Goal: Task Accomplishment & Management: Complete application form

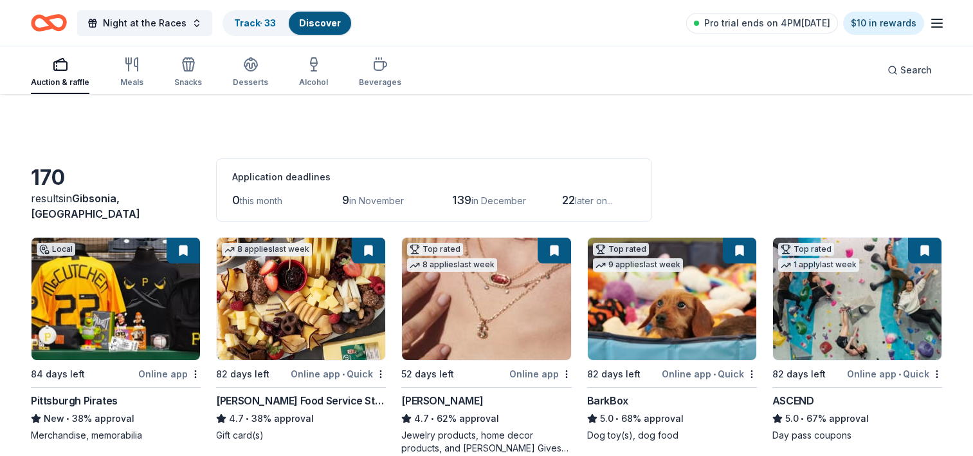
scroll to position [1583, 0]
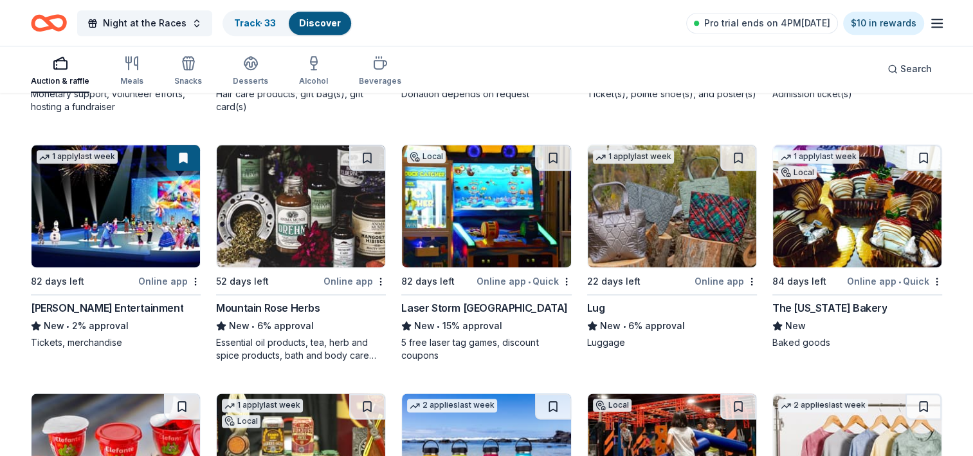
click at [291, 193] on img at bounding box center [301, 206] width 169 height 122
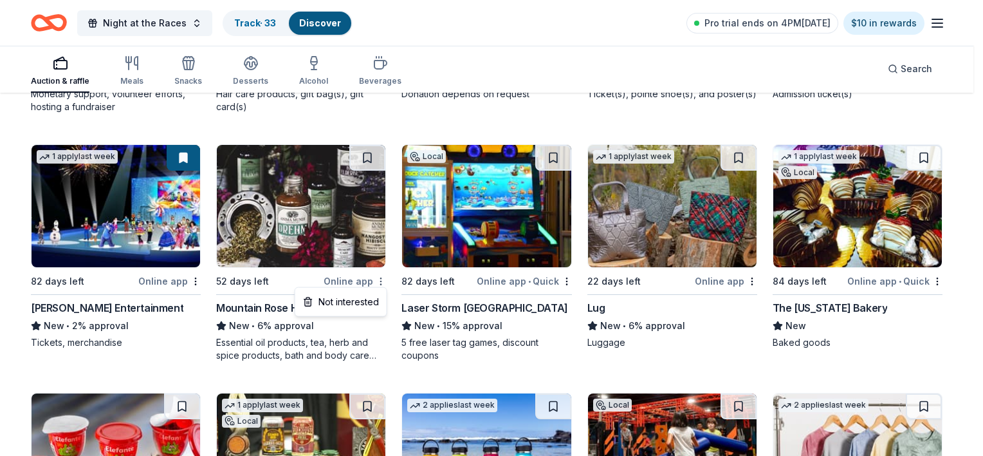
click at [372, 297] on div "Not interested" at bounding box center [341, 301] width 86 height 23
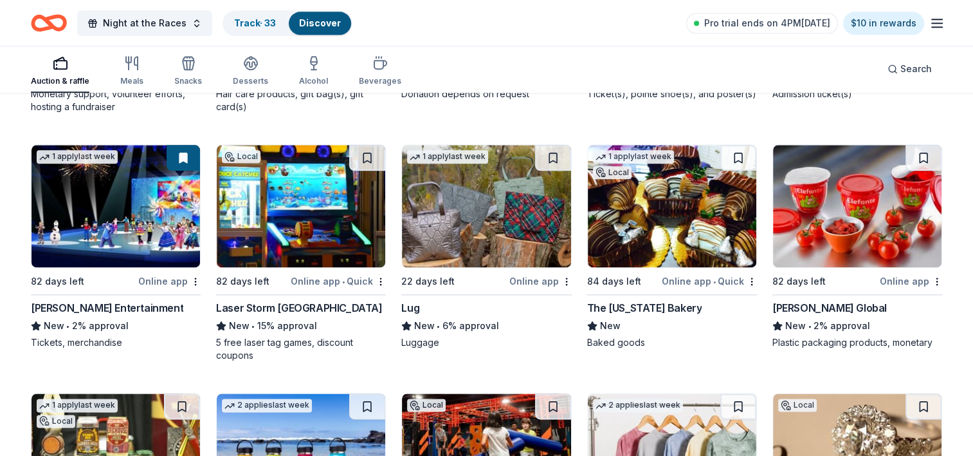
click at [282, 214] on img at bounding box center [301, 206] width 169 height 122
click at [509, 239] on img at bounding box center [486, 206] width 169 height 122
click at [671, 229] on img at bounding box center [672, 206] width 169 height 122
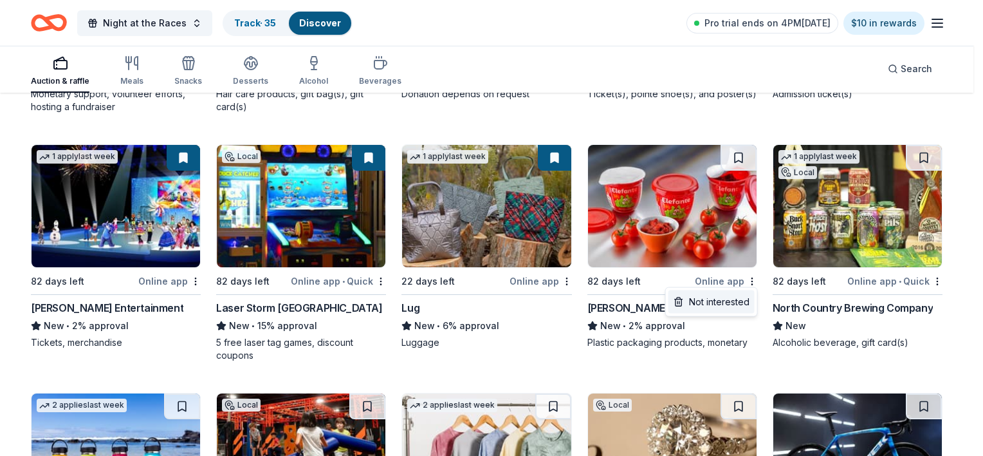
click at [747, 300] on div "Not interested" at bounding box center [712, 301] width 86 height 23
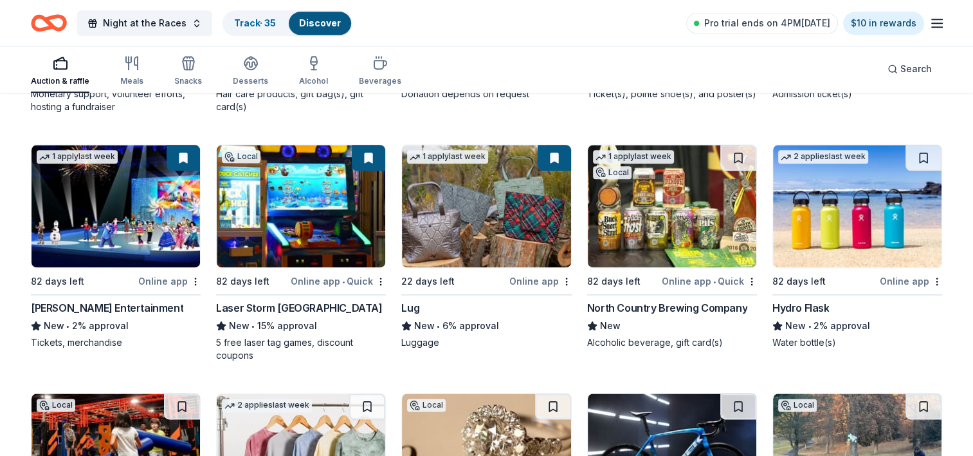
click at [684, 231] on img at bounding box center [672, 206] width 169 height 122
click at [839, 190] on img at bounding box center [857, 206] width 169 height 122
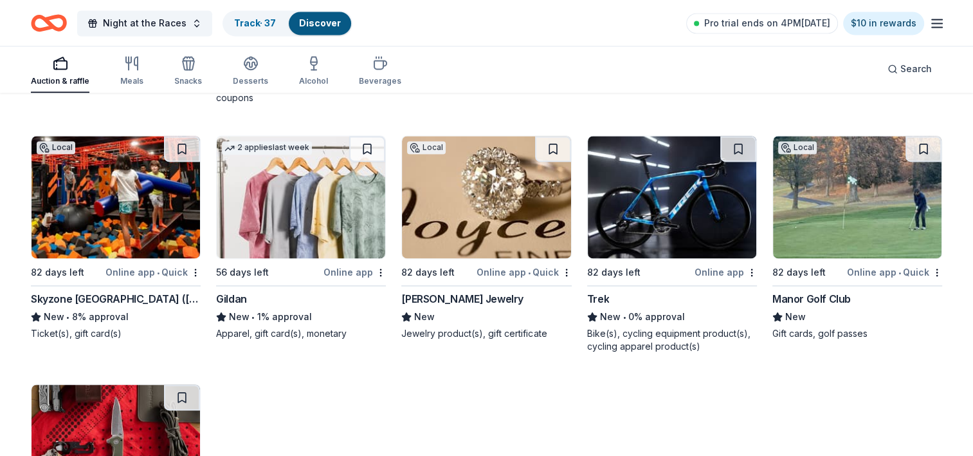
scroll to position [1840, 0]
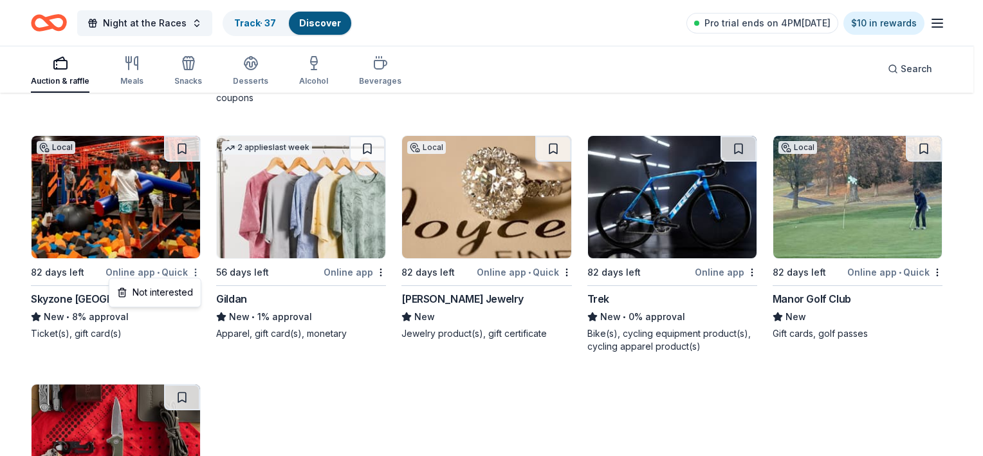
click at [190, 291] on div "Not interested" at bounding box center [155, 292] width 86 height 23
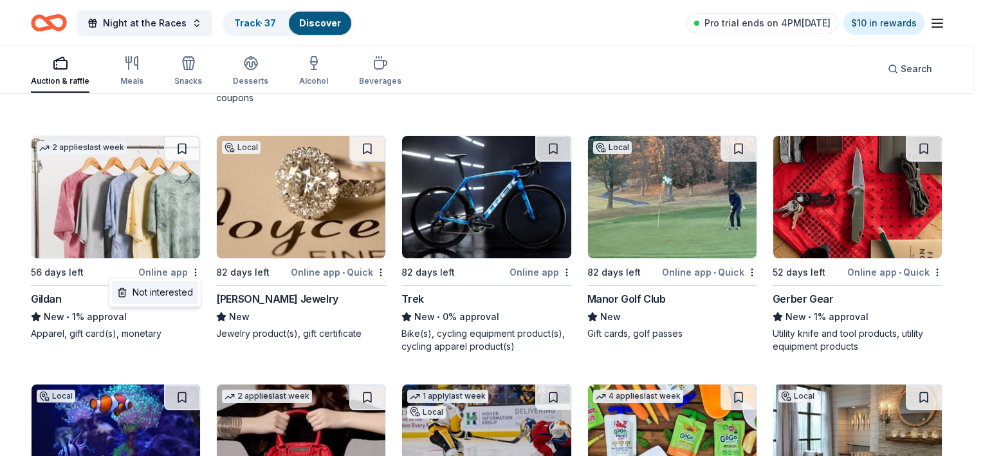
click at [183, 290] on div "Not interested" at bounding box center [155, 292] width 86 height 23
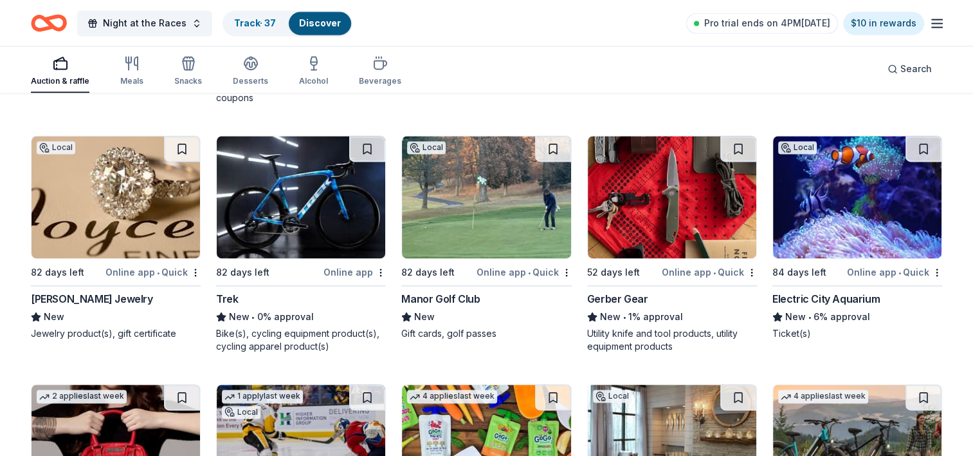
click at [108, 201] on img at bounding box center [116, 197] width 169 height 122
click at [274, 230] on img at bounding box center [301, 197] width 169 height 122
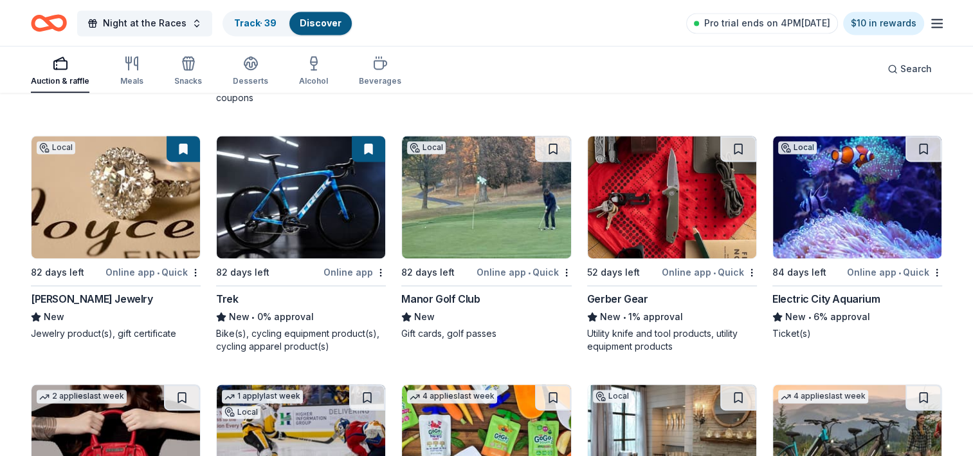
click at [543, 230] on img at bounding box center [486, 197] width 169 height 122
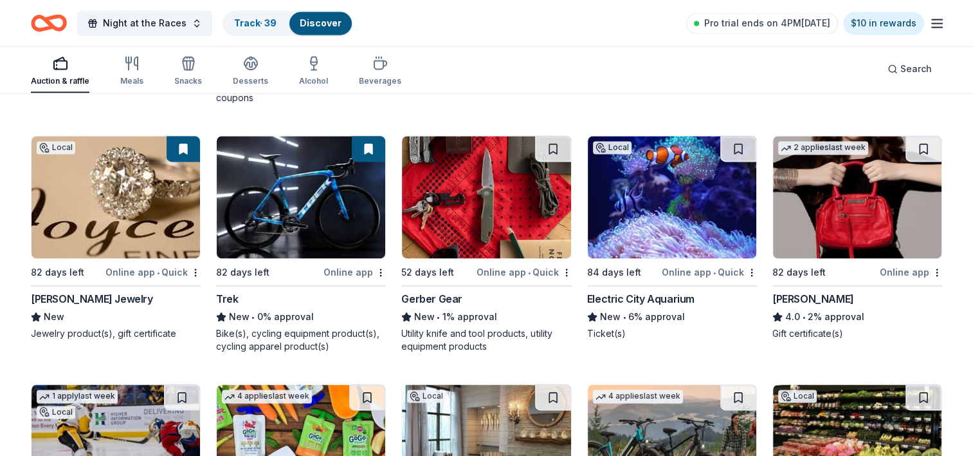
click at [538, 226] on img at bounding box center [486, 197] width 169 height 122
click at [259, 25] on link "Track · 40" at bounding box center [255, 22] width 43 height 11
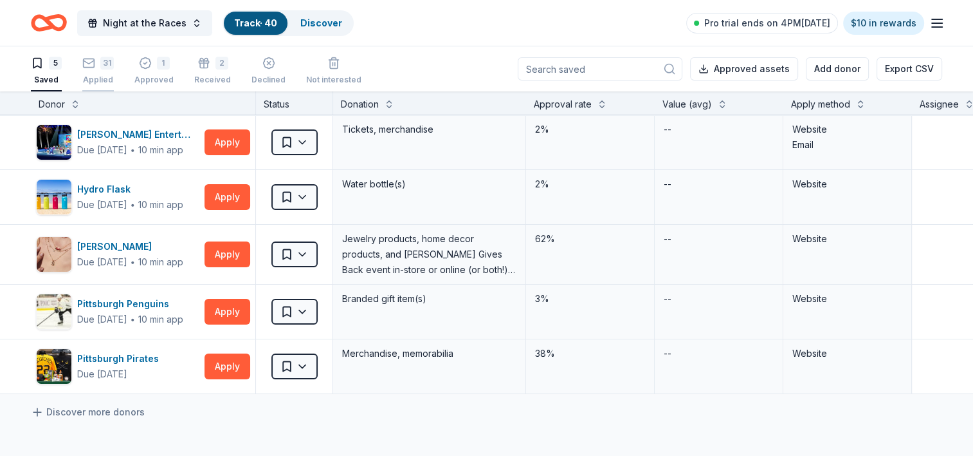
click at [91, 75] on div "Applied" at bounding box center [98, 80] width 32 height 10
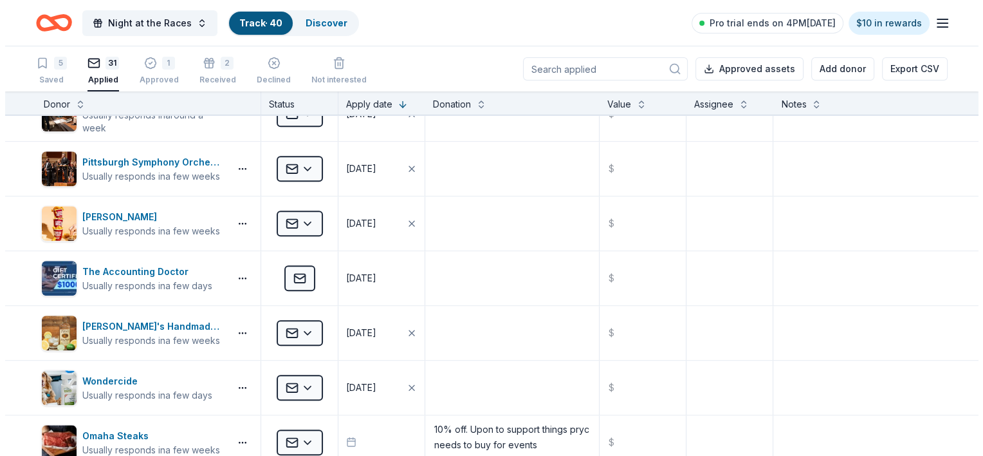
scroll to position [1351, 0]
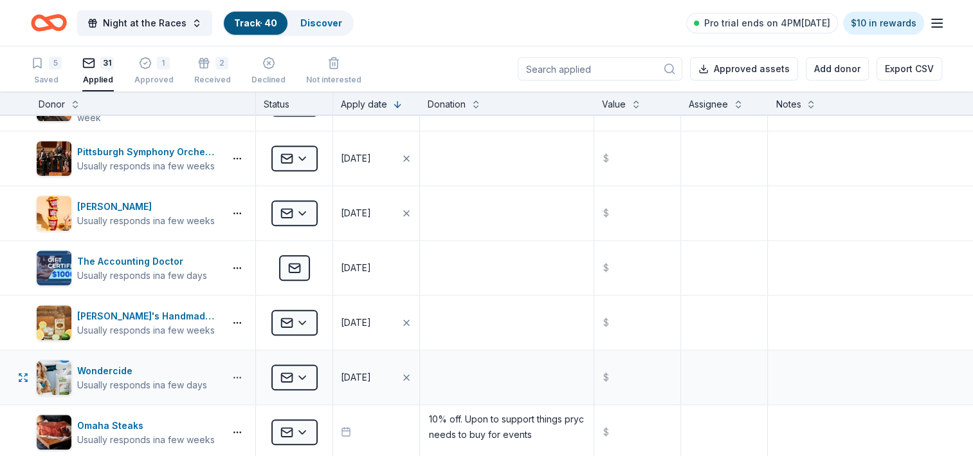
click at [239, 372] on button "button" at bounding box center [238, 377] width 26 height 10
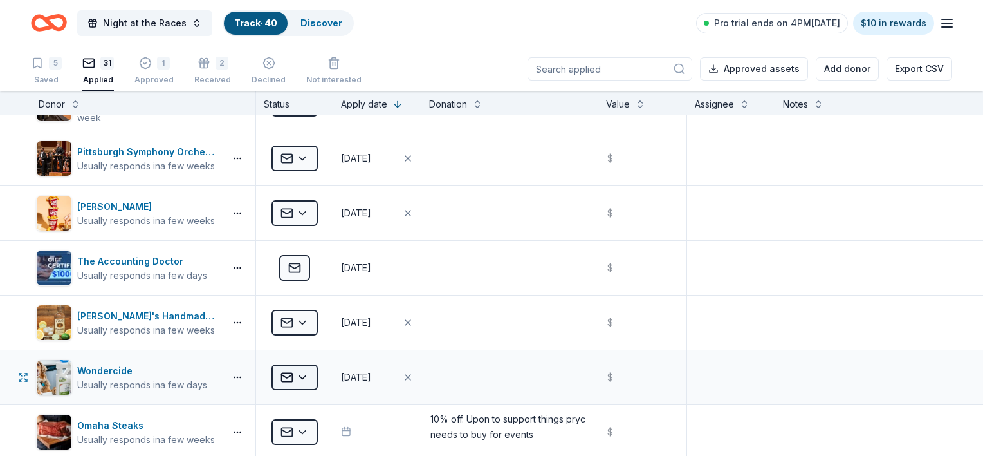
click at [305, 375] on html "Night at the Races Track · 40 Discover Pro trial ends on 4PM, 10/16 $10 in rewa…" at bounding box center [491, 228] width 983 height 456
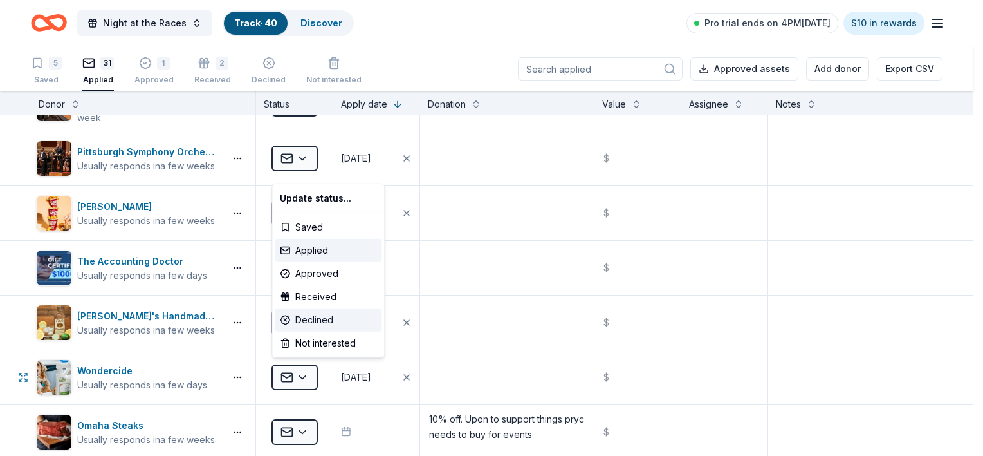
click at [311, 310] on div "Declined" at bounding box center [328, 319] width 107 height 23
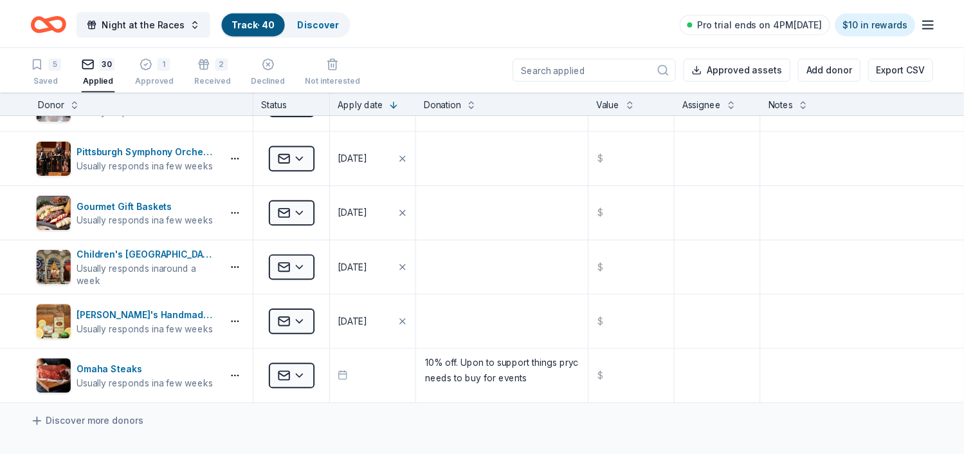
scroll to position [696, 0]
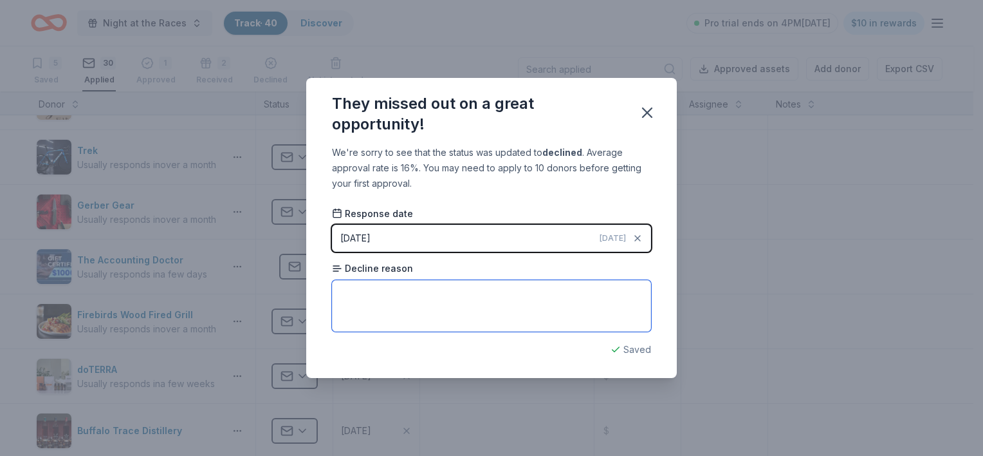
click at [465, 313] on textarea at bounding box center [491, 305] width 319 height 51
type textarea "No reason just email"
click at [649, 116] on icon "button" at bounding box center [647, 113] width 18 height 18
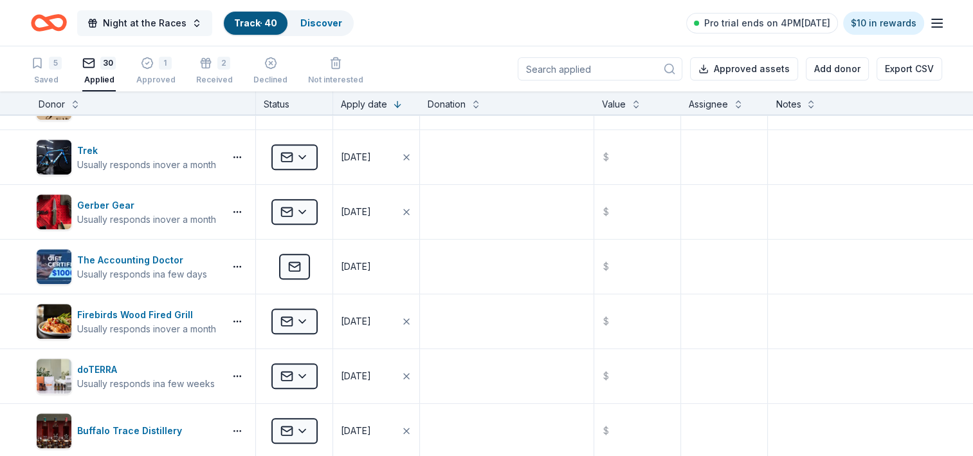
click at [136, 28] on span "Night at the Races" at bounding box center [145, 22] width 84 height 15
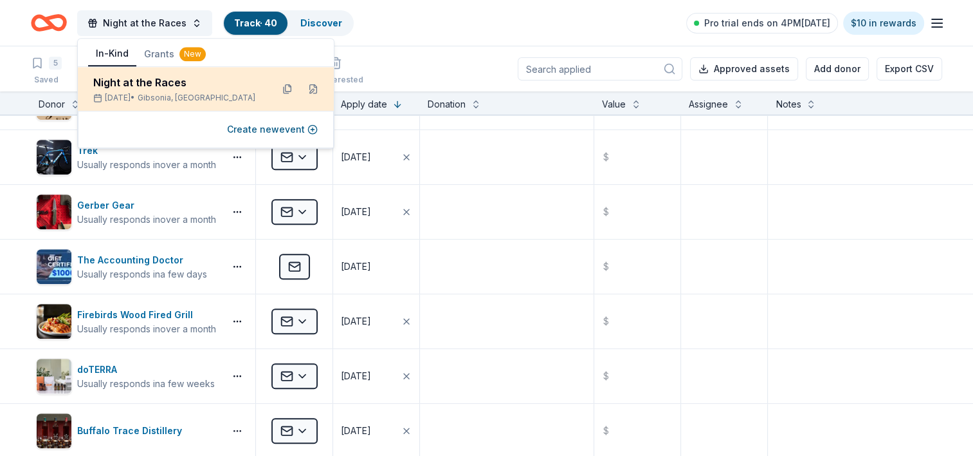
click at [181, 88] on div "Night at the Races" at bounding box center [177, 82] width 169 height 15
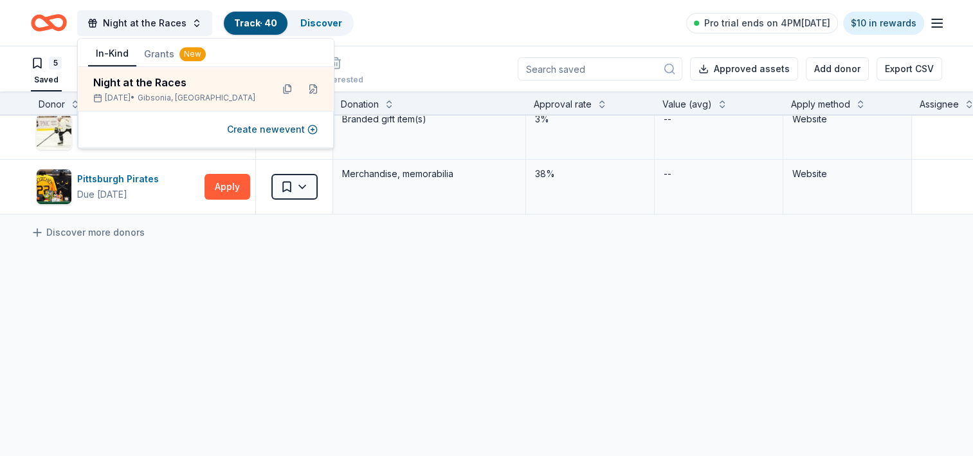
click at [201, 314] on div "Feld Entertainment Due in 82 days ∙ 10 min app Apply Saved Tickets, merchandise…" at bounding box center [632, 196] width 1265 height 521
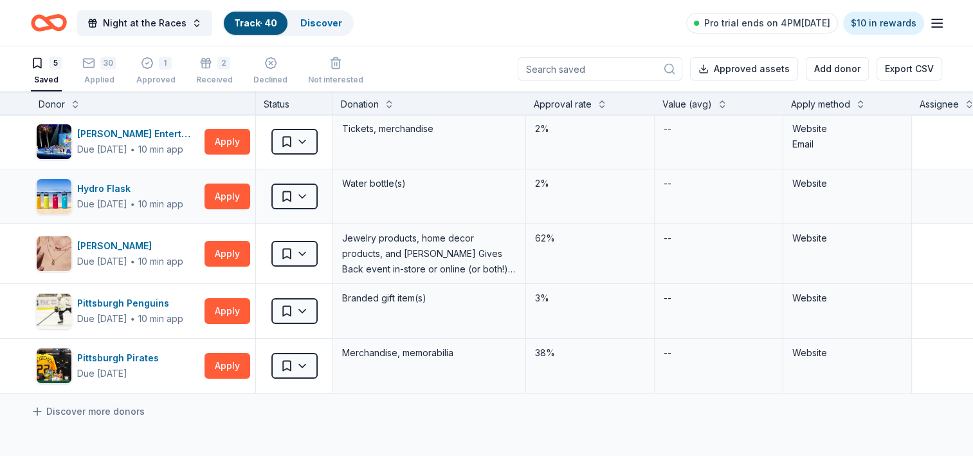
scroll to position [0, 0]
click at [53, 30] on icon "Home" at bounding box center [49, 23] width 36 height 30
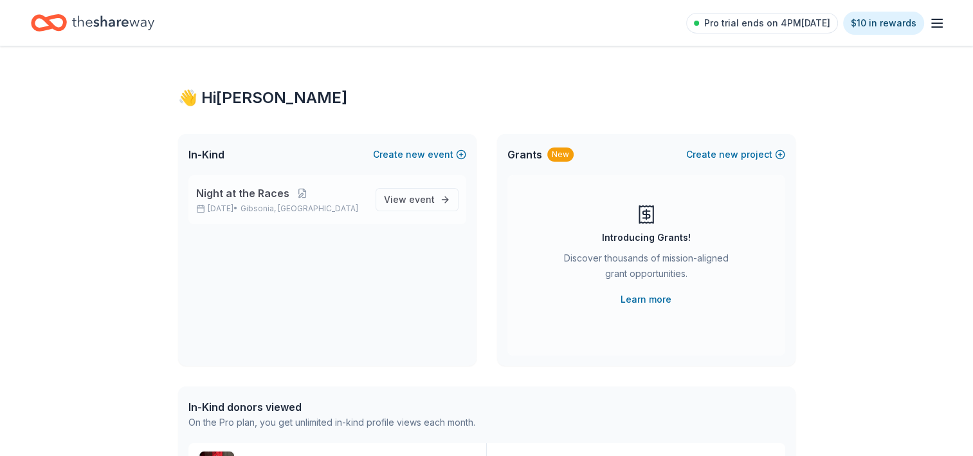
click at [235, 202] on div "Night at the Races Jan 30, 2026 • Gibsonia, PA" at bounding box center [280, 199] width 169 height 28
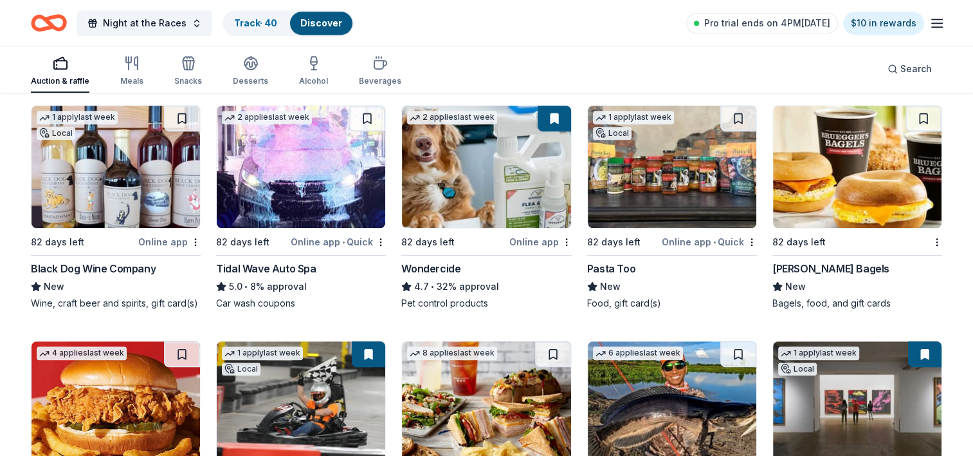
scroll to position [854, 0]
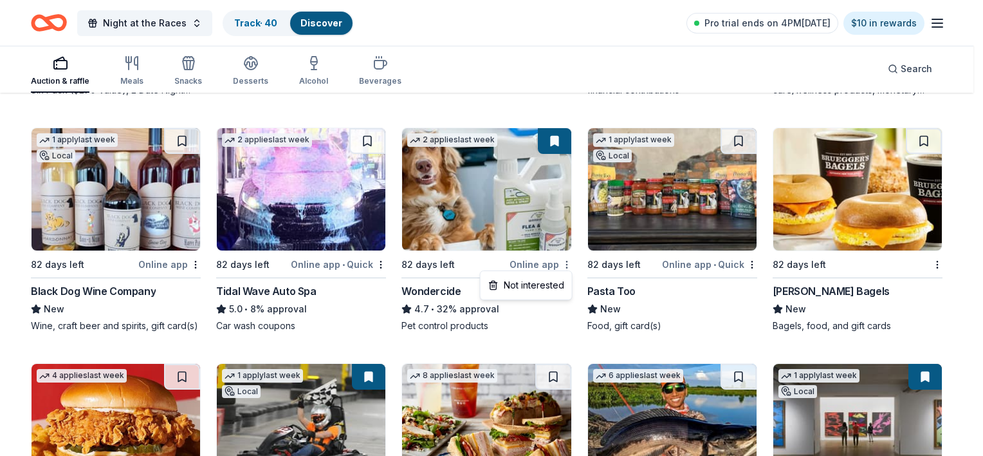
click at [557, 291] on div "Not interested" at bounding box center [526, 284] width 86 height 23
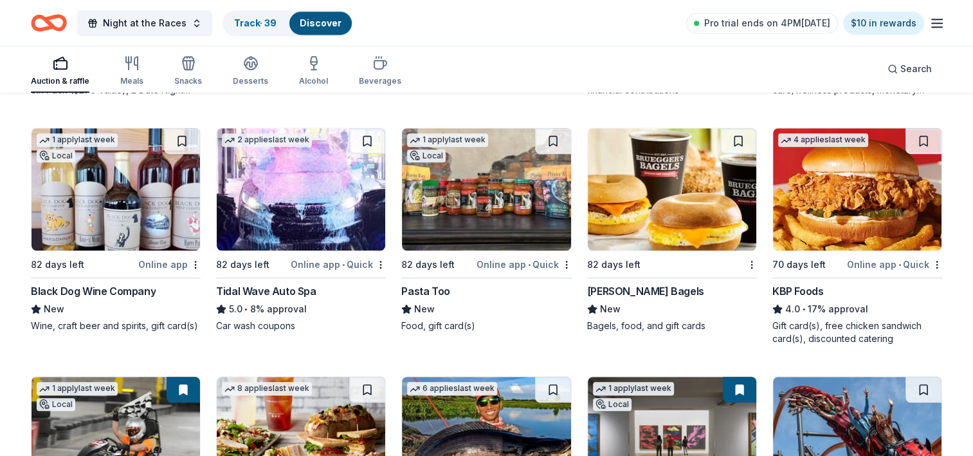
click at [115, 306] on div "New" at bounding box center [116, 308] width 170 height 15
click at [147, 203] on img at bounding box center [116, 189] width 169 height 122
click at [31, 127] on link "1 apply last week Local 82 days left Online app Black Dog Wine Company New Wine…" at bounding box center [116, 229] width 170 height 205
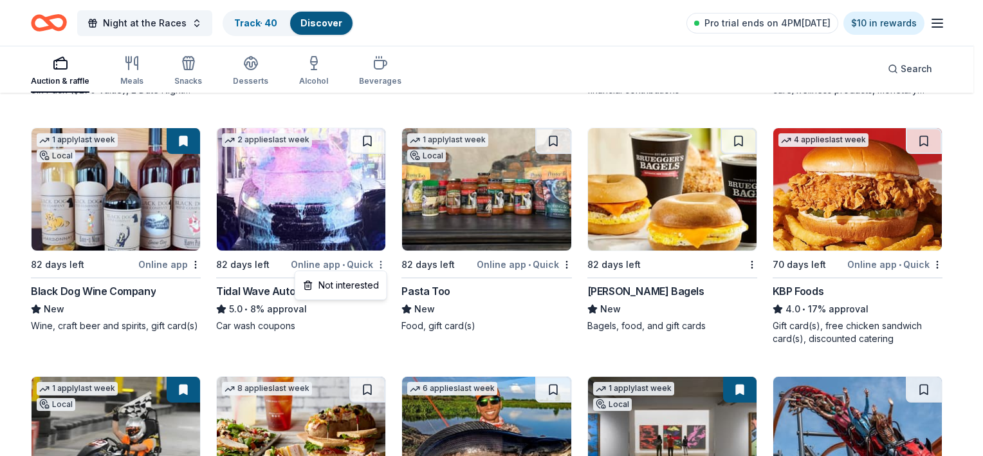
click at [373, 285] on div "Not interested" at bounding box center [341, 284] width 86 height 23
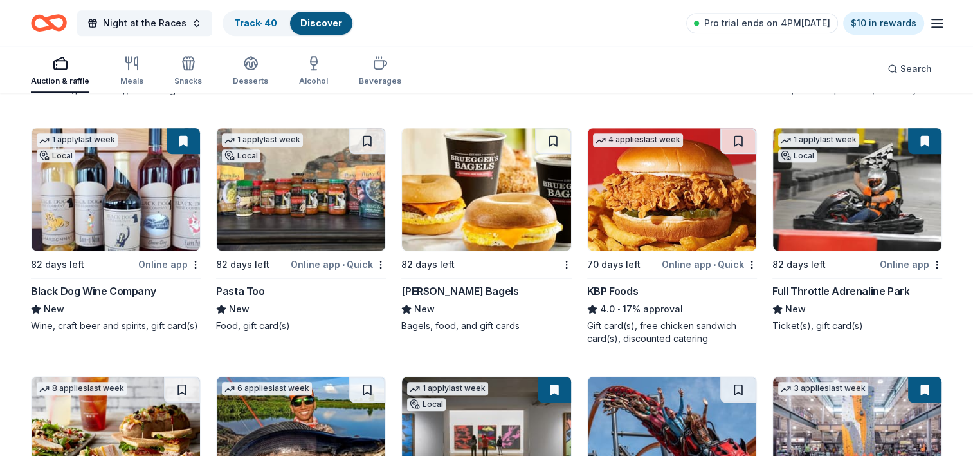
click at [297, 172] on img at bounding box center [301, 189] width 169 height 122
click at [328, 192] on img at bounding box center [301, 189] width 169 height 122
click at [461, 220] on img at bounding box center [486, 189] width 169 height 122
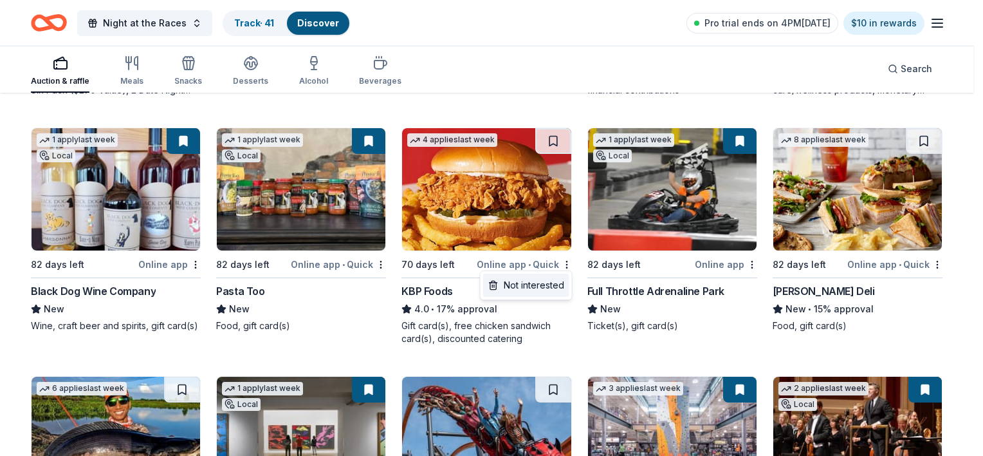
click at [541, 283] on div "Not interested" at bounding box center [526, 284] width 86 height 23
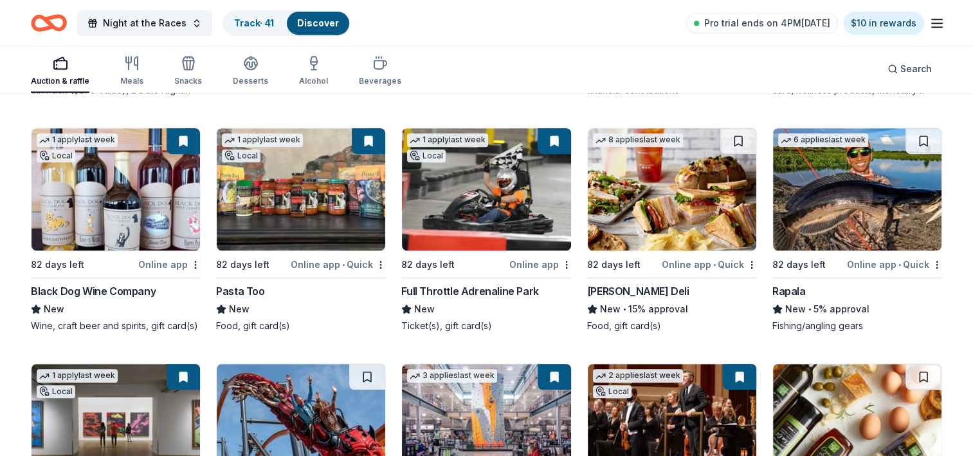
click at [508, 198] on img at bounding box center [486, 189] width 169 height 122
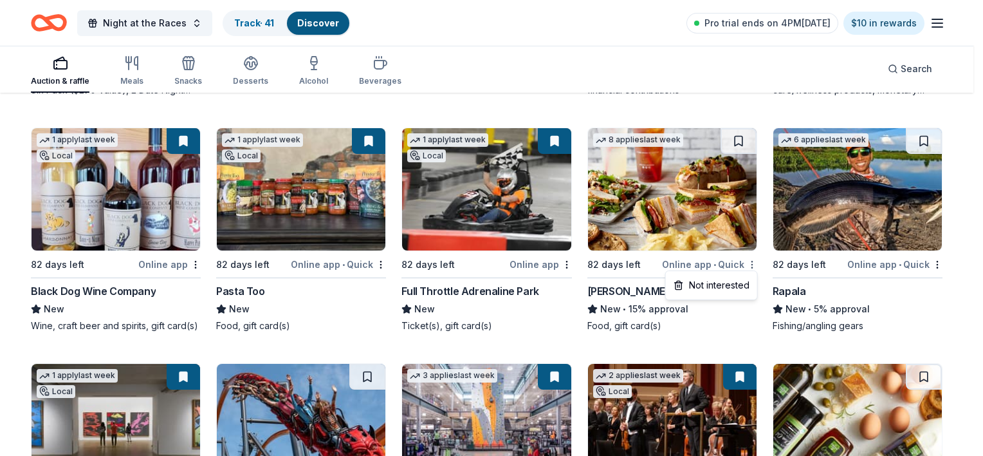
click at [726, 281] on div "Not interested" at bounding box center [712, 284] width 86 height 23
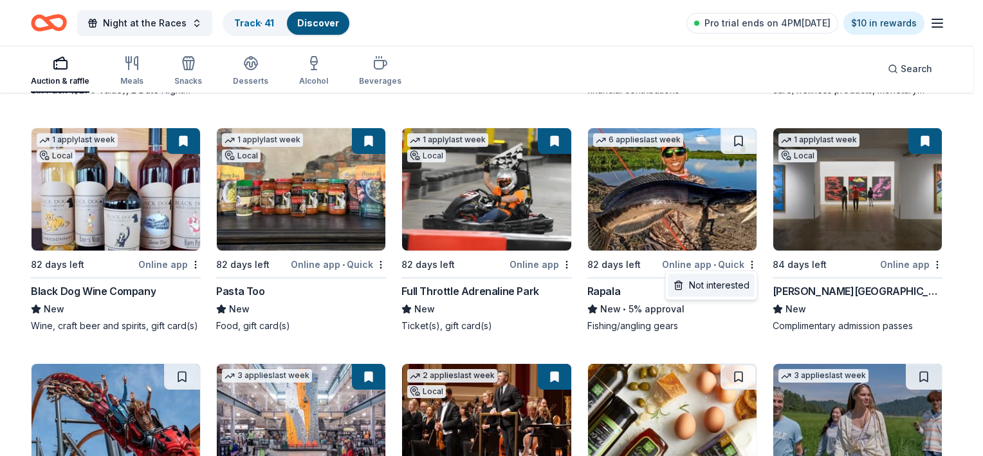
click at [717, 292] on div "Not interested" at bounding box center [712, 284] width 86 height 23
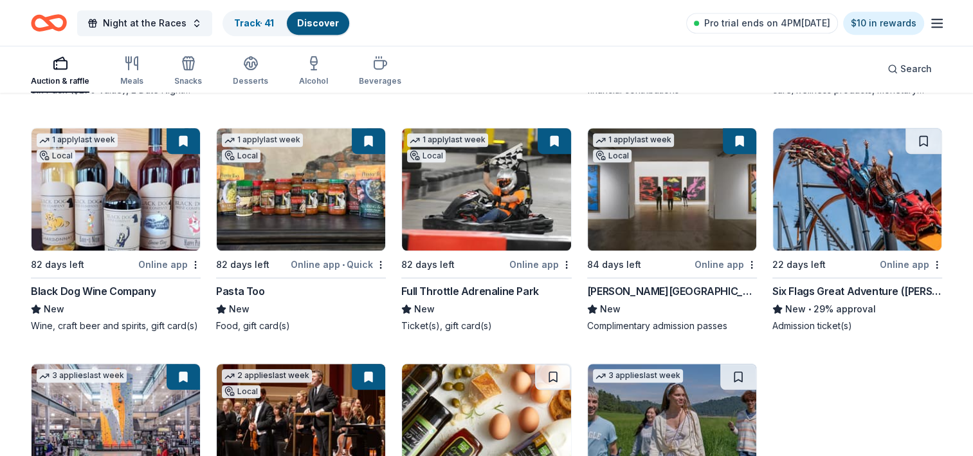
click at [890, 225] on img at bounding box center [857, 189] width 169 height 122
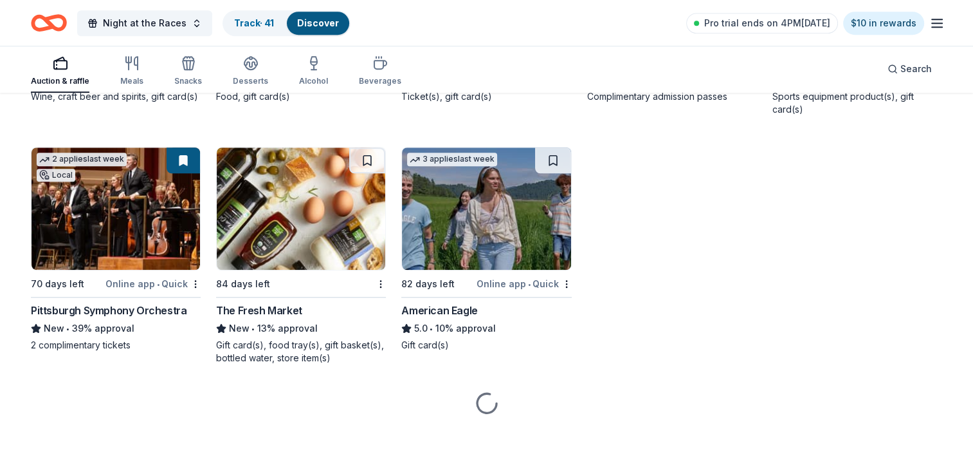
scroll to position [1094, 0]
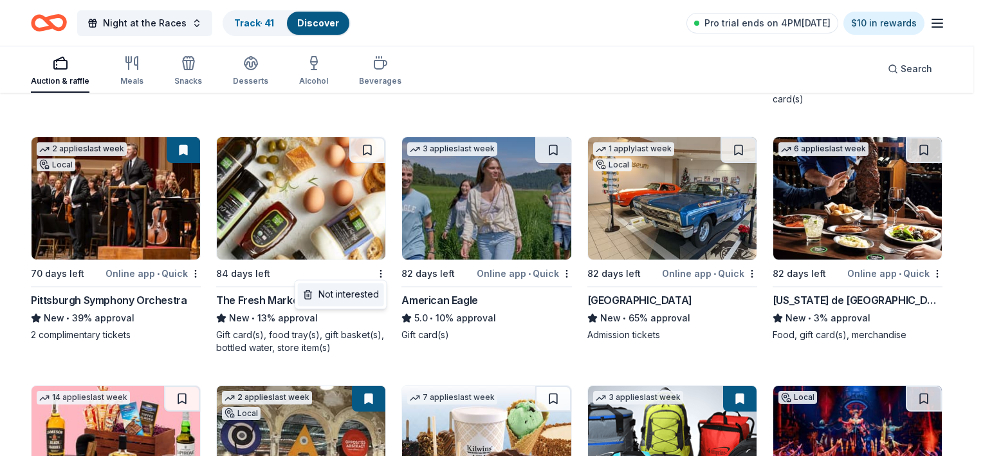
click at [360, 295] on div "Not interested" at bounding box center [341, 293] width 86 height 23
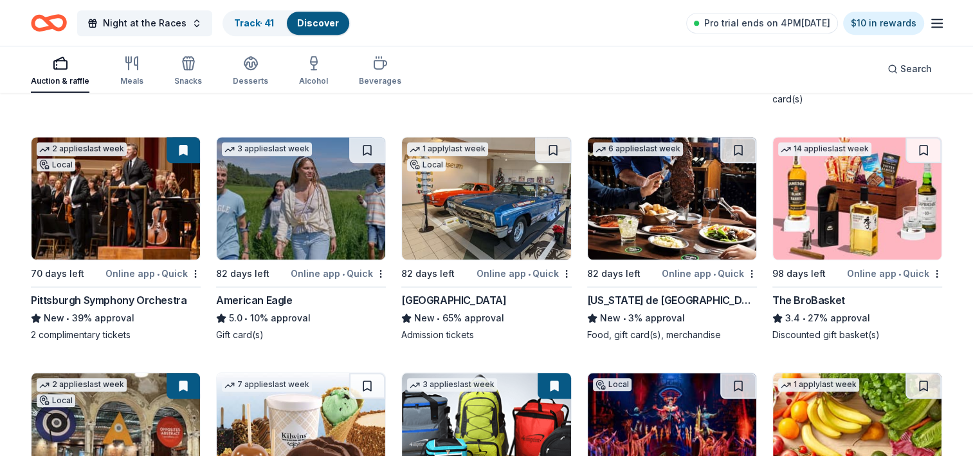
click at [291, 200] on img at bounding box center [301, 198] width 169 height 122
click at [306, 199] on img at bounding box center [301, 198] width 169 height 122
click at [490, 224] on img at bounding box center [486, 198] width 169 height 122
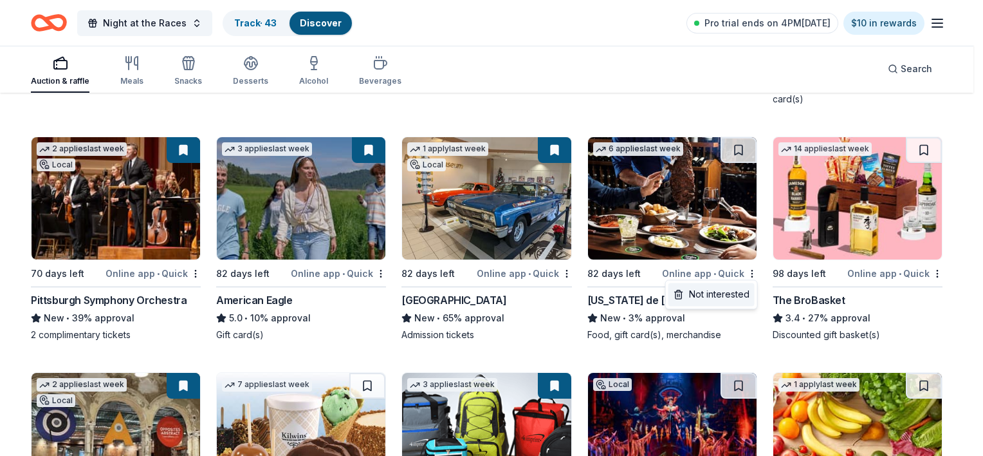
click at [716, 291] on div "Not interested" at bounding box center [712, 293] width 86 height 23
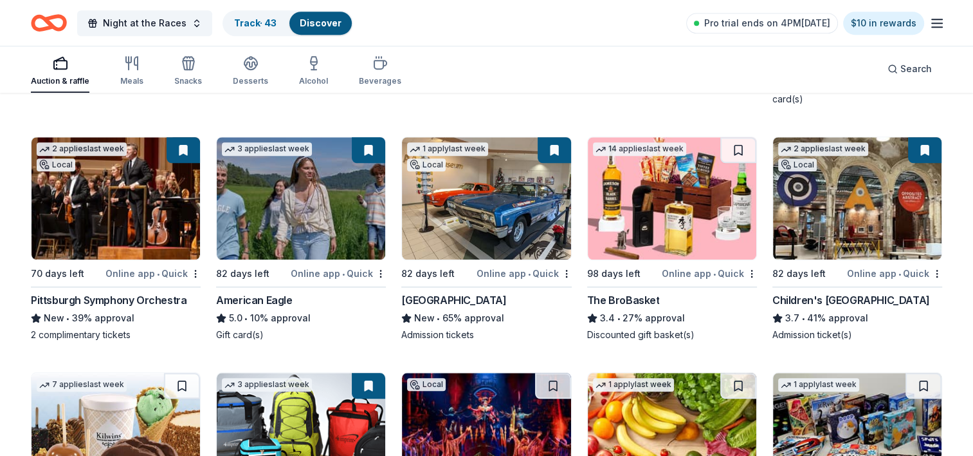
click at [664, 216] on img at bounding box center [672, 198] width 169 height 122
click at [252, 26] on link "Track · 44" at bounding box center [255, 22] width 43 height 11
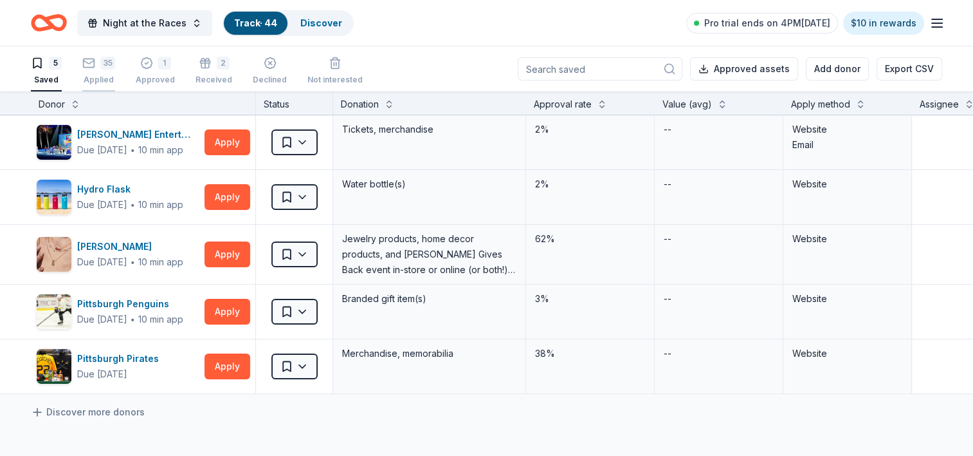
click at [91, 71] on div "35 Applied" at bounding box center [98, 71] width 33 height 28
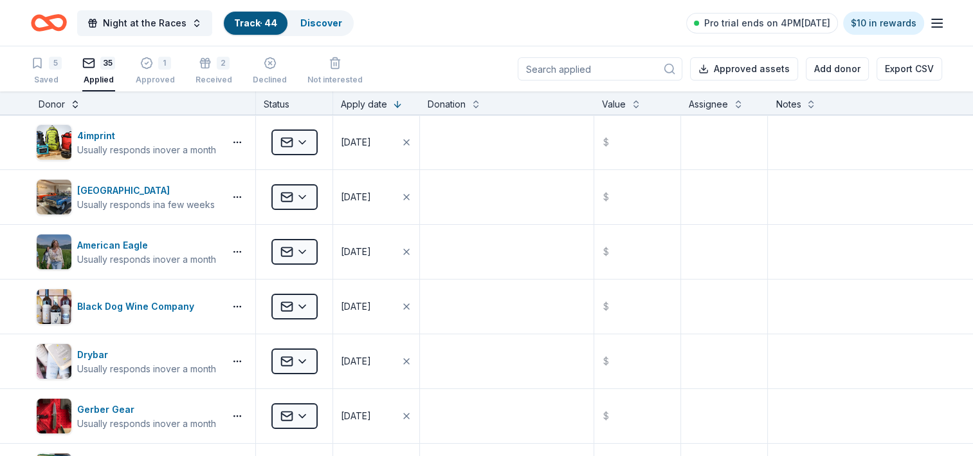
click at [73, 108] on button at bounding box center [75, 103] width 10 height 13
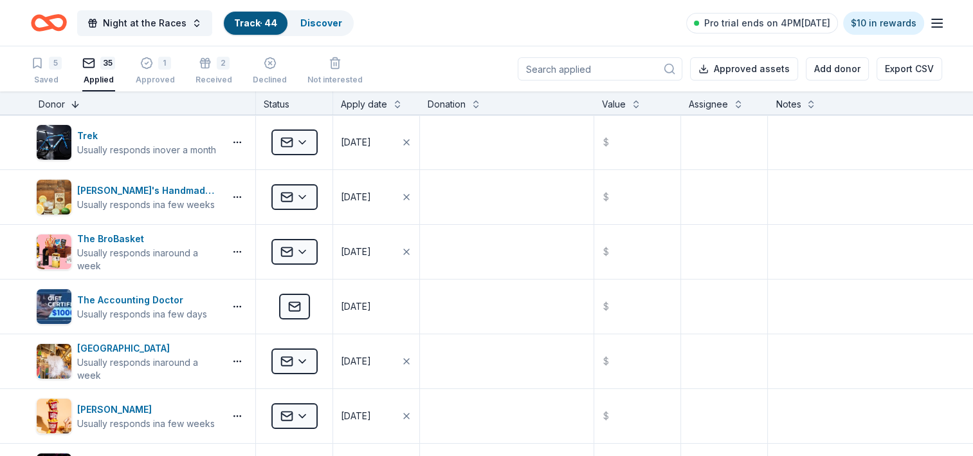
click at [73, 108] on button at bounding box center [75, 103] width 10 height 13
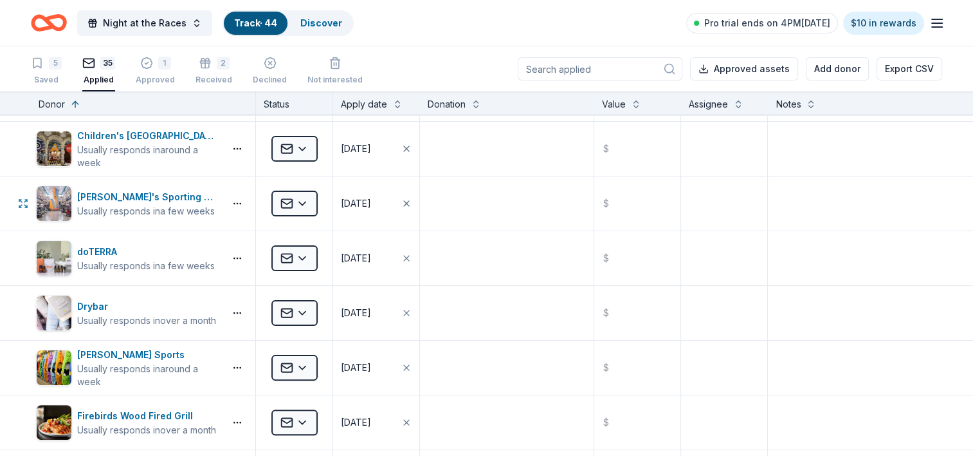
scroll to position [386, 0]
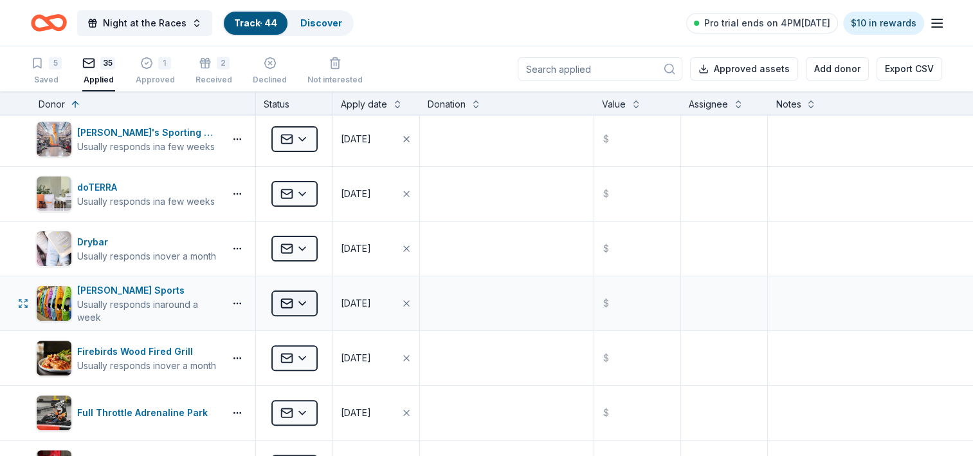
click at [310, 303] on html "Night at the Races Track · 44 Discover Pro trial ends on 4PM, 10/16 $10 in rewa…" at bounding box center [486, 228] width 973 height 456
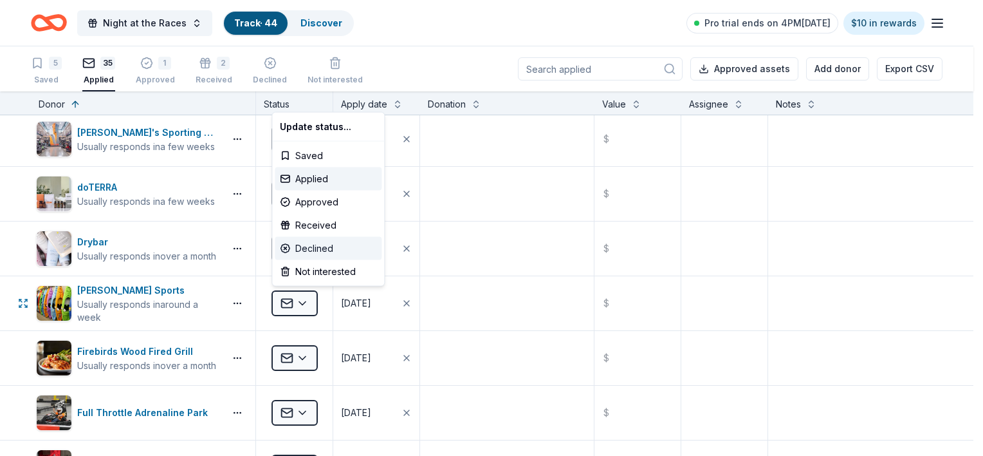
click at [318, 257] on div "Declined" at bounding box center [328, 248] width 107 height 23
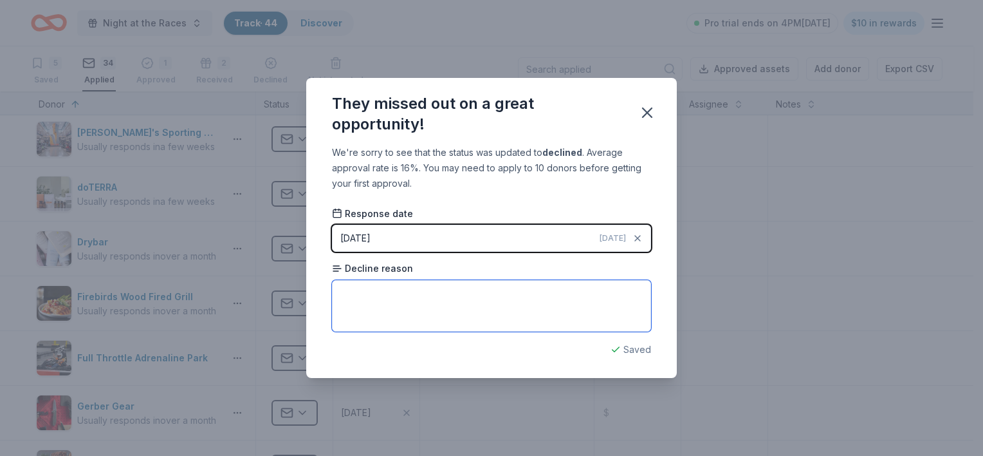
click at [380, 304] on textarea at bounding box center [491, 305] width 319 height 51
type textarea "Offered coupons - see email from 10/10 on how to get for event."
click at [645, 116] on icon "button" at bounding box center [647, 113] width 18 height 18
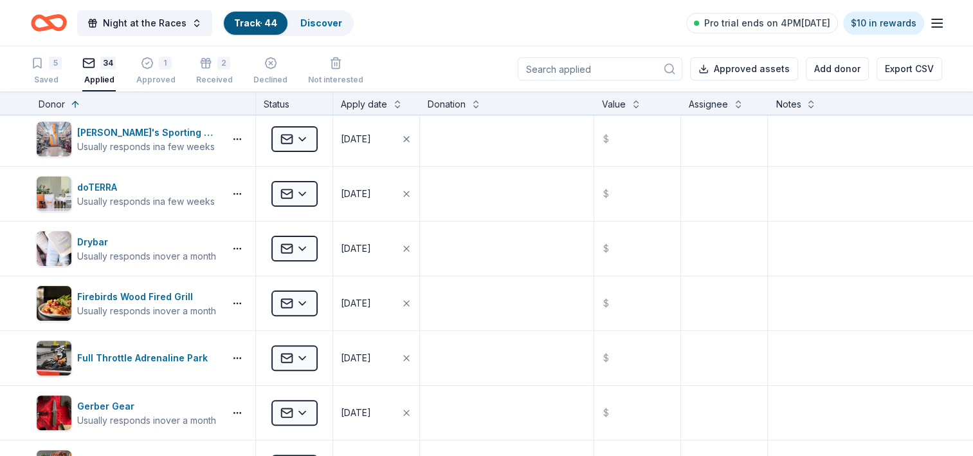
click at [55, 33] on icon "Home" at bounding box center [49, 23] width 36 height 30
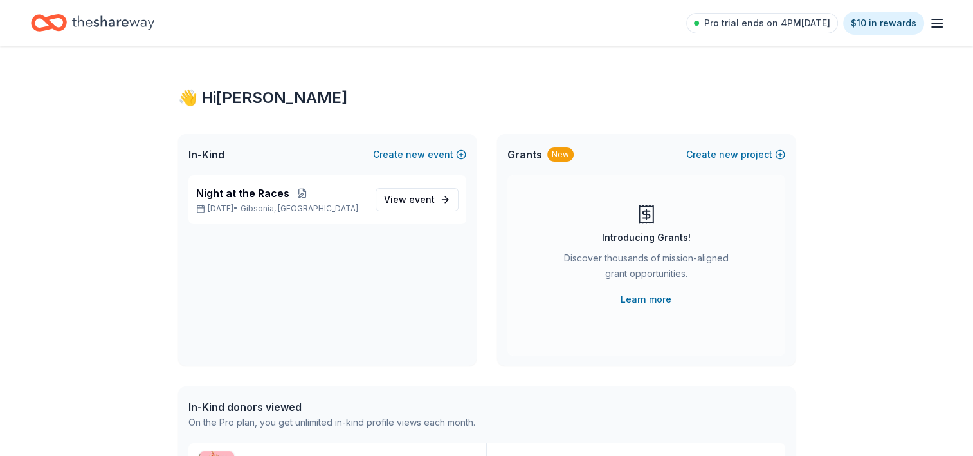
click at [116, 28] on icon "Home" at bounding box center [113, 23] width 82 height 26
click at [221, 189] on span "Night at the Races" at bounding box center [242, 192] width 93 height 15
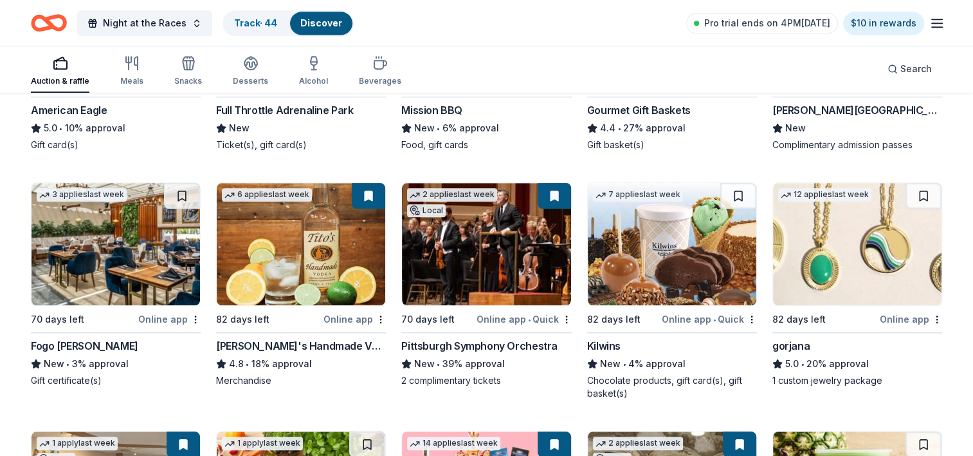
scroll to position [1287, 0]
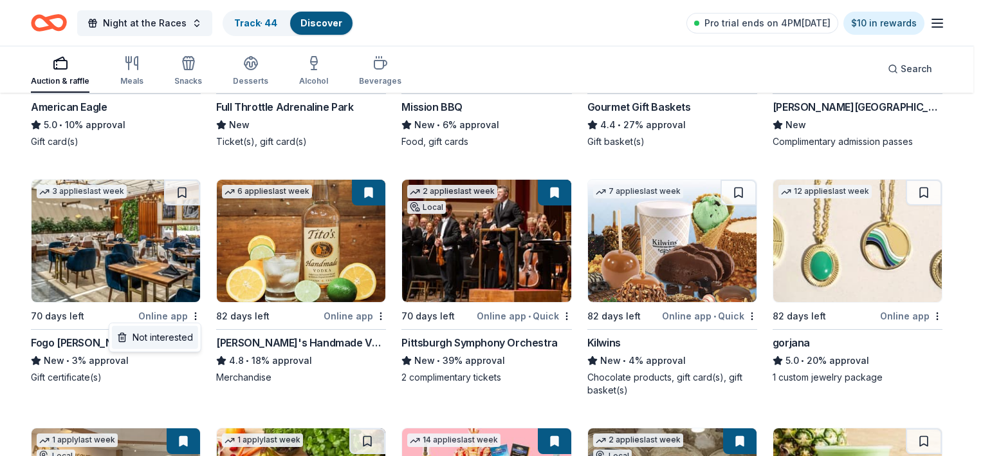
click at [190, 332] on div "Not interested" at bounding box center [155, 337] width 86 height 23
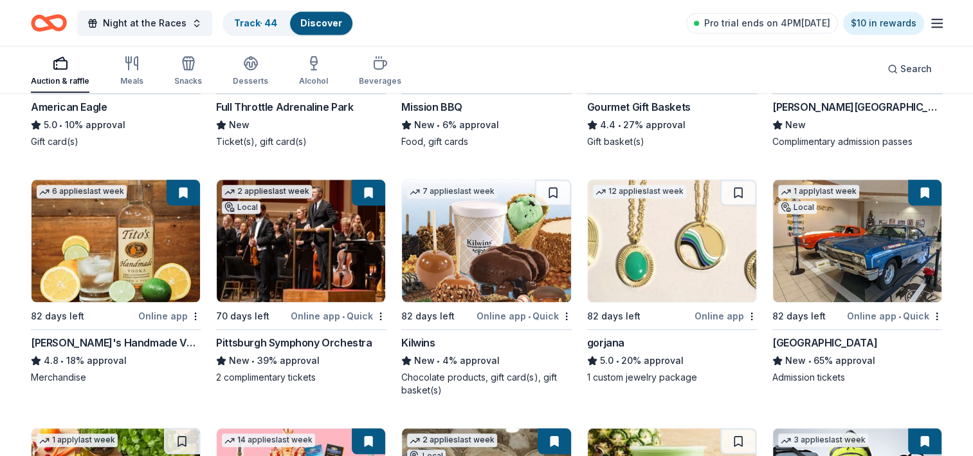
click at [540, 261] on img at bounding box center [486, 241] width 169 height 122
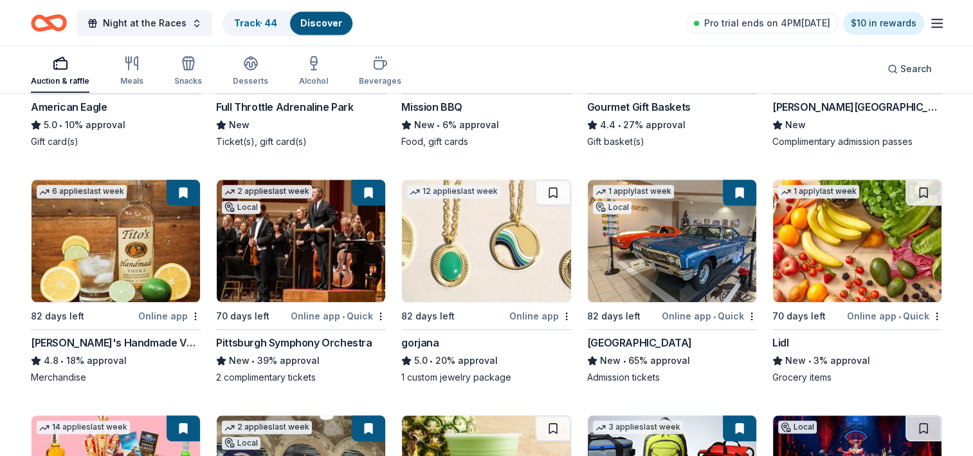
click at [495, 290] on img at bounding box center [486, 241] width 169 height 122
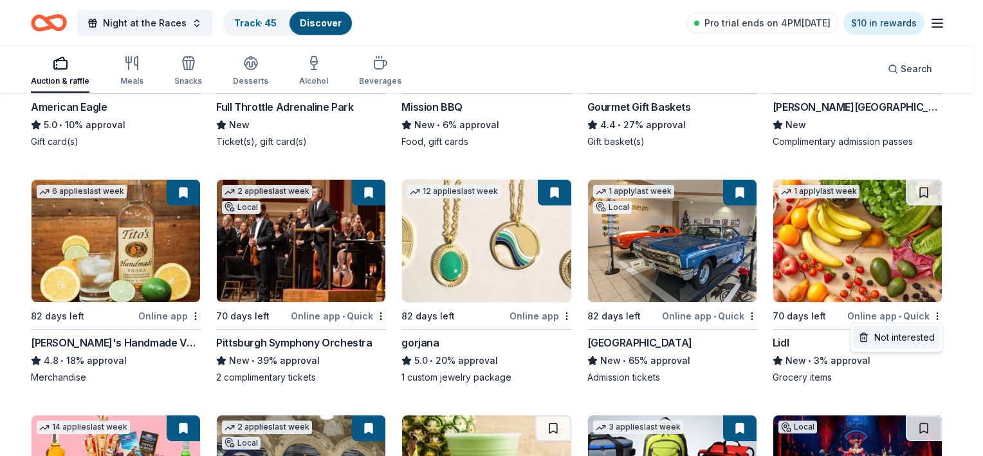
click at [928, 334] on div "Not interested" at bounding box center [897, 337] width 86 height 23
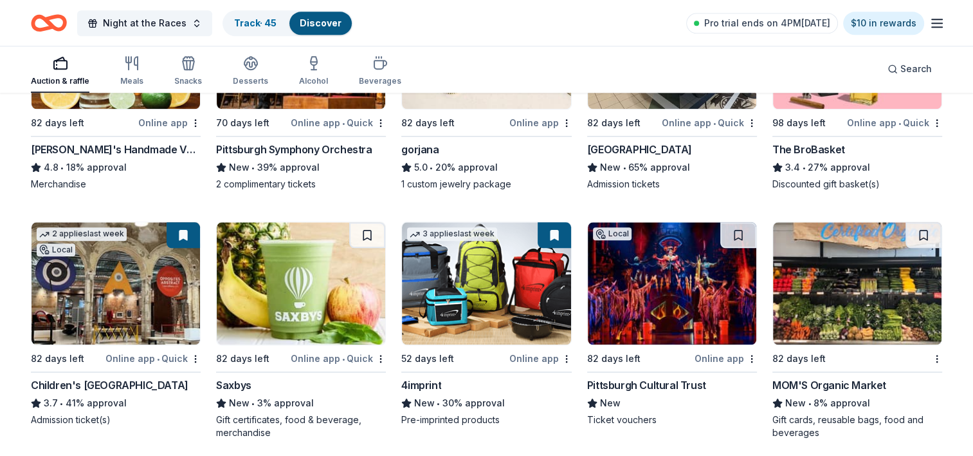
scroll to position [1544, 0]
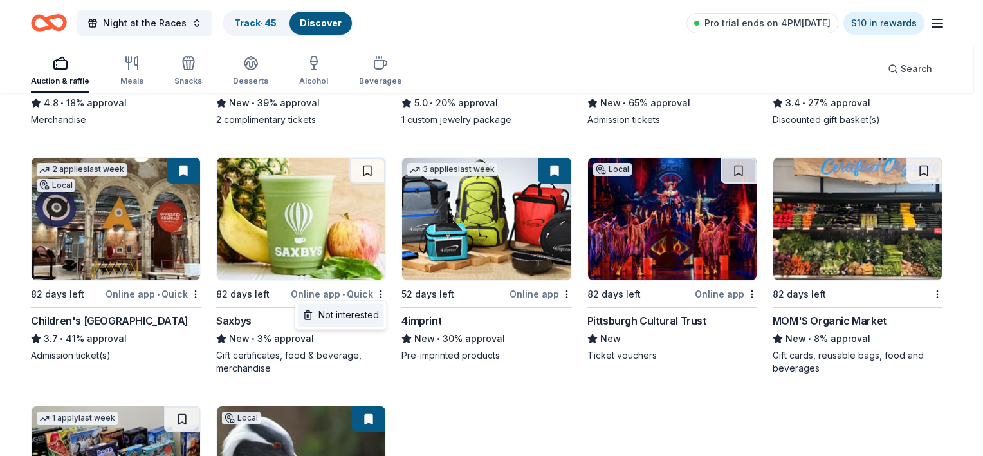
click at [365, 319] on div "Not interested" at bounding box center [341, 314] width 86 height 23
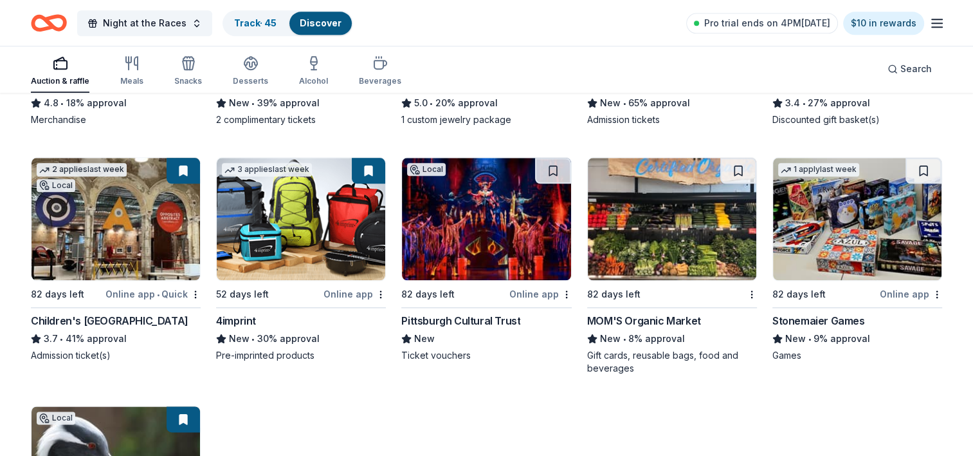
click at [479, 222] on img at bounding box center [486, 219] width 169 height 122
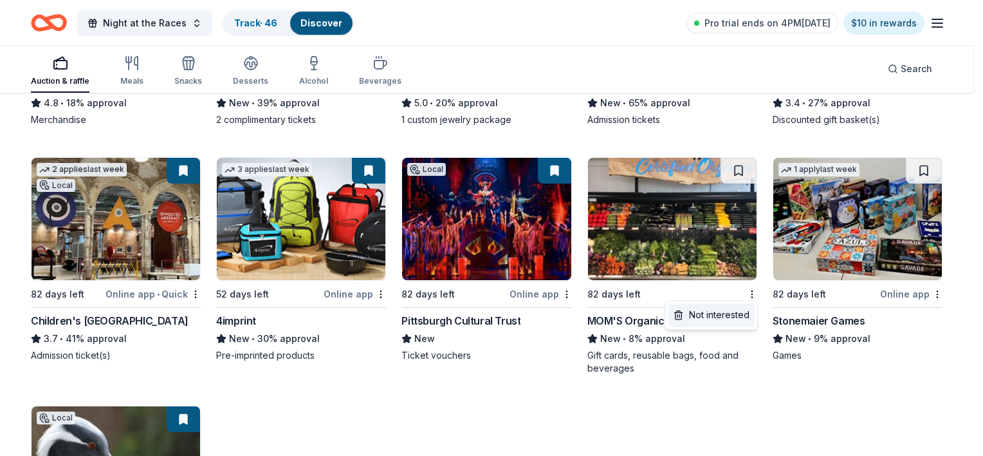
click at [740, 311] on div "Not interested" at bounding box center [712, 314] width 86 height 23
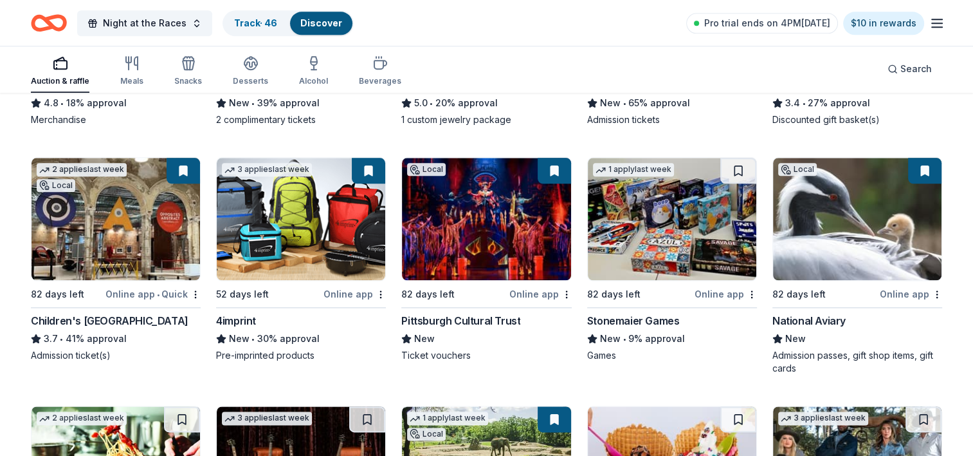
click at [647, 226] on img at bounding box center [672, 219] width 169 height 122
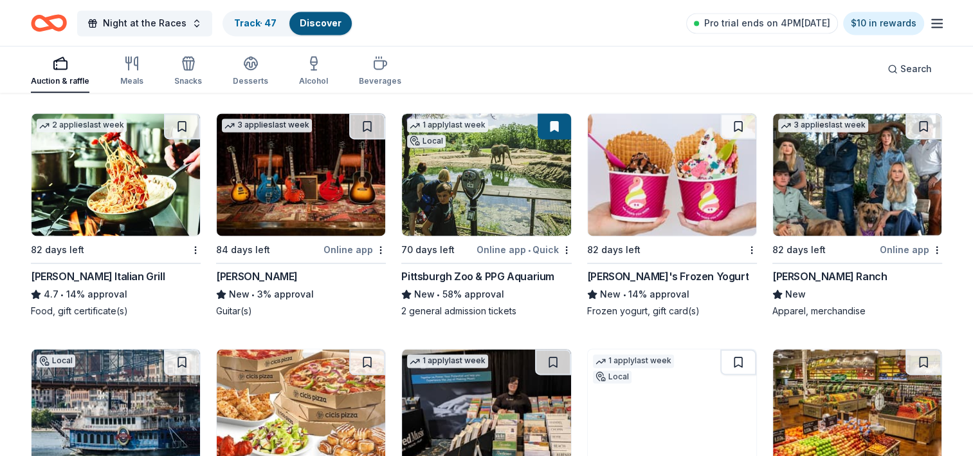
scroll to position [1866, 0]
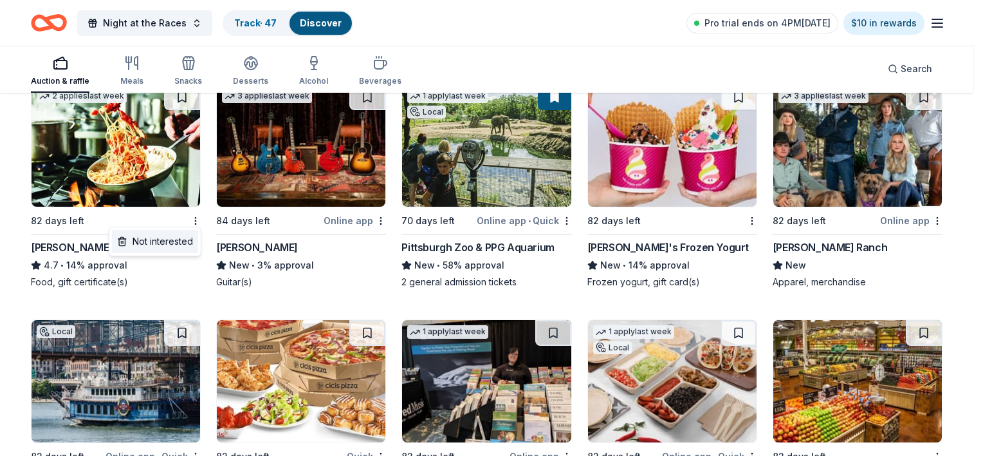
click at [174, 244] on div "Not interested" at bounding box center [155, 241] width 86 height 23
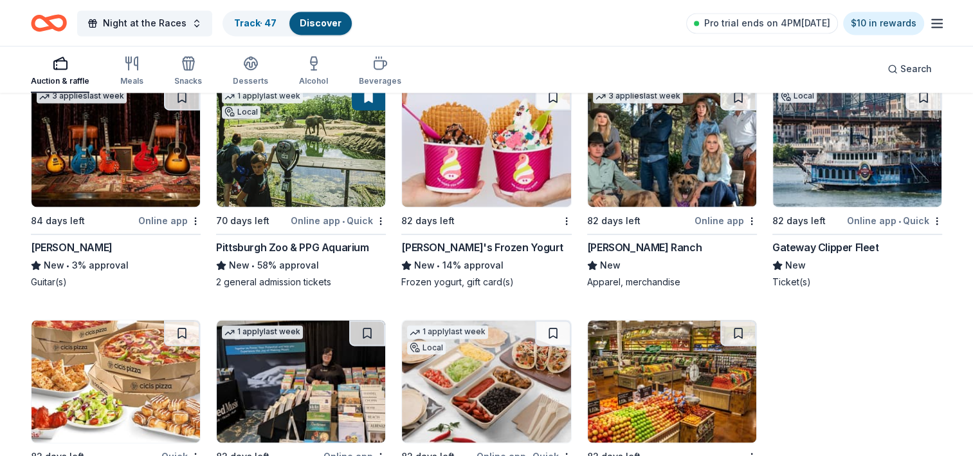
click at [156, 171] on img at bounding box center [116, 145] width 169 height 122
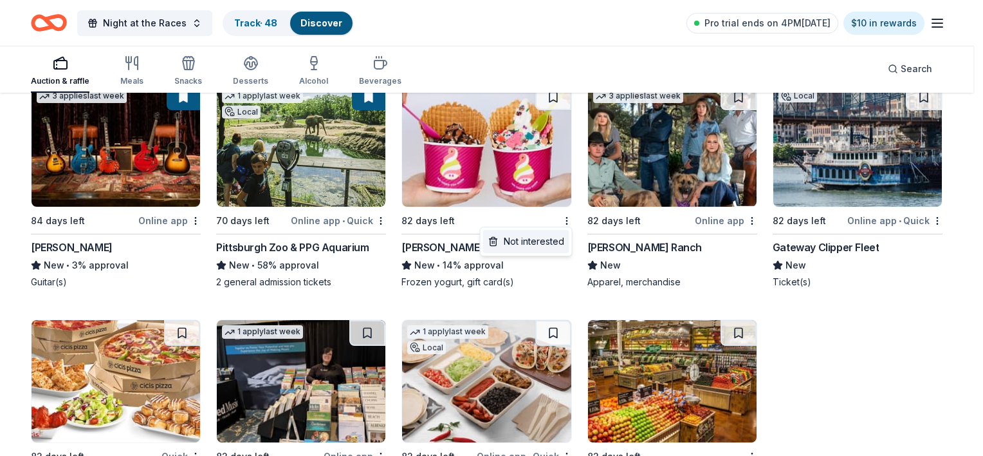
click at [544, 244] on div "Not interested" at bounding box center [526, 241] width 86 height 23
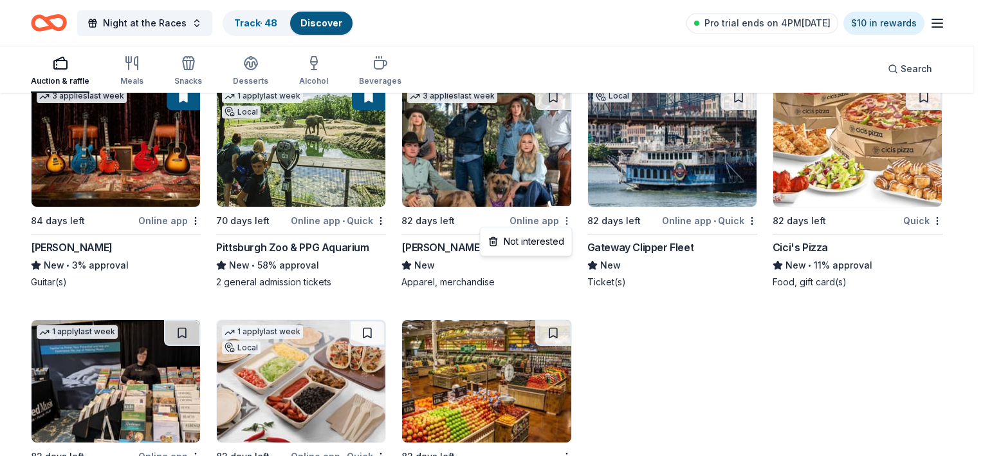
click at [560, 239] on div "Not interested" at bounding box center [526, 241] width 86 height 23
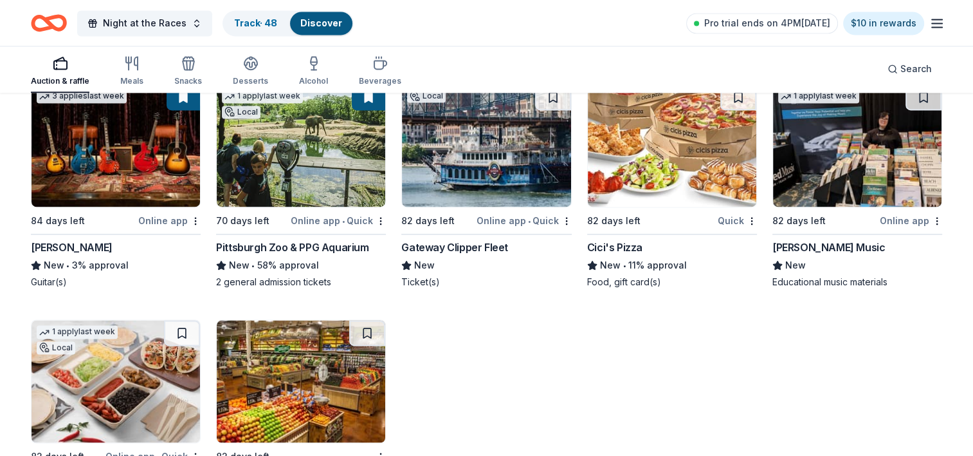
click at [469, 157] on img at bounding box center [486, 145] width 169 height 122
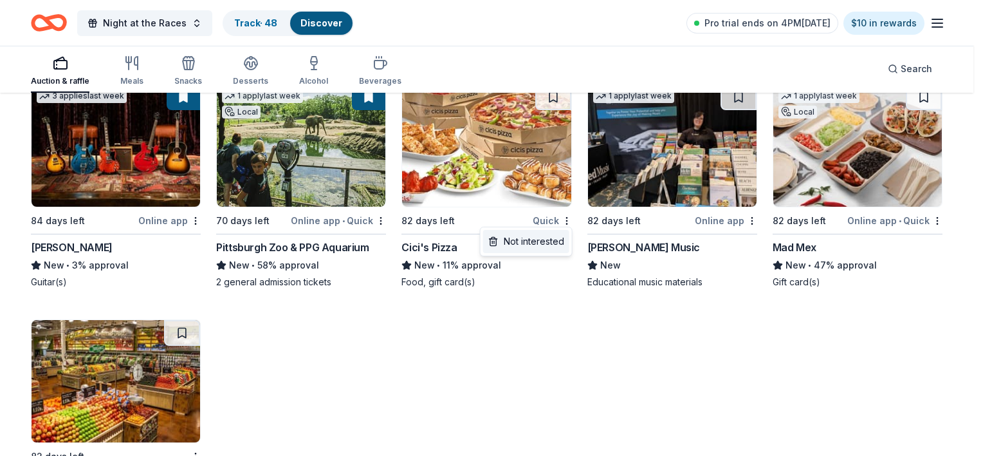
click at [555, 241] on div "Not interested" at bounding box center [526, 241] width 86 height 23
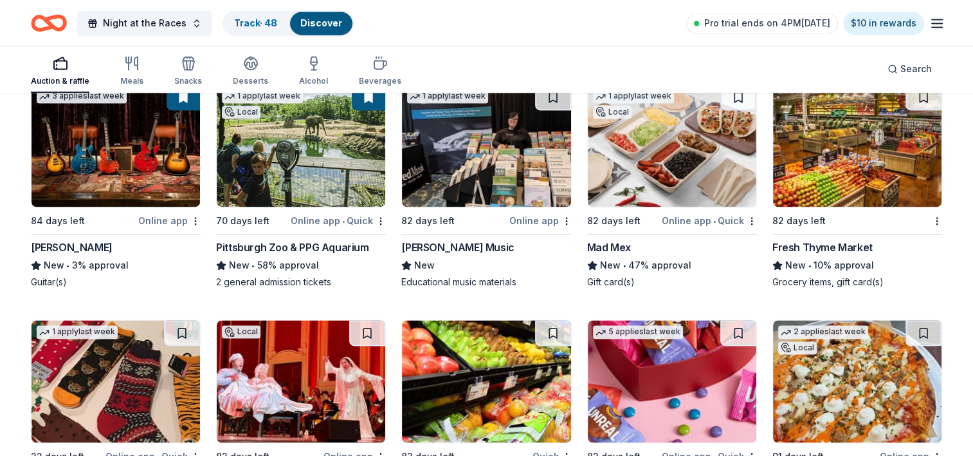
click at [493, 136] on img at bounding box center [486, 145] width 169 height 122
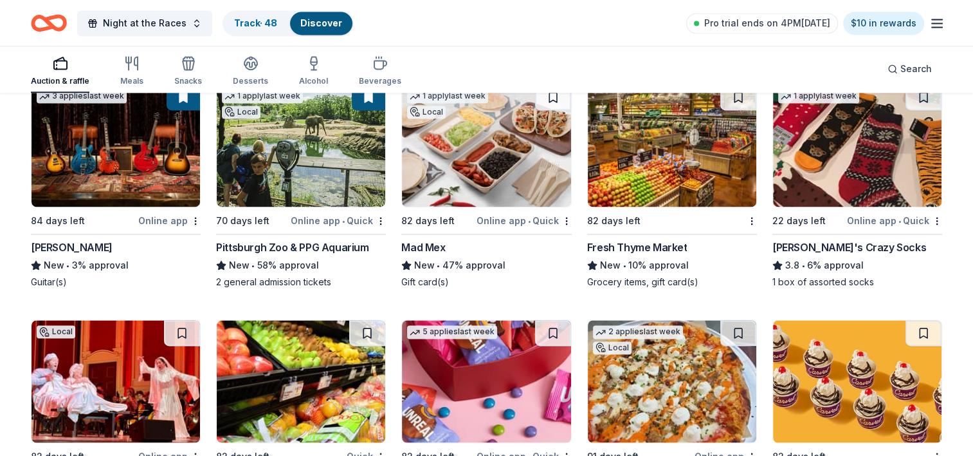
click at [501, 130] on img at bounding box center [486, 145] width 169 height 122
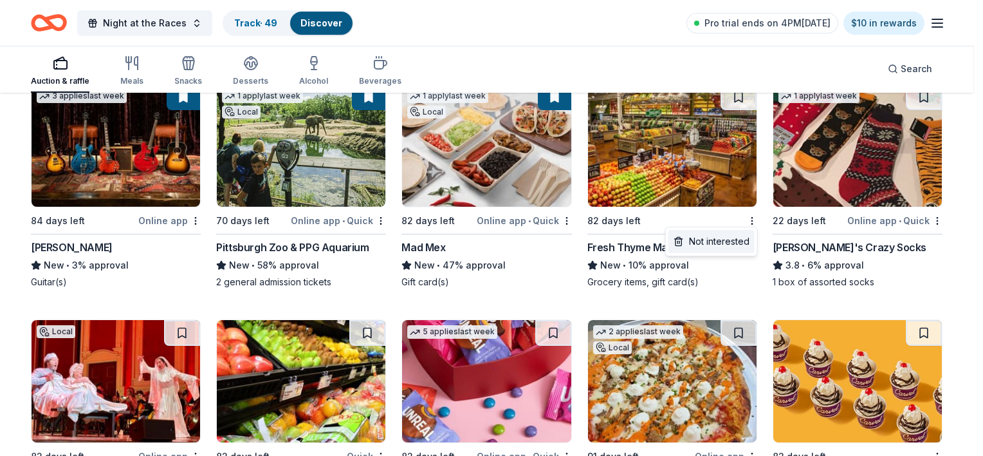
click at [723, 244] on div "Not interested" at bounding box center [712, 241] width 86 height 23
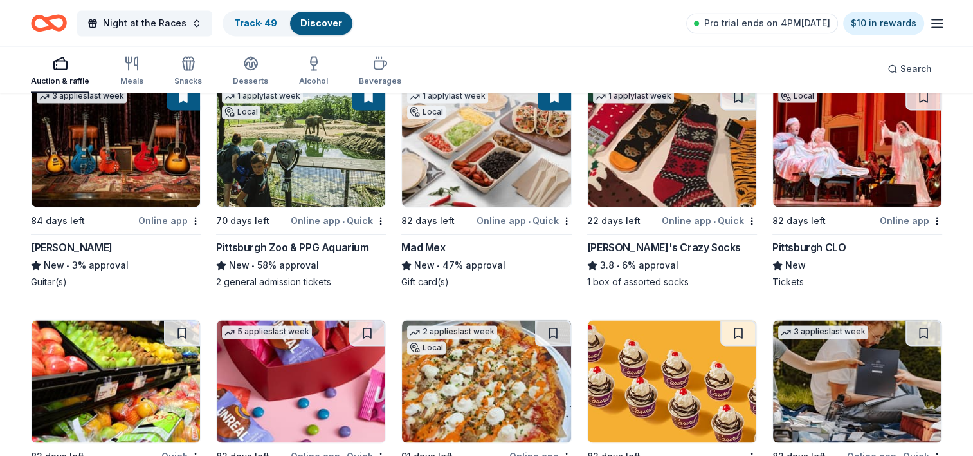
click at [643, 180] on img at bounding box center [672, 145] width 169 height 122
click at [824, 180] on img at bounding box center [857, 145] width 169 height 122
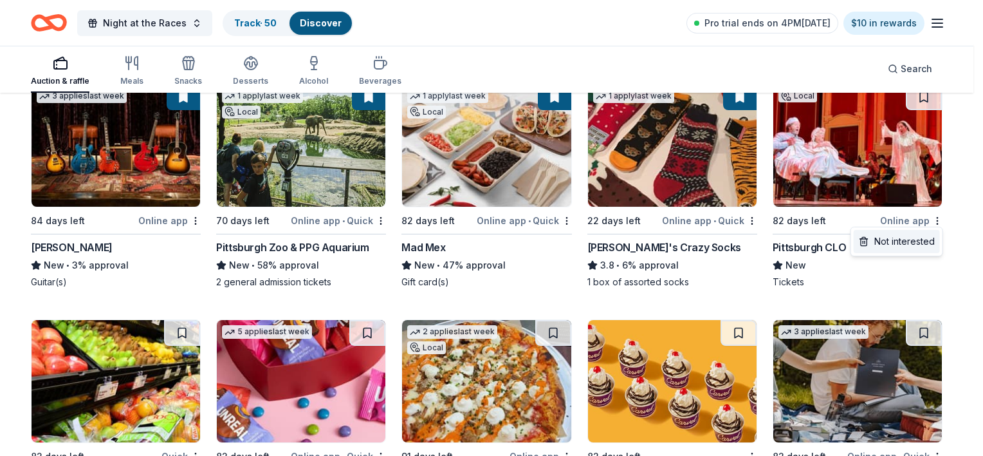
click at [929, 240] on div "Not interested" at bounding box center [897, 241] width 86 height 23
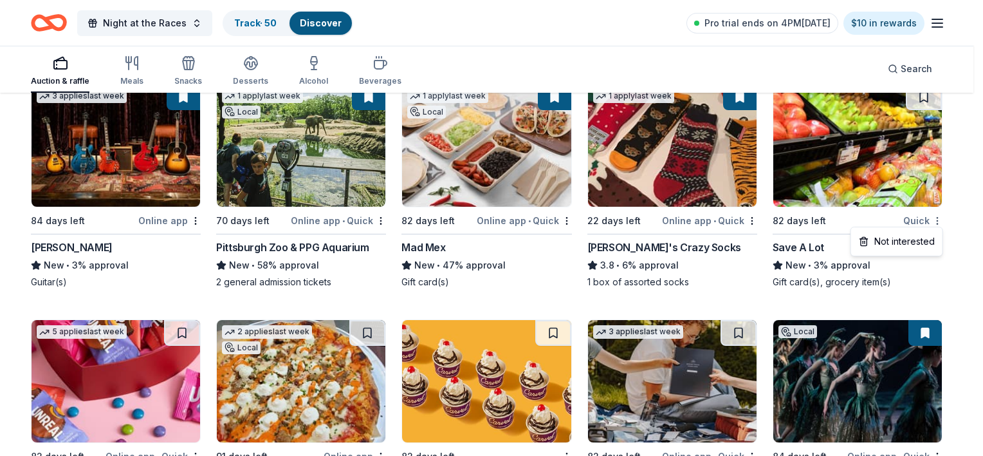
click at [927, 243] on div "Not interested" at bounding box center [897, 241] width 86 height 23
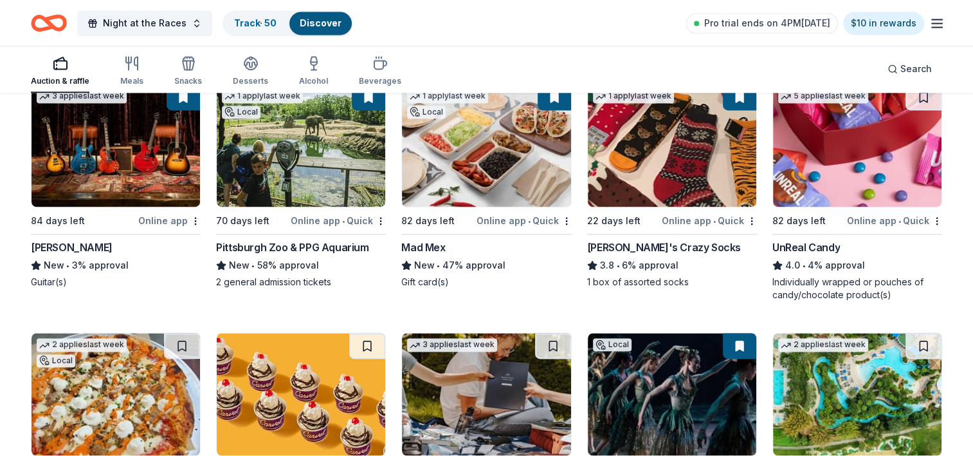
click at [865, 152] on img at bounding box center [857, 145] width 169 height 122
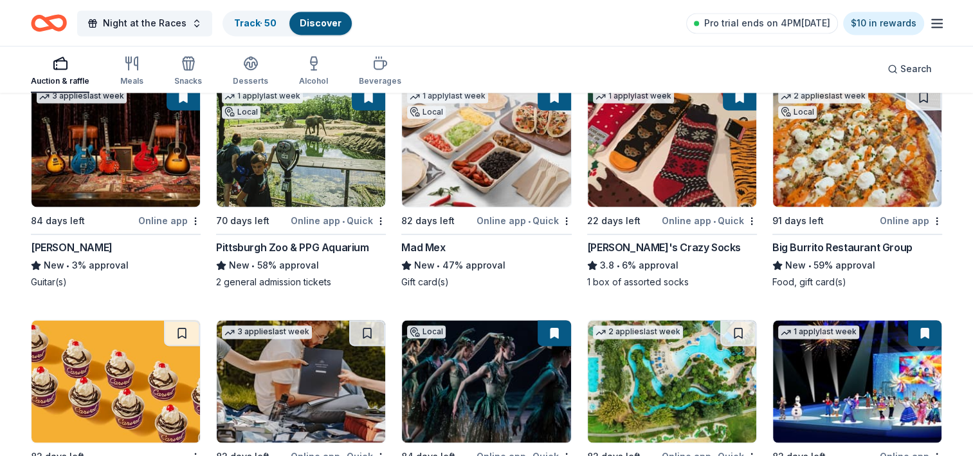
click at [872, 159] on img at bounding box center [857, 145] width 169 height 122
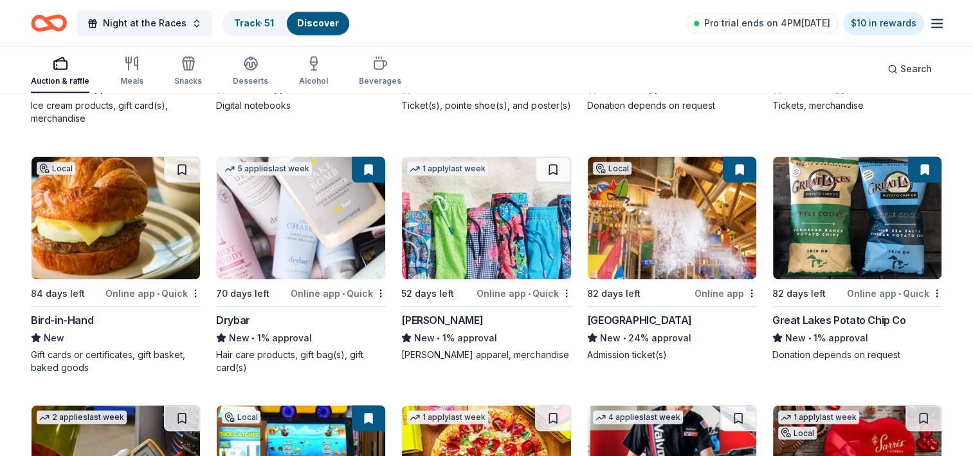
scroll to position [2223, 0]
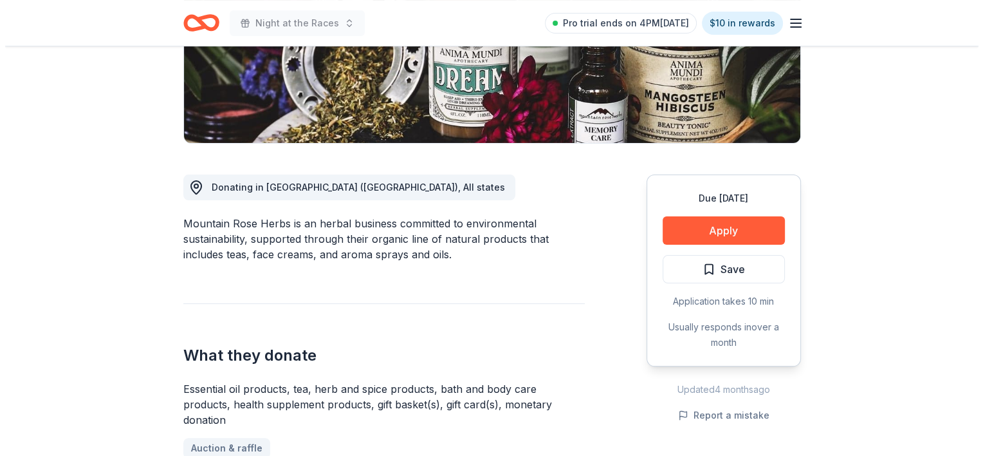
scroll to position [322, 0]
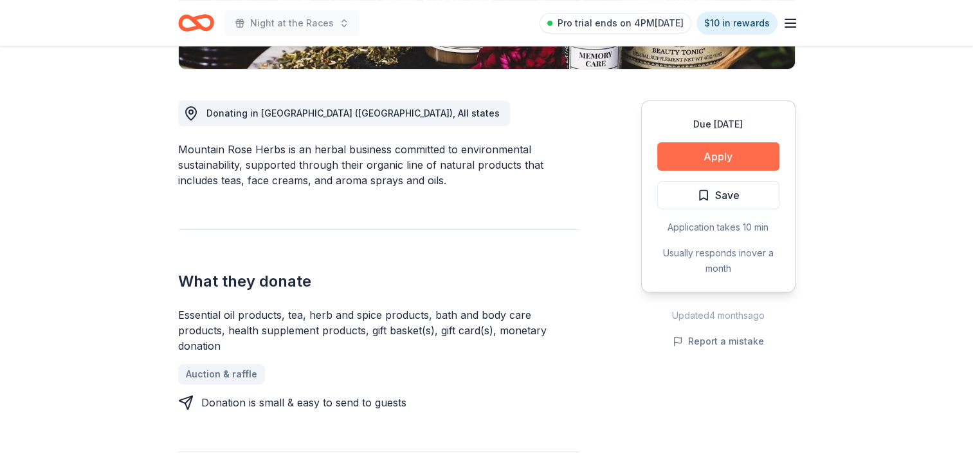
click at [717, 156] on button "Apply" at bounding box center [719, 156] width 122 height 28
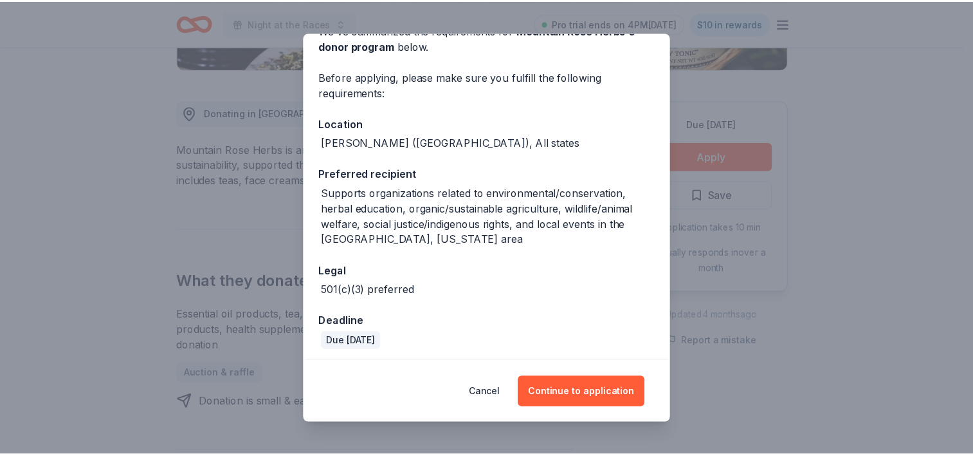
scroll to position [75, 0]
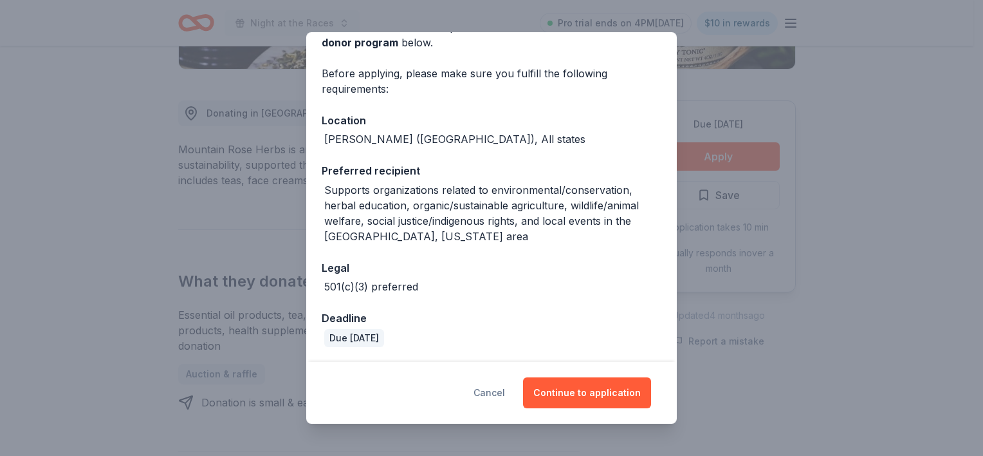
click at [496, 391] on button "Cancel" at bounding box center [490, 392] width 32 height 31
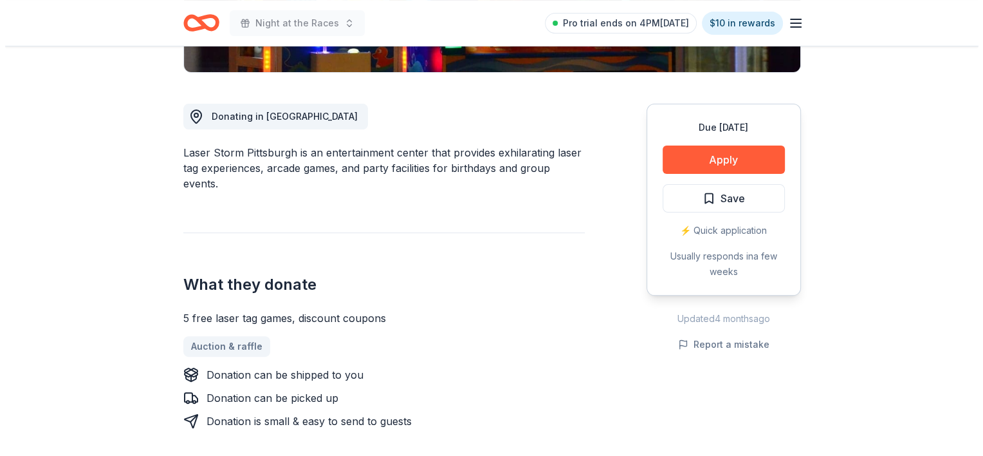
scroll to position [322, 0]
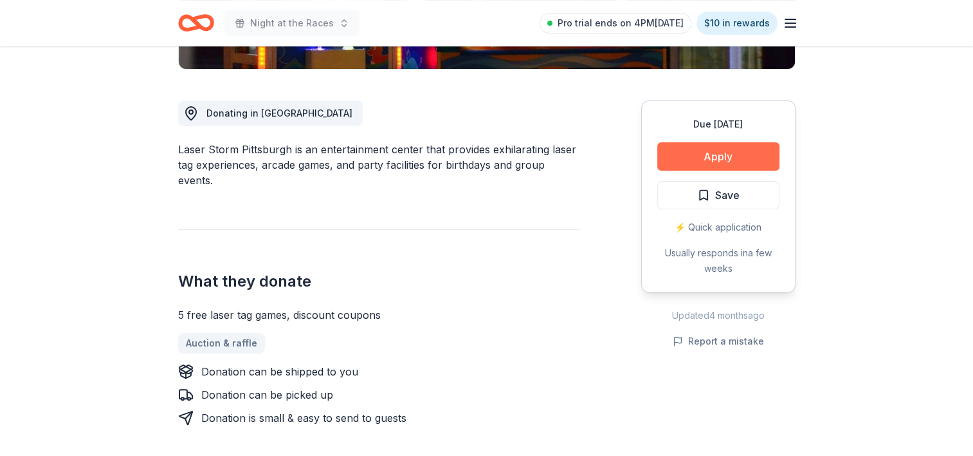
click at [684, 156] on button "Apply" at bounding box center [719, 156] width 122 height 28
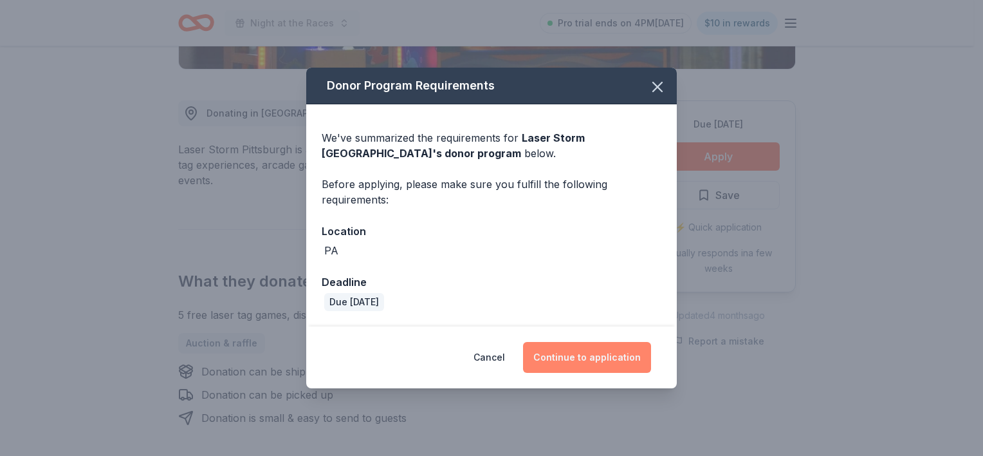
click at [580, 353] on button "Continue to application" at bounding box center [587, 357] width 128 height 31
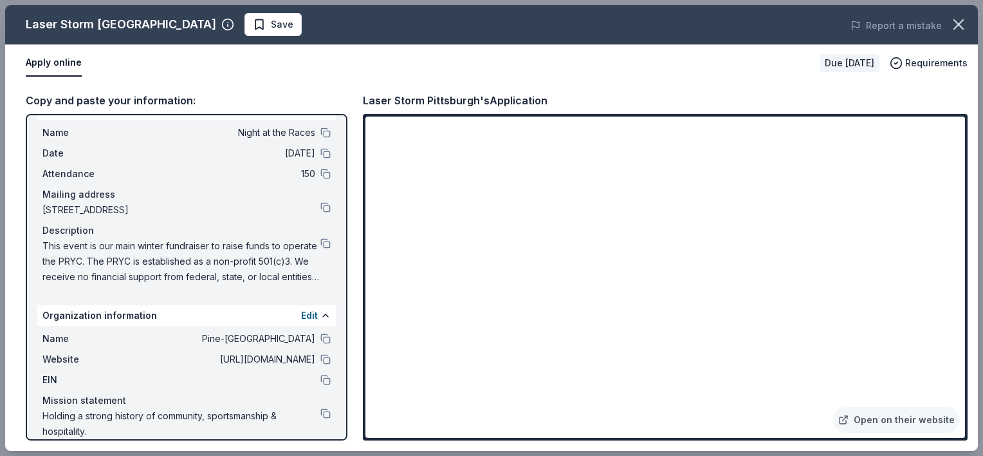
scroll to position [41, 0]
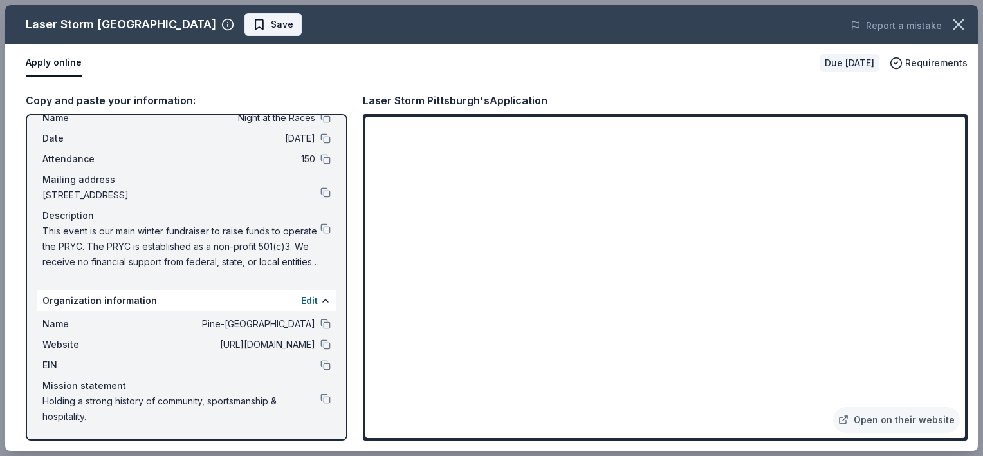
click at [271, 23] on span "Save" at bounding box center [282, 24] width 23 height 15
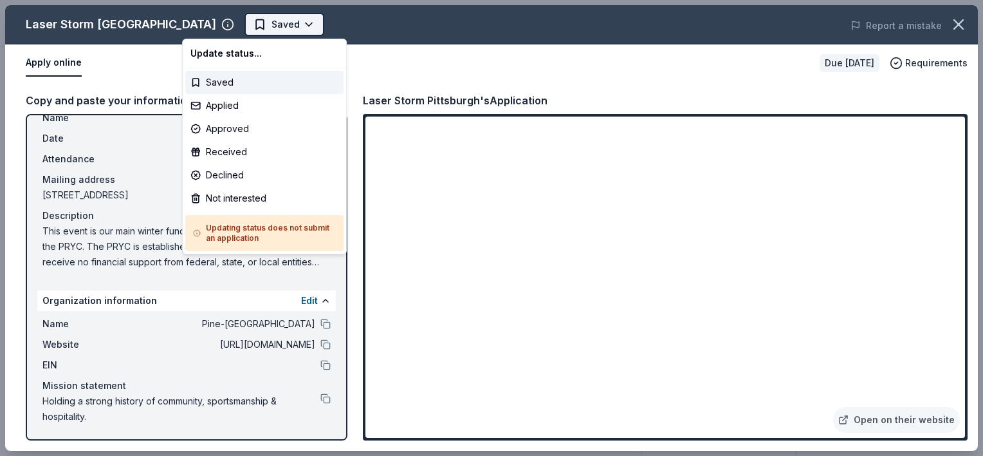
click at [236, 35] on body "Night at the Races Saved Apply Due in 82 days Share Laser Storm Pittsburgh New …" at bounding box center [486, 228] width 973 height 456
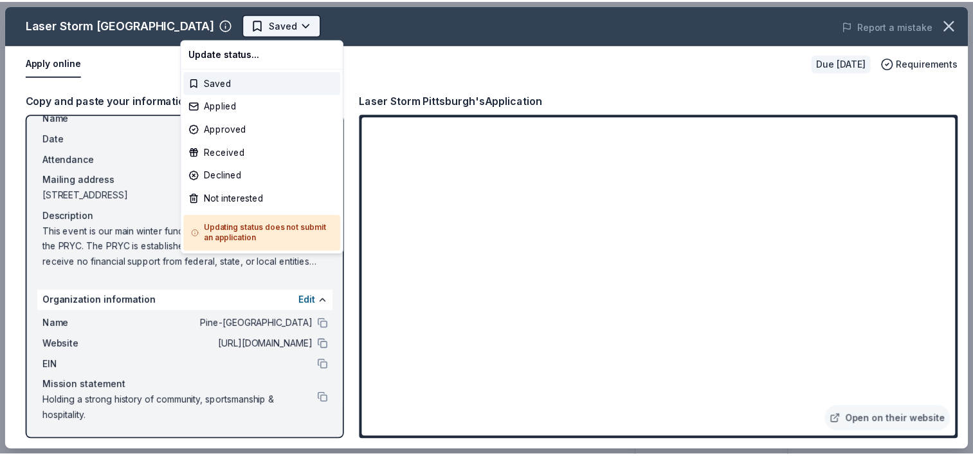
scroll to position [0, 0]
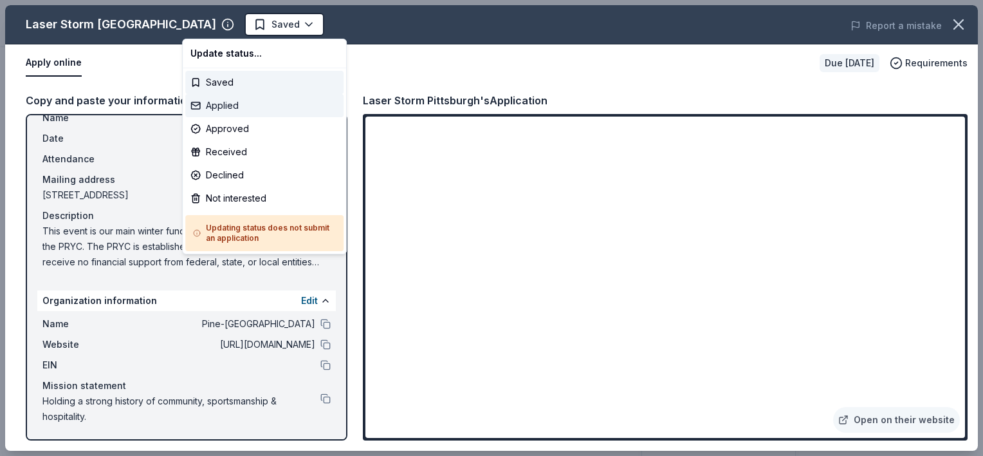
click at [230, 109] on div "Applied" at bounding box center [264, 105] width 158 height 23
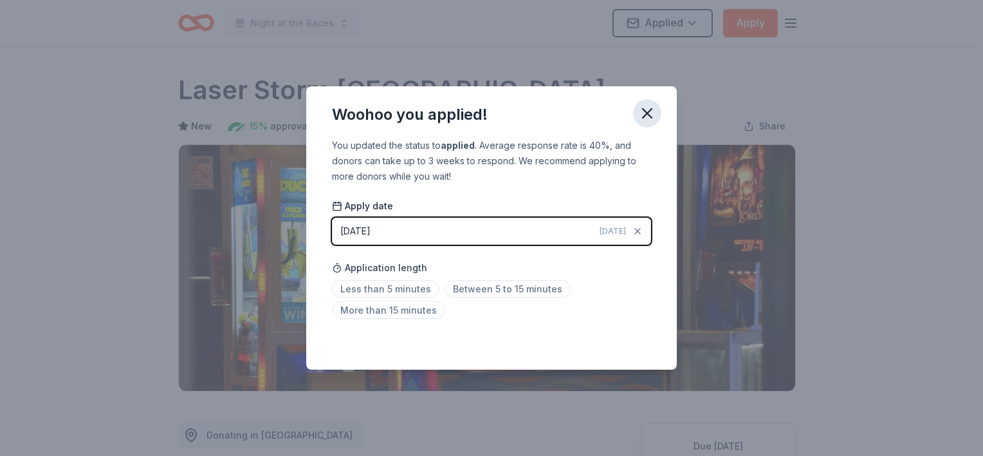
click at [640, 111] on icon "button" at bounding box center [647, 113] width 18 height 18
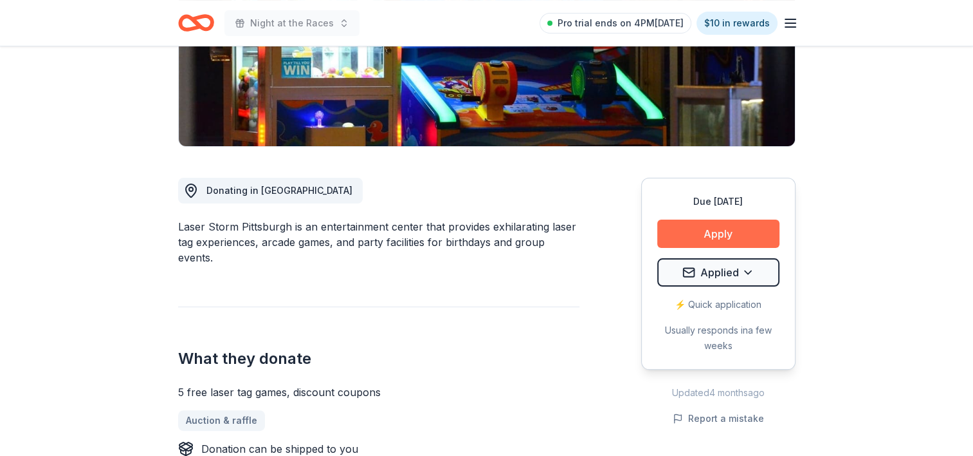
scroll to position [322, 0]
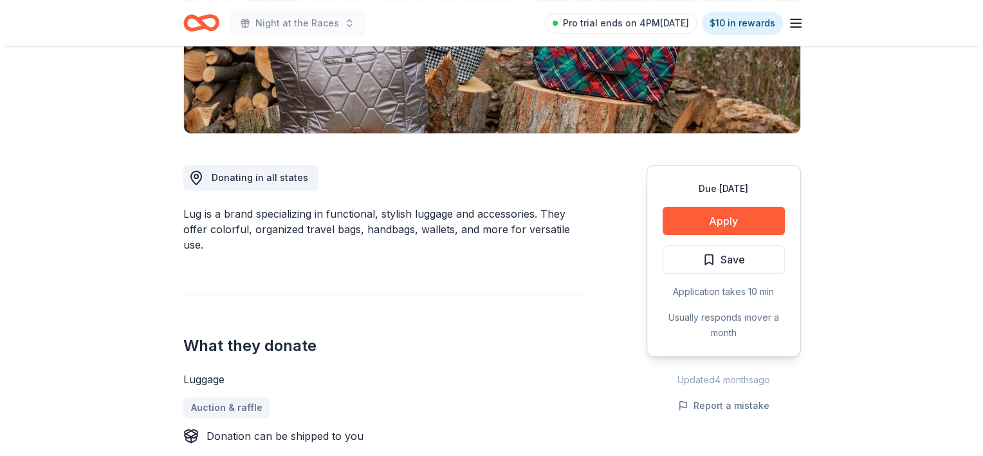
scroll to position [322, 0]
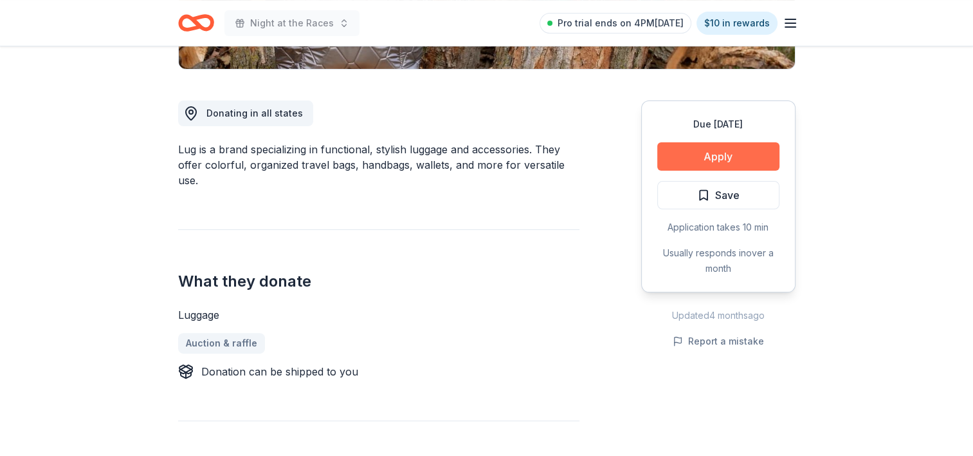
click at [731, 163] on button "Apply" at bounding box center [719, 156] width 122 height 28
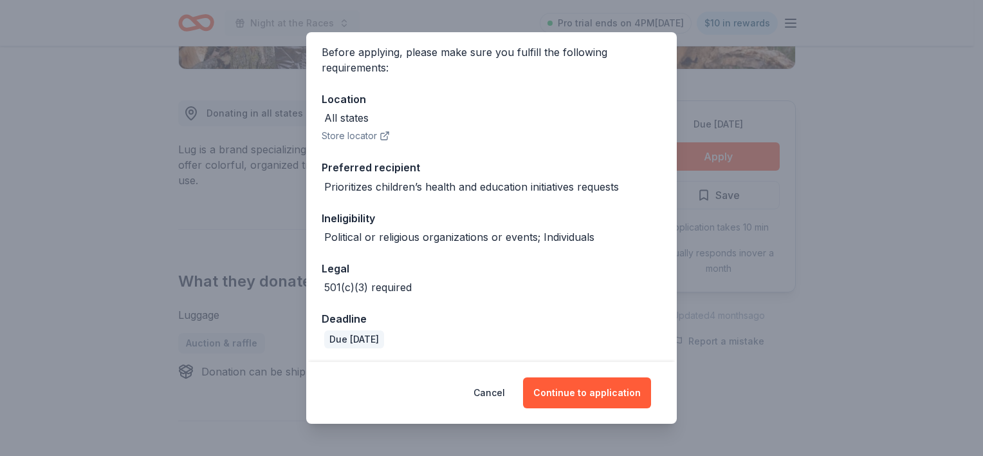
scroll to position [98, 0]
click at [575, 389] on button "Continue to application" at bounding box center [587, 392] width 128 height 31
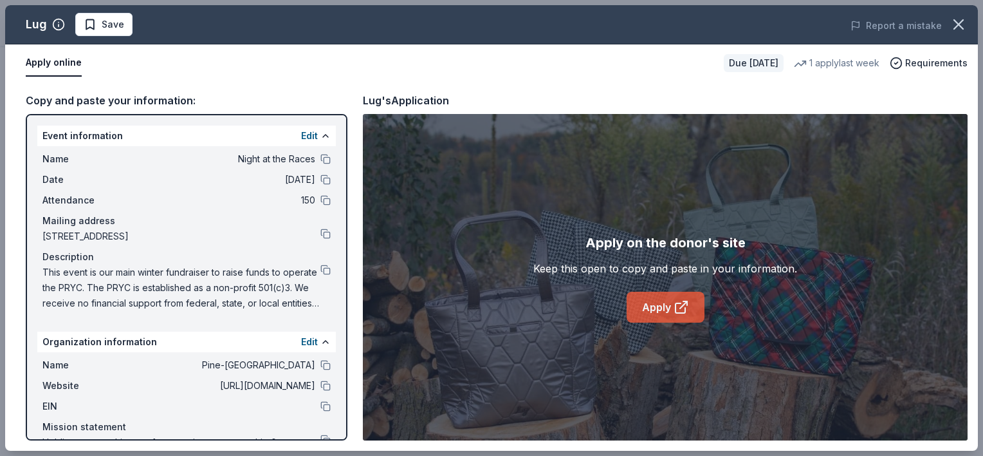
click at [668, 319] on link "Apply" at bounding box center [666, 306] width 78 height 31
click at [102, 20] on span "Save" at bounding box center [113, 24] width 23 height 15
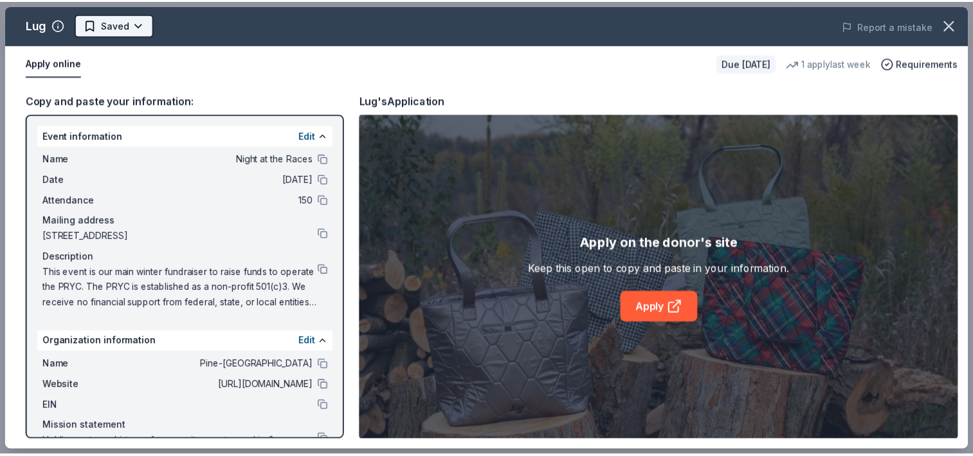
scroll to position [0, 0]
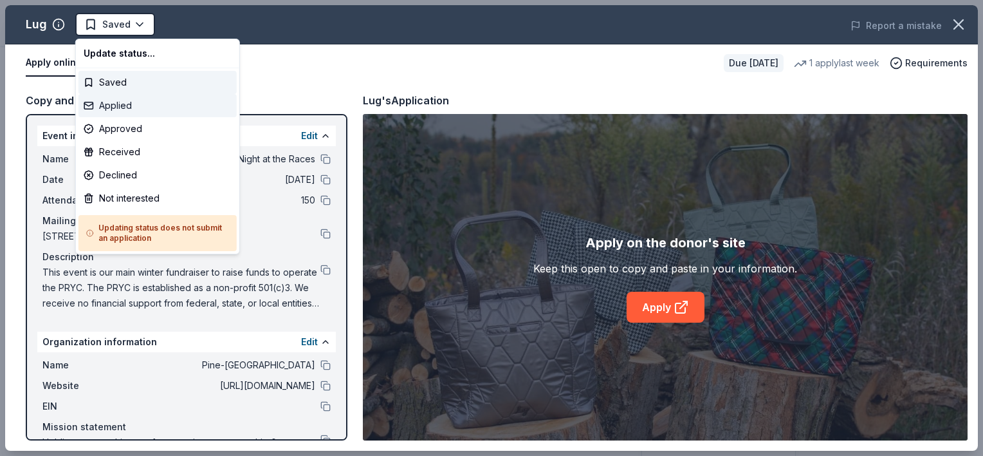
click at [131, 104] on div "Applied" at bounding box center [157, 105] width 158 height 23
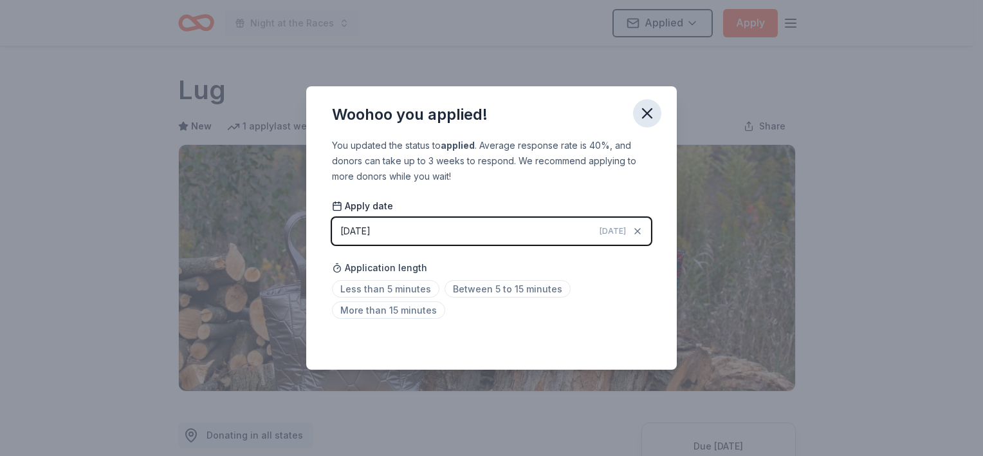
click at [646, 113] on icon "button" at bounding box center [647, 113] width 9 height 9
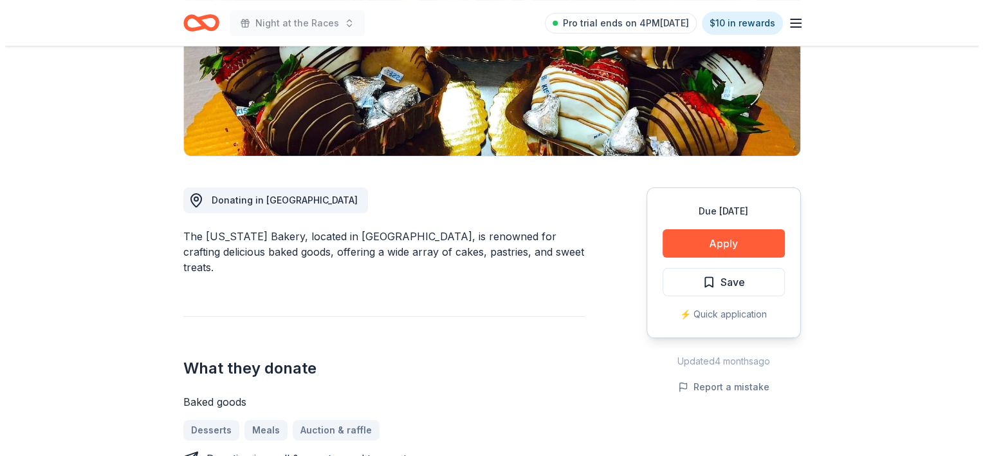
scroll to position [193, 0]
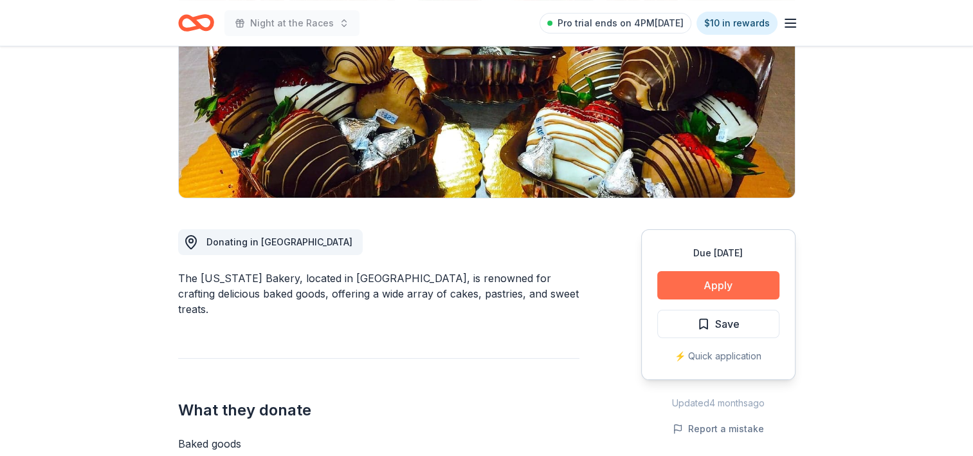
click at [753, 293] on button "Apply" at bounding box center [719, 285] width 122 height 28
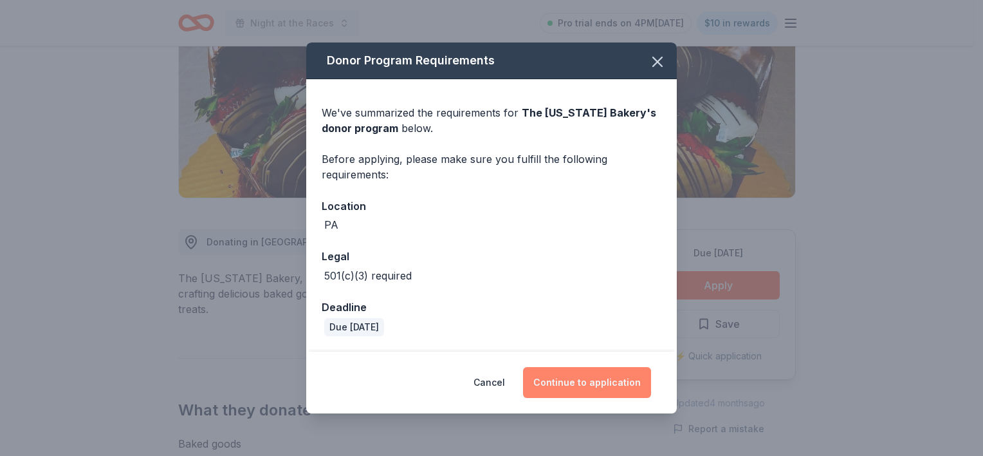
click at [558, 383] on button "Continue to application" at bounding box center [587, 382] width 128 height 31
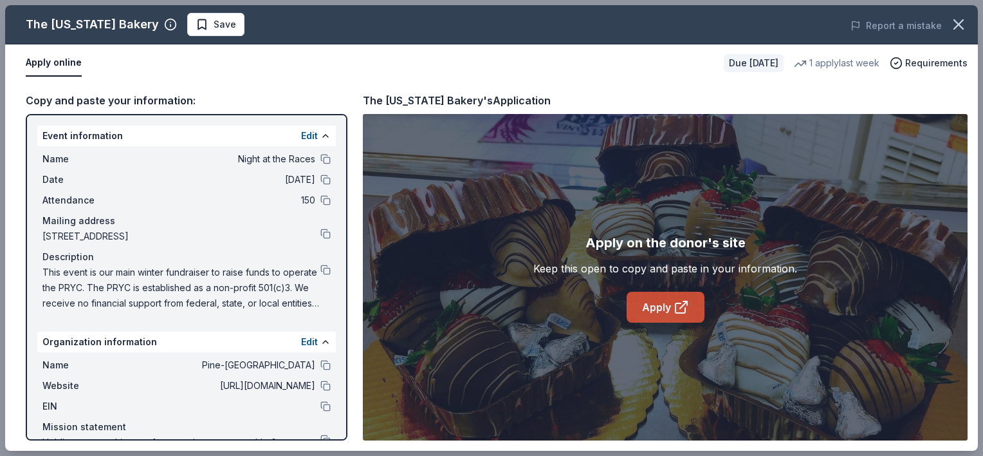
click at [654, 311] on link "Apply" at bounding box center [666, 306] width 78 height 31
click at [225, 30] on span "Save" at bounding box center [225, 24] width 23 height 15
click at [225, 30] on body "Night at the Races Pro trial ends on 4PM, 10/16 $10 in rewards Due in 84 days S…" at bounding box center [486, 35] width 973 height 456
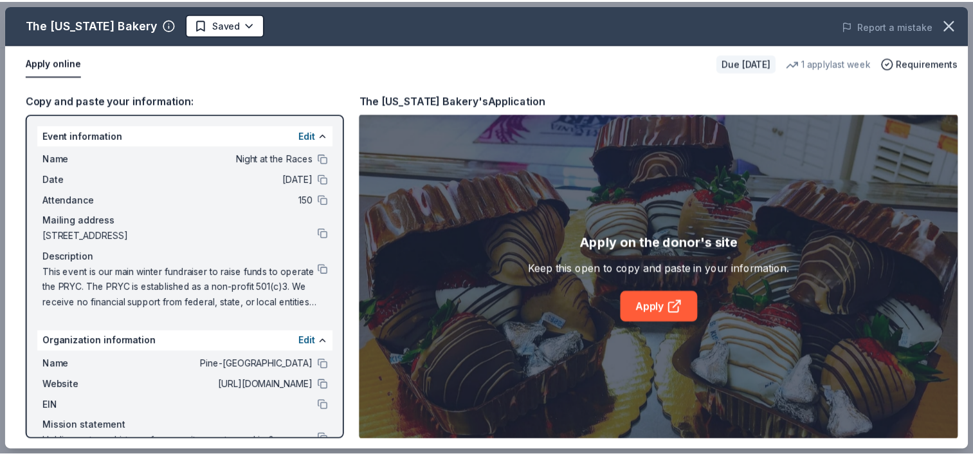
scroll to position [0, 0]
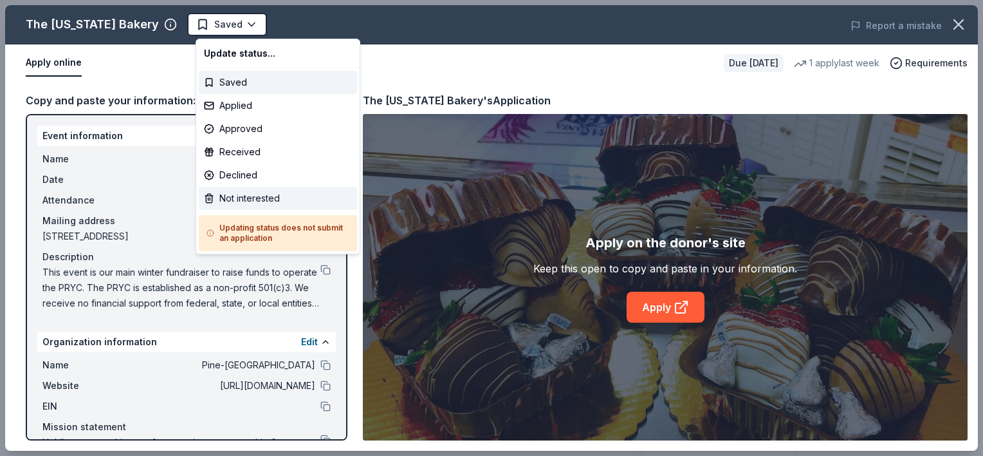
click at [257, 196] on div "Not interested" at bounding box center [278, 198] width 158 height 23
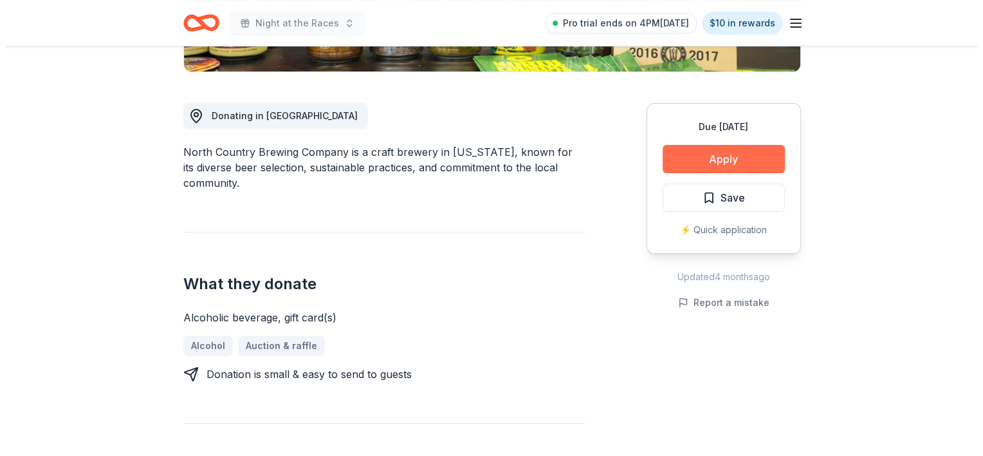
scroll to position [322, 0]
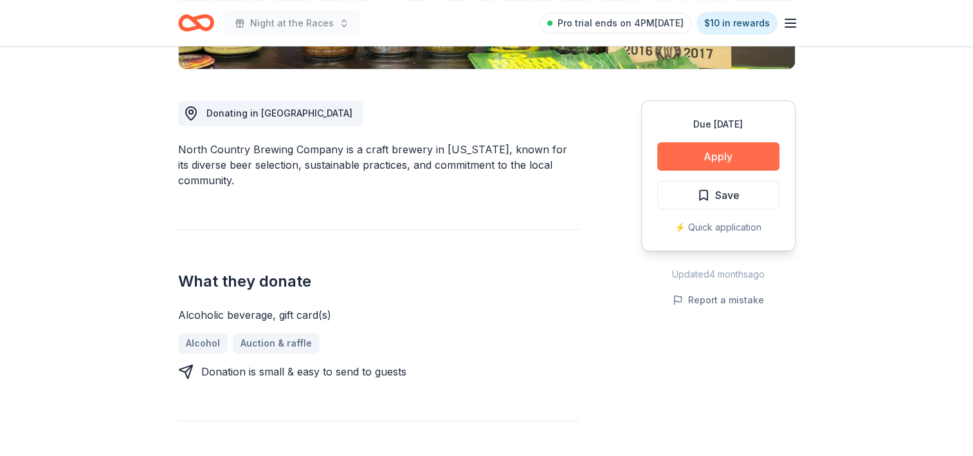
click at [708, 167] on button "Apply" at bounding box center [719, 156] width 122 height 28
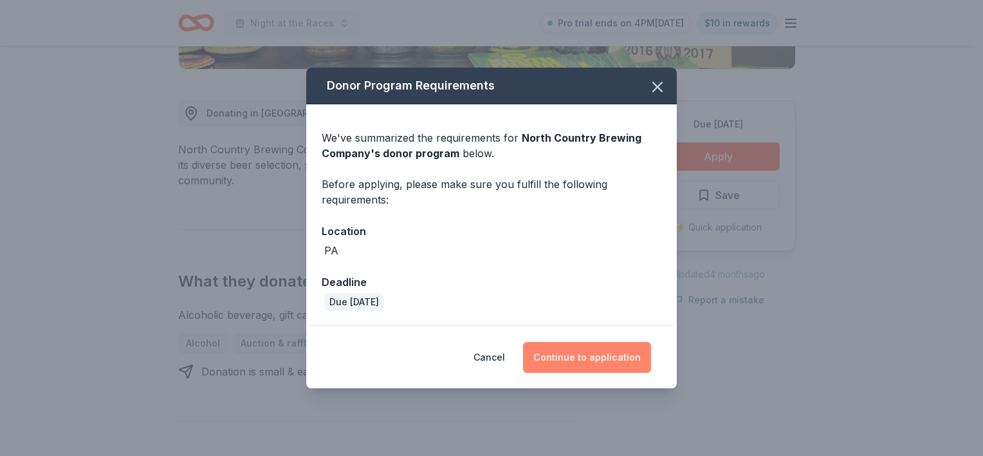
click at [589, 359] on button "Continue to application" at bounding box center [587, 357] width 128 height 31
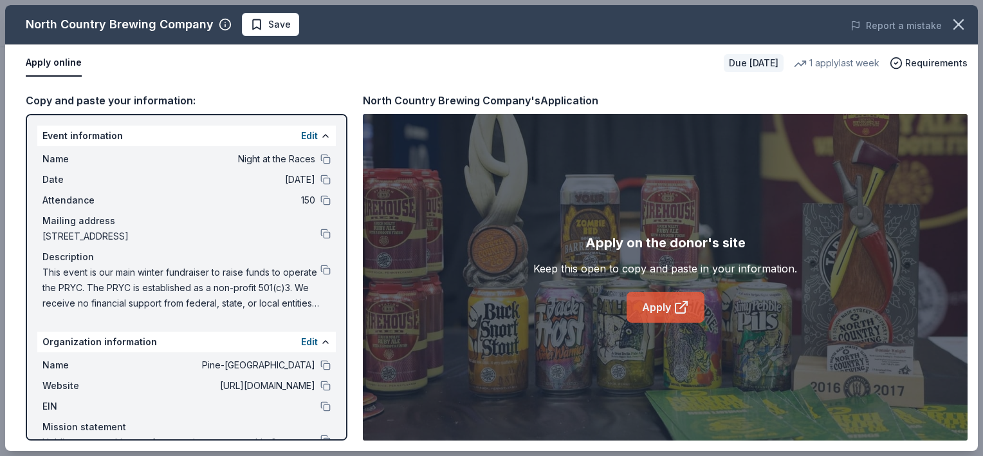
click at [685, 310] on icon at bounding box center [681, 308] width 10 height 10
click at [265, 23] on span "Save" at bounding box center [270, 24] width 41 height 15
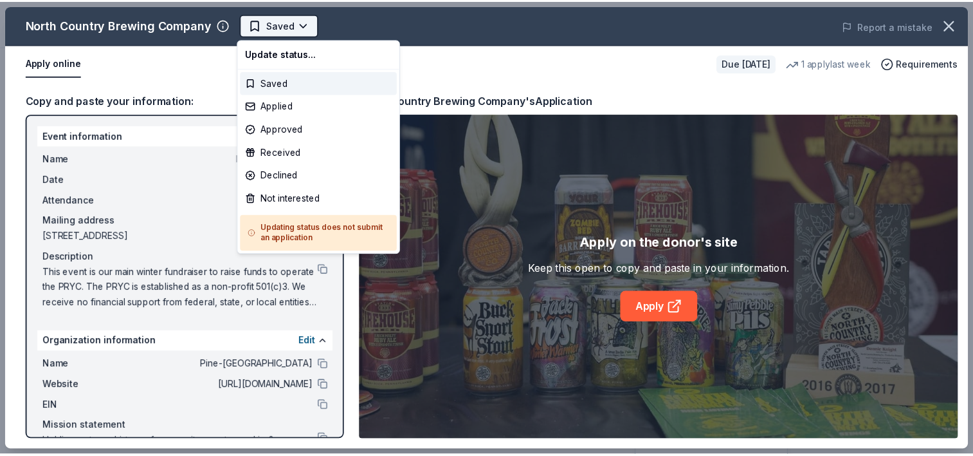
scroll to position [0, 0]
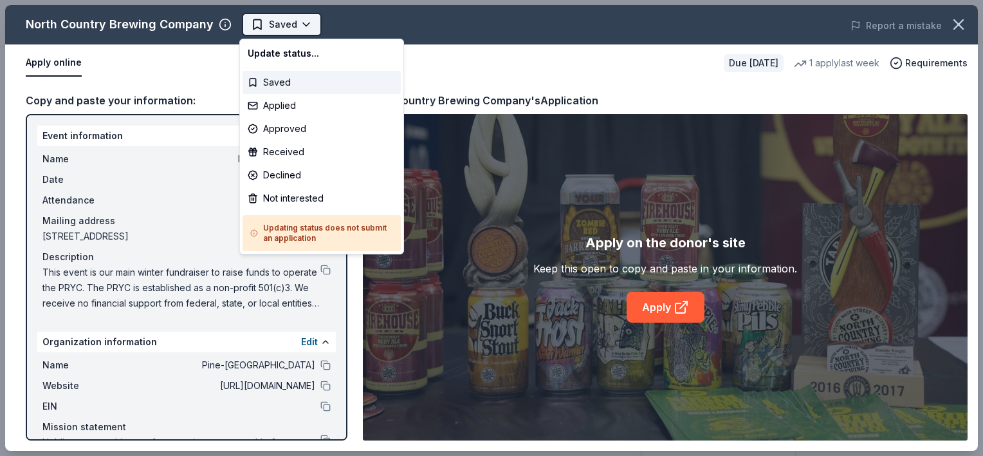
click at [279, 30] on body "Night at the Races Saved Apply Due [DATE] Share North Country Brewing Company N…" at bounding box center [486, 228] width 973 height 456
click at [273, 103] on div "Applied" at bounding box center [322, 105] width 158 height 23
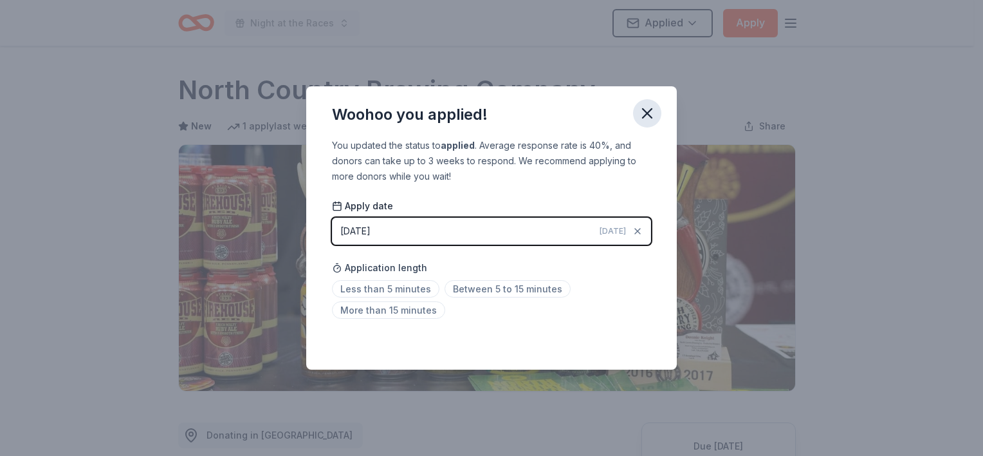
click at [644, 118] on icon "button" at bounding box center [647, 113] width 18 height 18
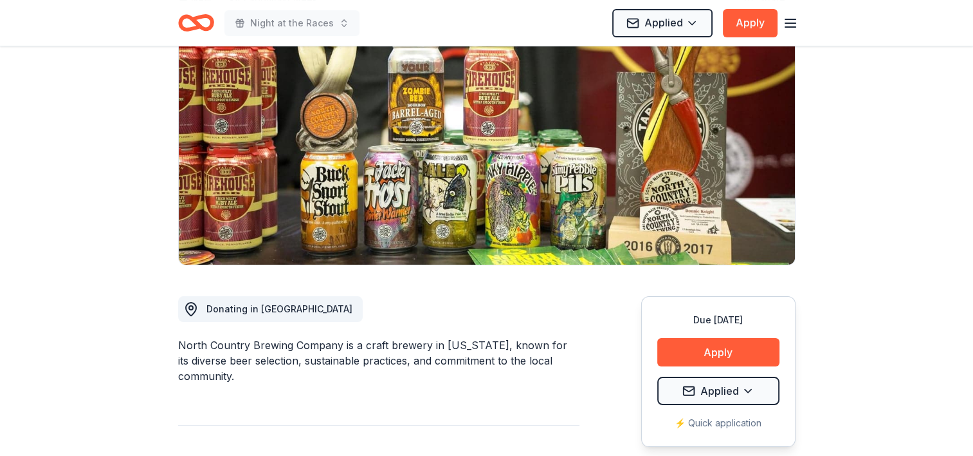
scroll to position [129, 0]
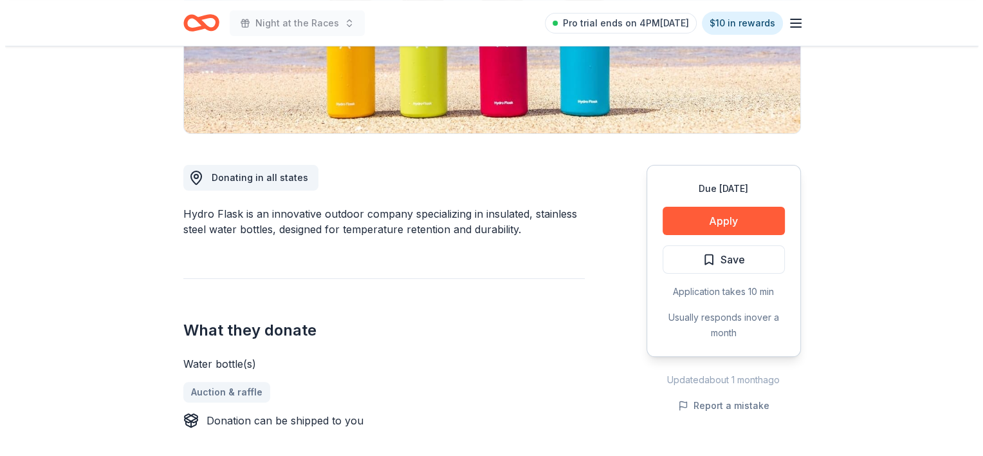
scroll to position [322, 0]
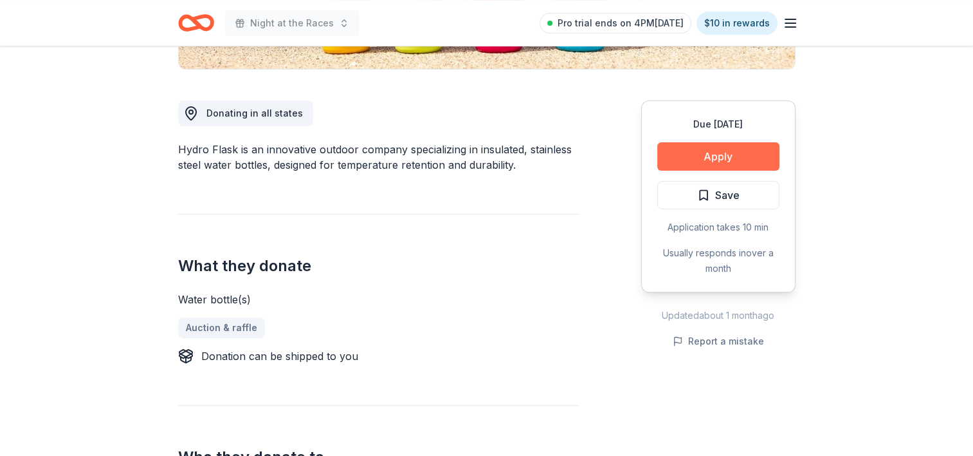
click at [690, 154] on button "Apply" at bounding box center [719, 156] width 122 height 28
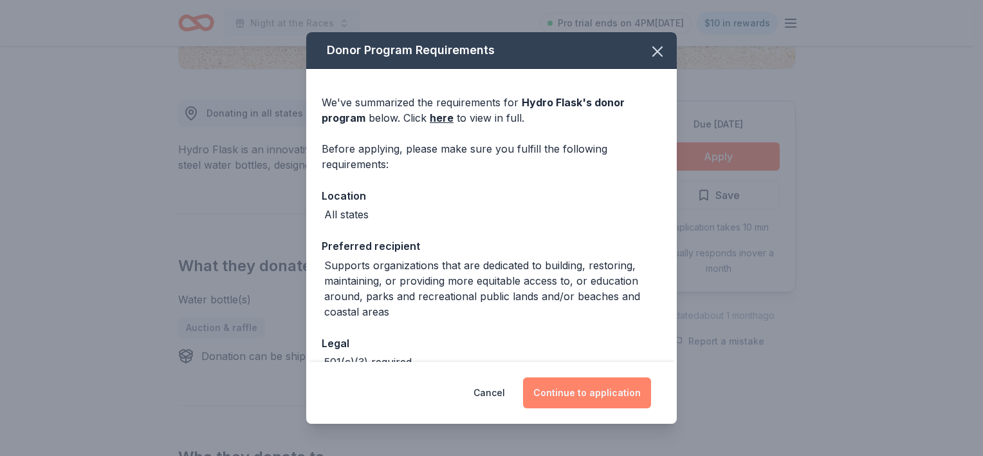
click at [571, 387] on button "Continue to application" at bounding box center [587, 392] width 128 height 31
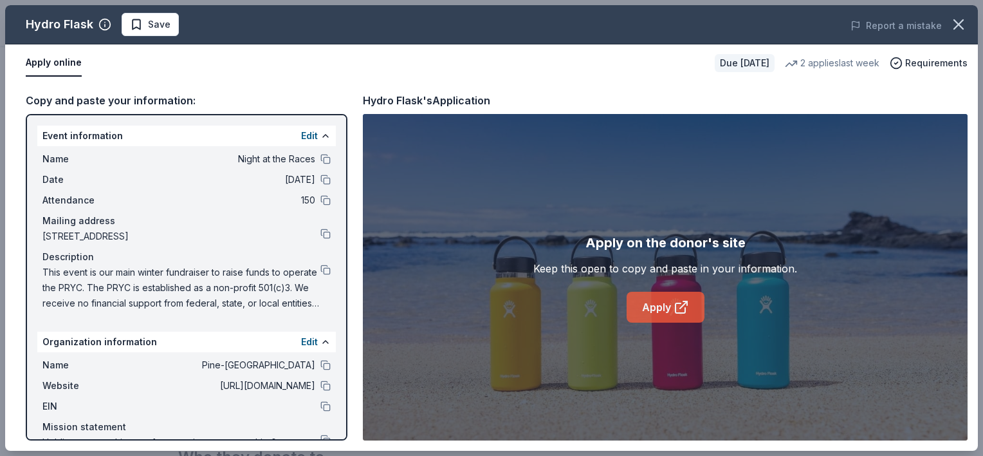
click at [646, 297] on link "Apply" at bounding box center [666, 306] width 78 height 31
click at [161, 23] on span "Save" at bounding box center [159, 24] width 23 height 15
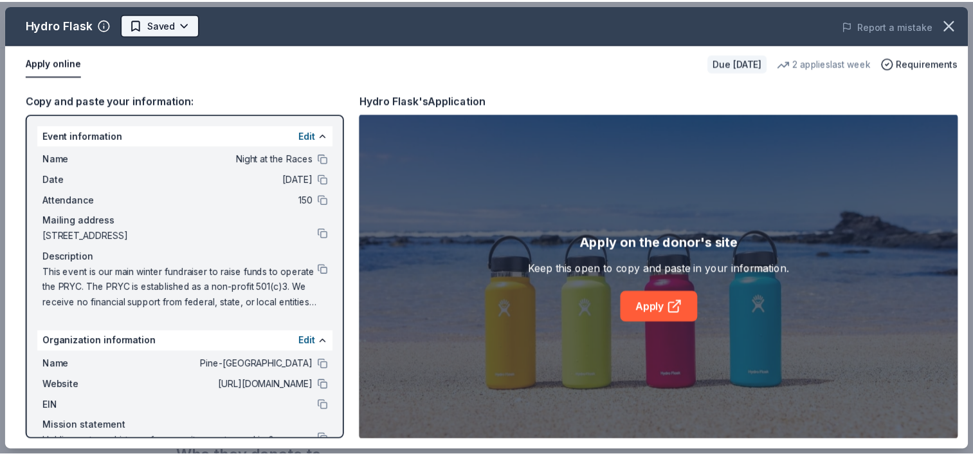
scroll to position [0, 0]
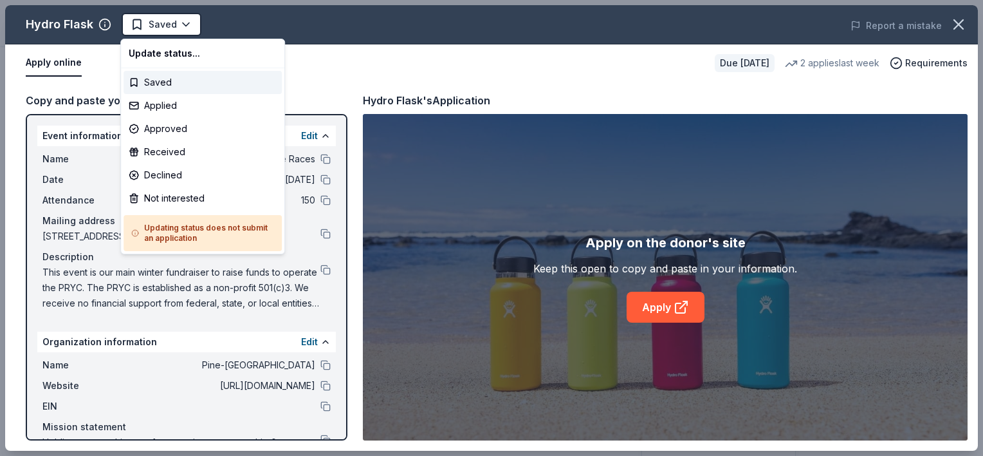
click at [465, 39] on html "Night at the Races Saved Apply Due in 82 days Share Hydro Flask New 2 applies l…" at bounding box center [491, 228] width 983 height 456
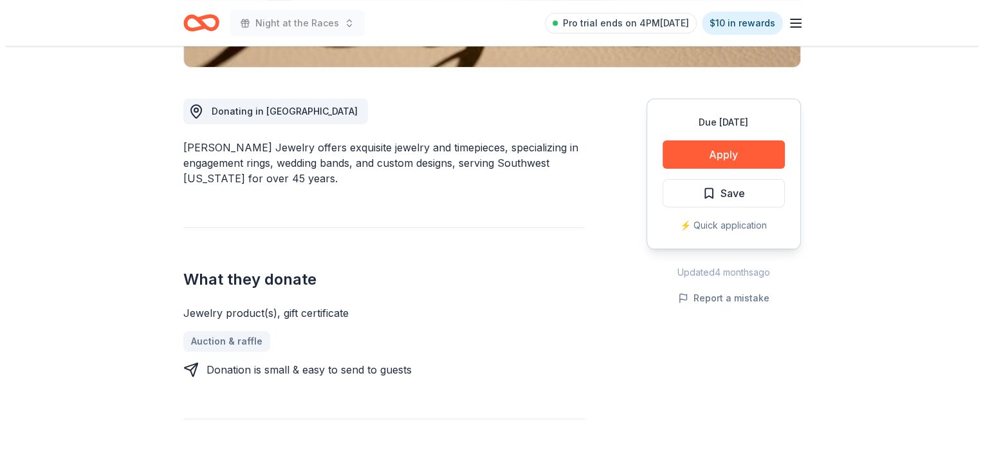
scroll to position [322, 0]
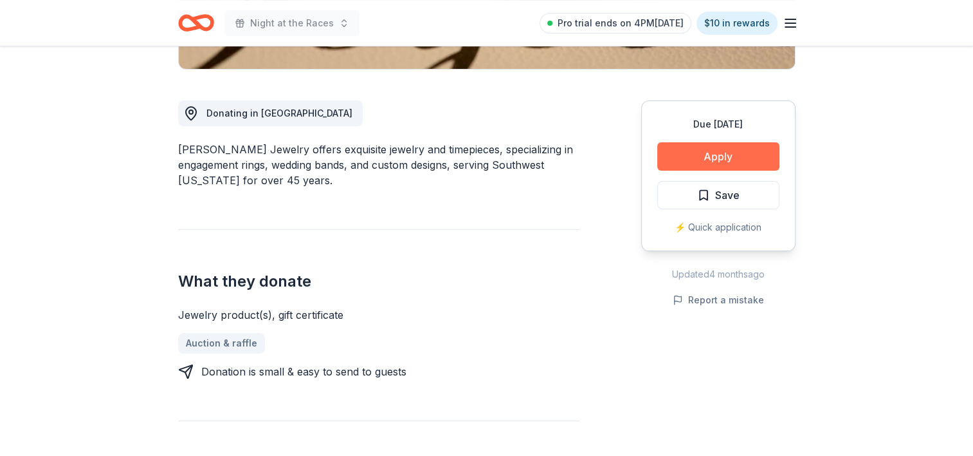
click at [732, 156] on button "Apply" at bounding box center [719, 156] width 122 height 28
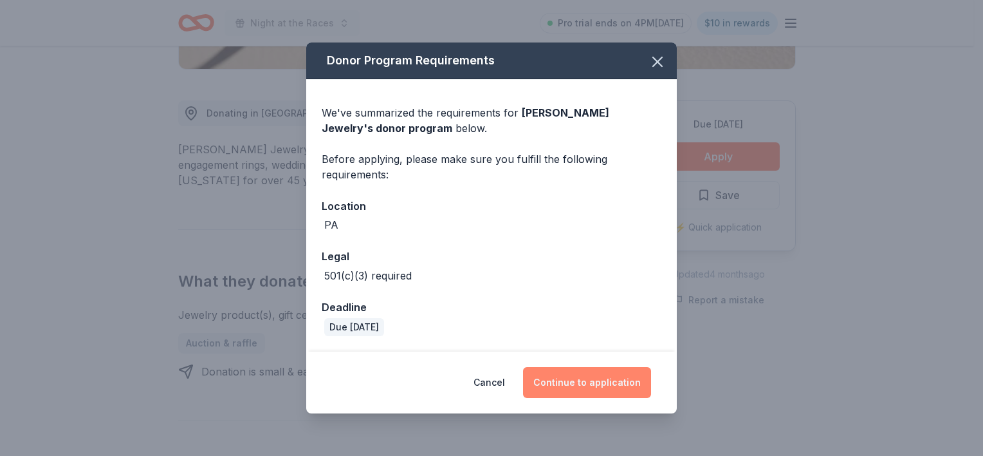
click at [620, 392] on button "Continue to application" at bounding box center [587, 382] width 128 height 31
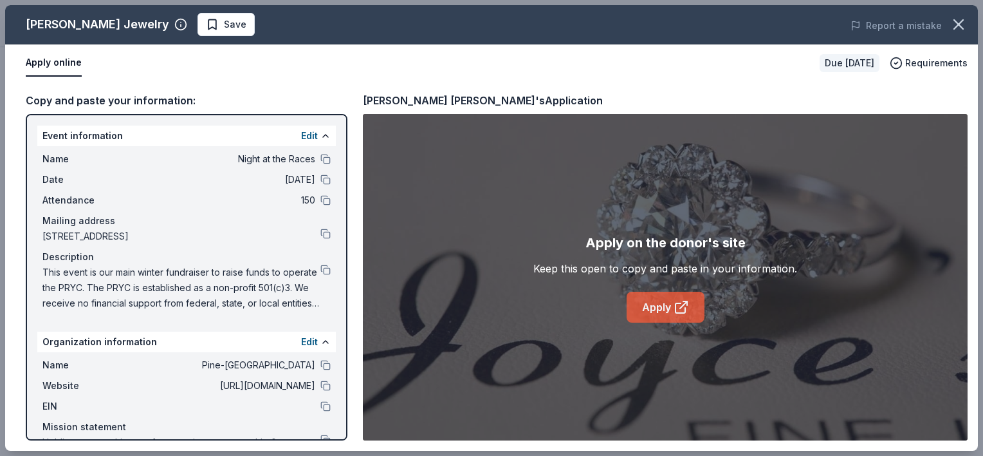
click at [643, 315] on link "Apply" at bounding box center [666, 306] width 78 height 31
click at [224, 28] on span "Save" at bounding box center [235, 24] width 23 height 15
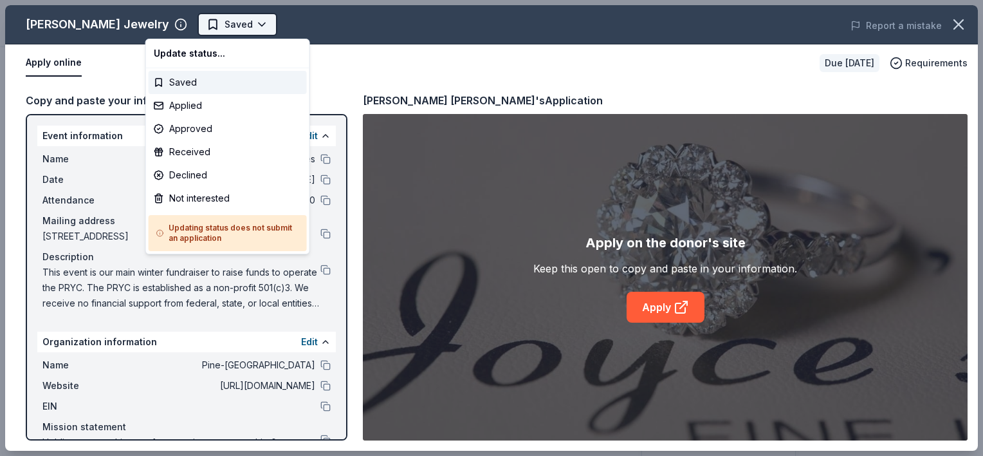
click at [196, 21] on html "Night at the Races Saved Apply Due in 82 days Share Joyce's Jewelry New Share D…" at bounding box center [491, 228] width 983 height 456
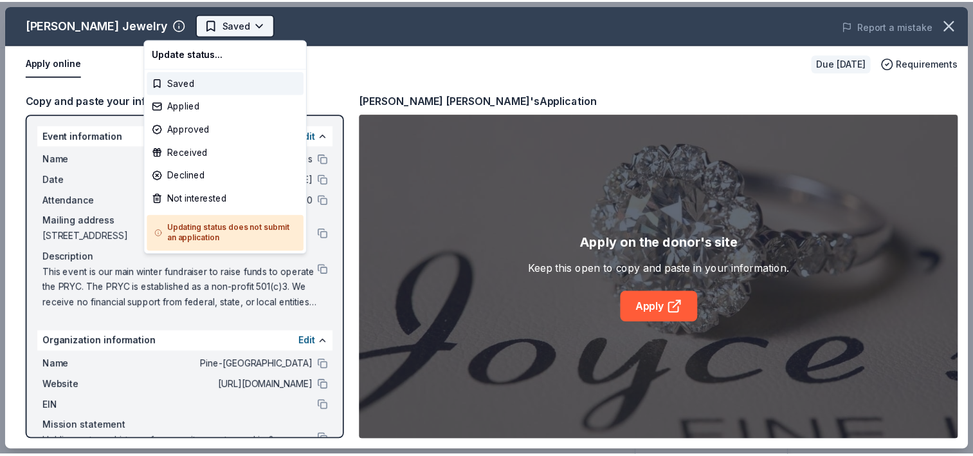
scroll to position [0, 0]
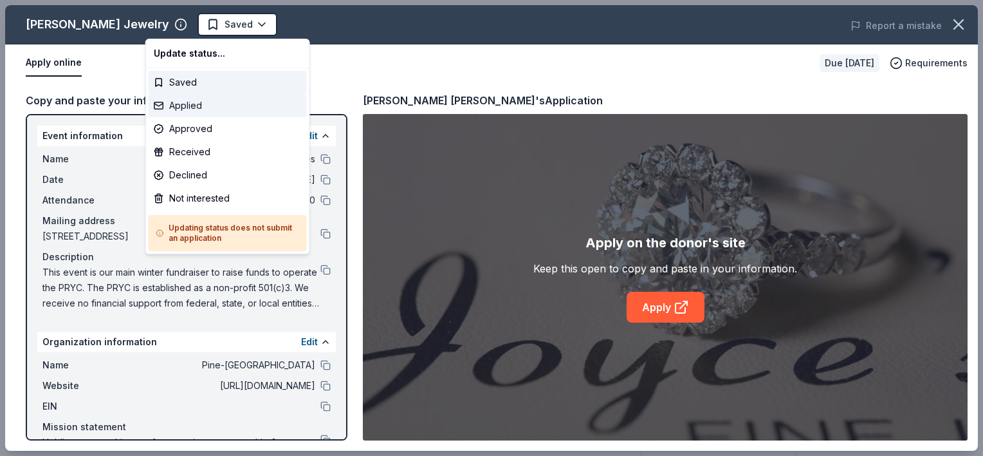
click at [181, 103] on div "Applied" at bounding box center [228, 105] width 158 height 23
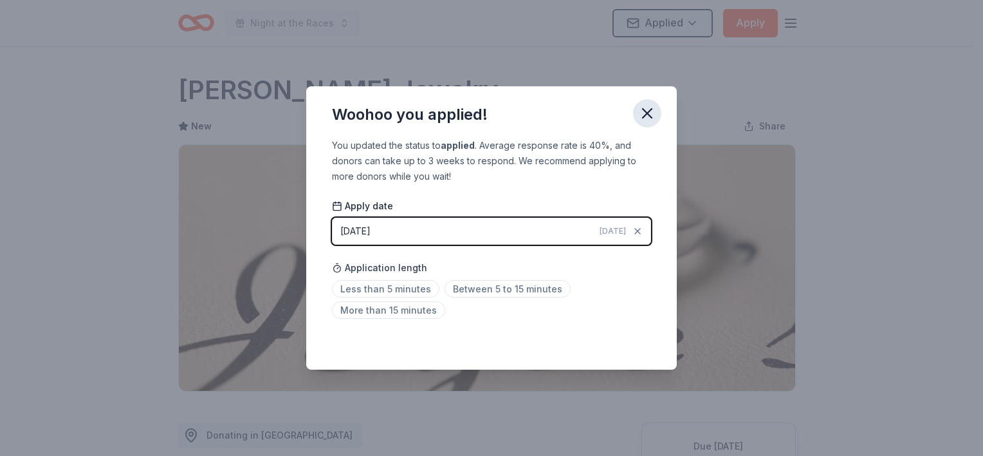
click at [654, 108] on icon "button" at bounding box center [647, 113] width 18 height 18
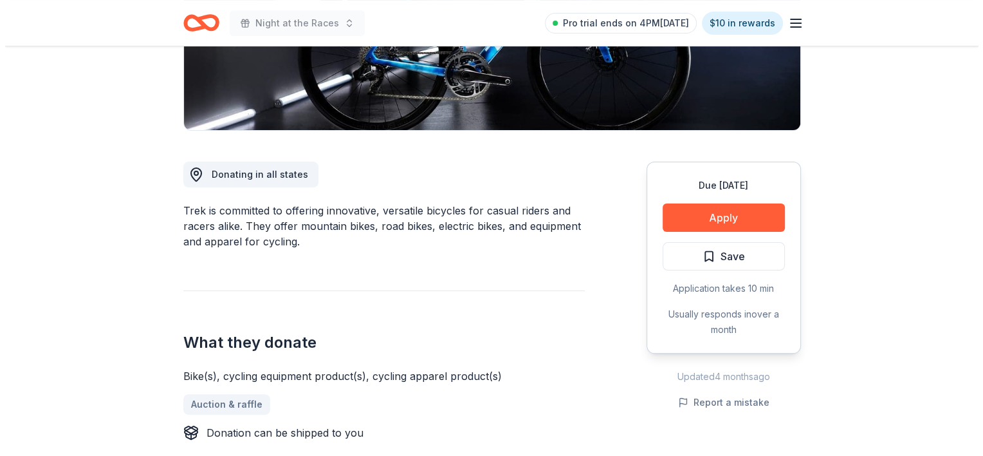
scroll to position [257, 0]
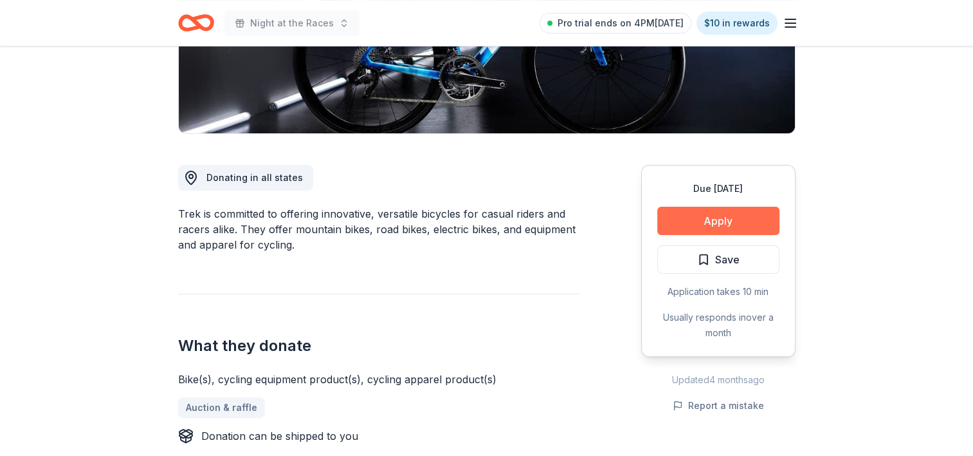
click at [690, 216] on button "Apply" at bounding box center [719, 221] width 122 height 28
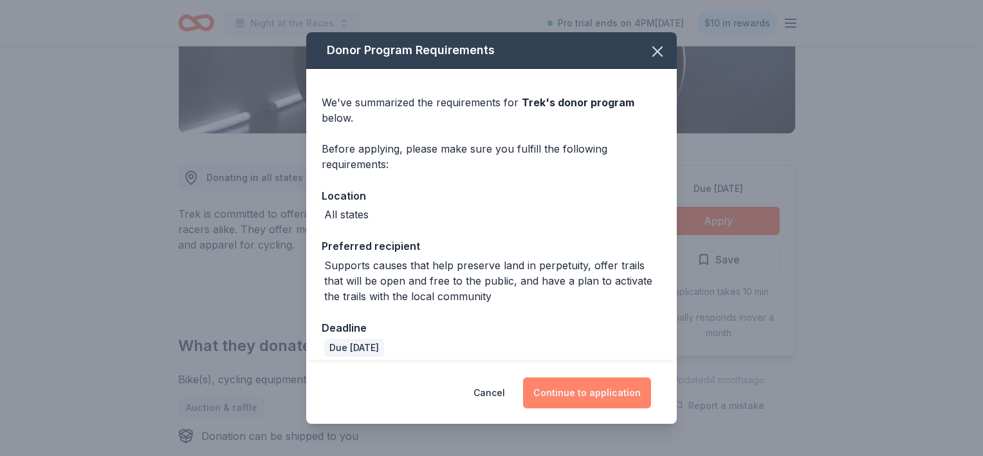
click at [596, 394] on button "Continue to application" at bounding box center [587, 392] width 128 height 31
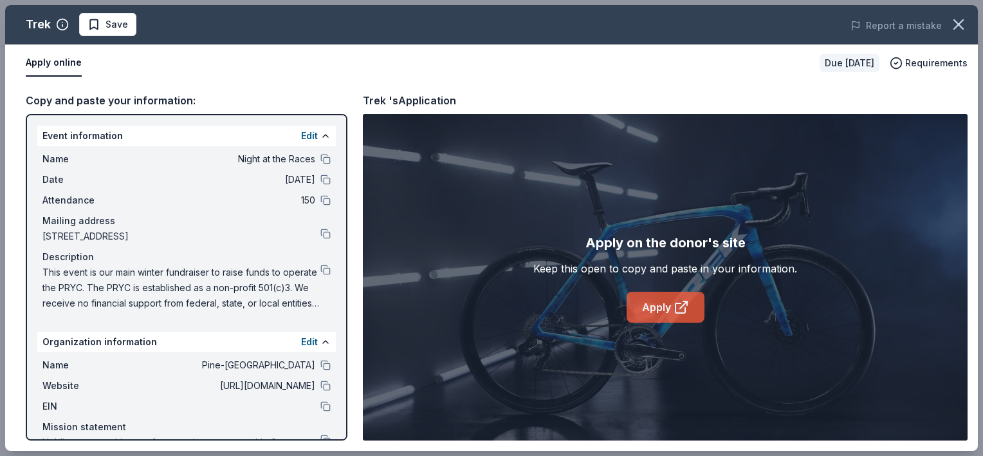
click at [654, 311] on link "Apply" at bounding box center [666, 306] width 78 height 31
click at [126, 33] on button "Save" at bounding box center [107, 24] width 57 height 23
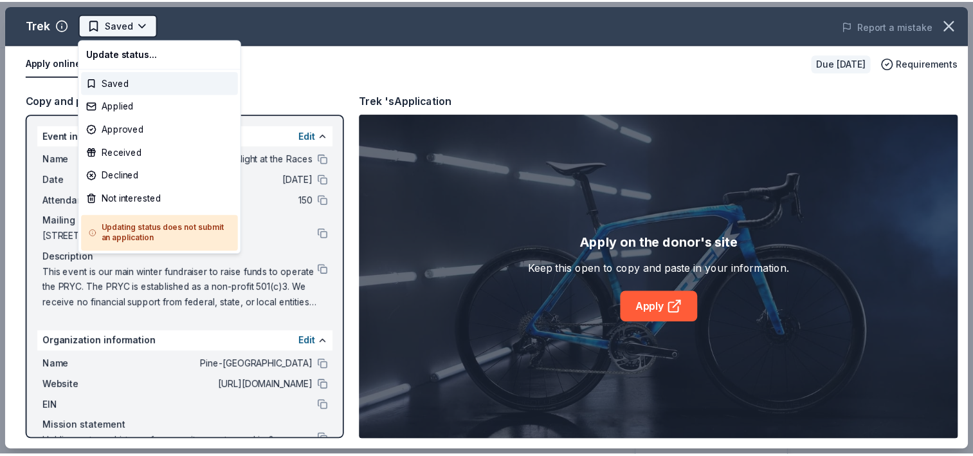
scroll to position [0, 0]
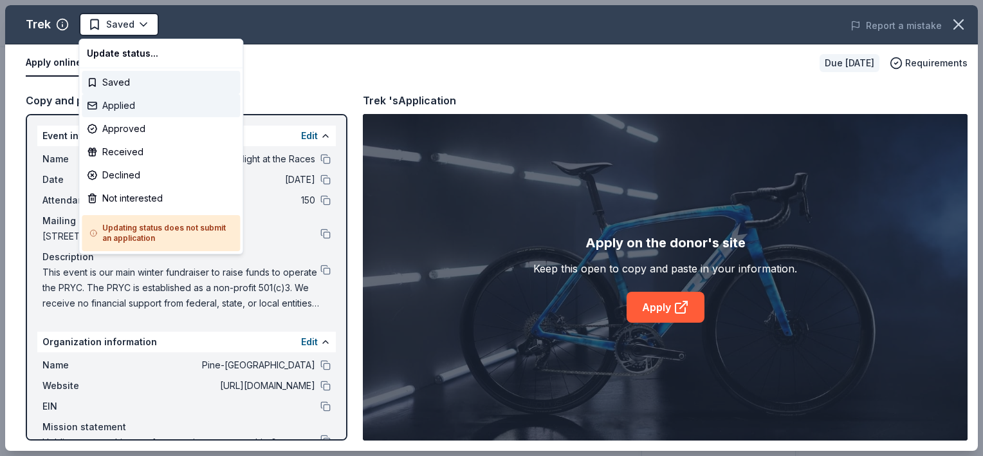
click at [138, 108] on div "Applied" at bounding box center [161, 105] width 158 height 23
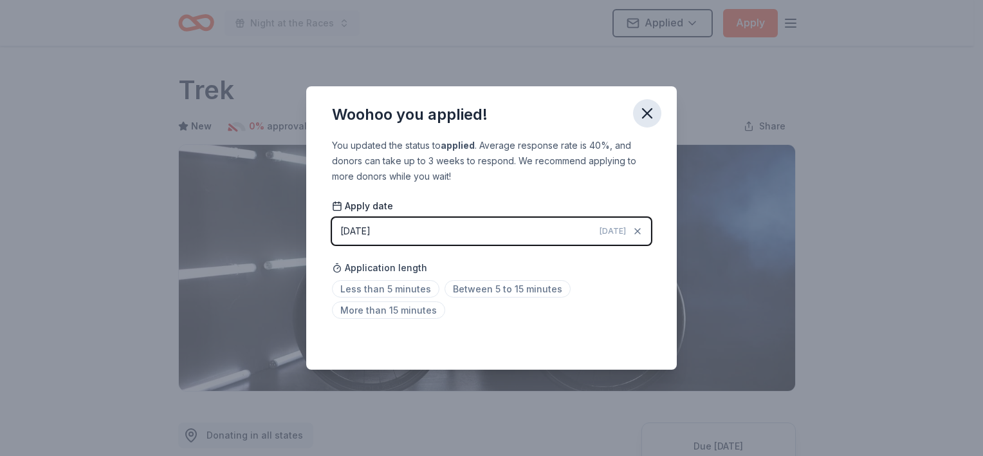
click at [654, 121] on icon "button" at bounding box center [647, 113] width 18 height 18
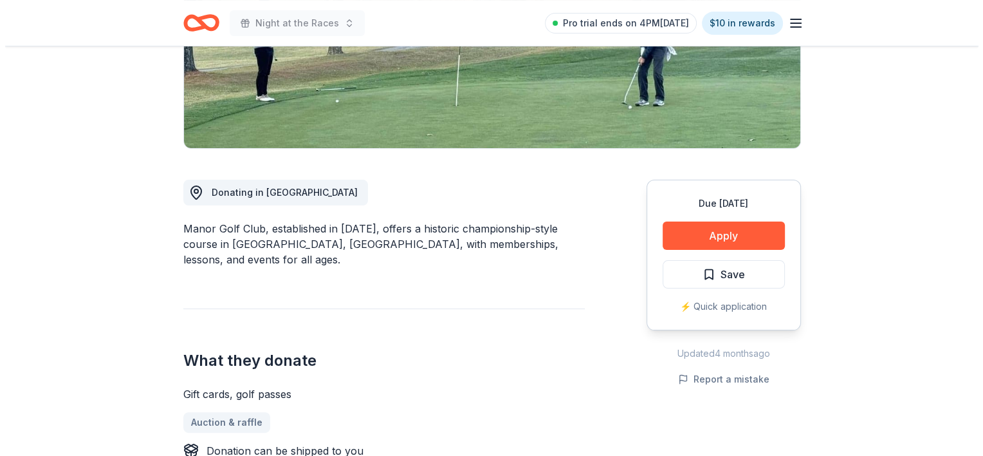
scroll to position [322, 0]
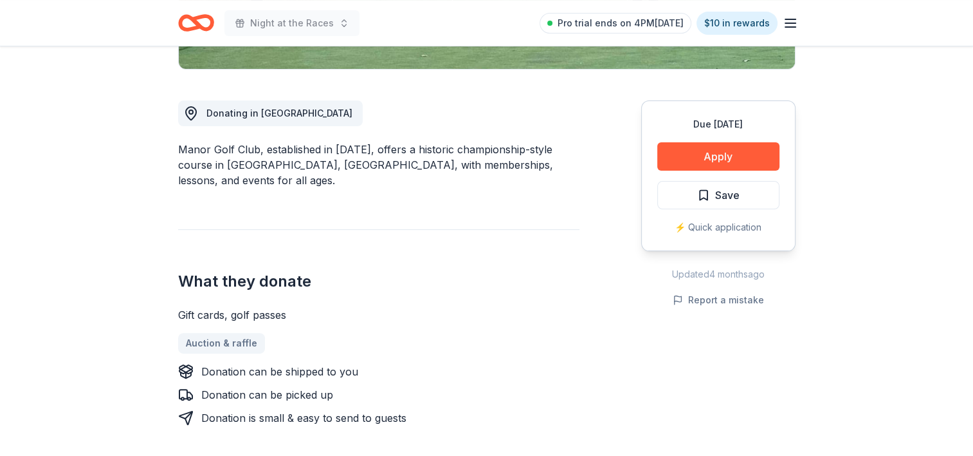
click at [685, 140] on div "Due [DATE] Apply Save ⚡️ Quick application" at bounding box center [718, 175] width 154 height 151
click at [680, 153] on button "Apply" at bounding box center [719, 156] width 122 height 28
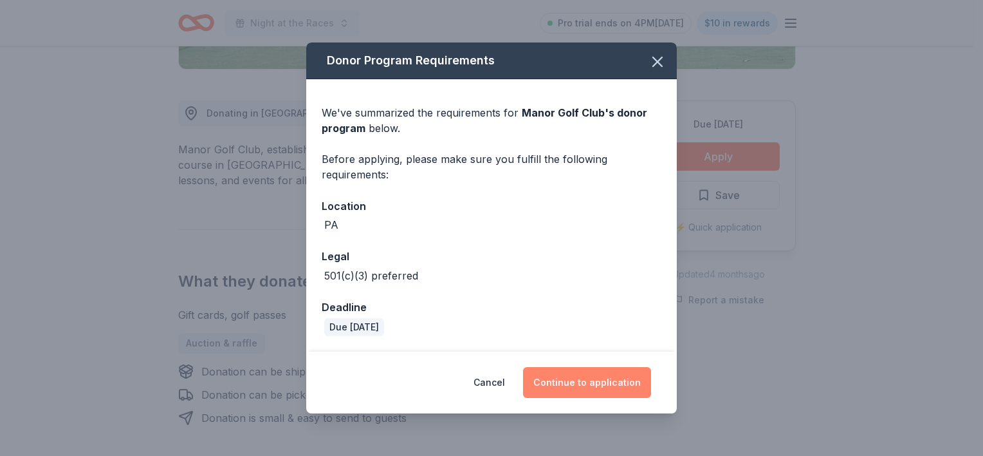
click at [605, 379] on button "Continue to application" at bounding box center [587, 382] width 128 height 31
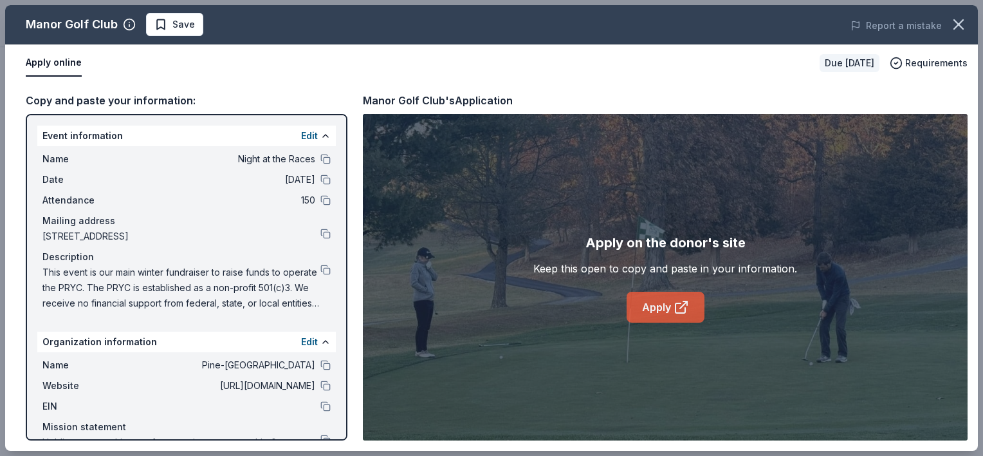
click at [682, 313] on icon at bounding box center [681, 306] width 15 height 15
click at [674, 305] on icon at bounding box center [681, 306] width 15 height 15
click at [173, 29] on span "Save" at bounding box center [183, 24] width 23 height 15
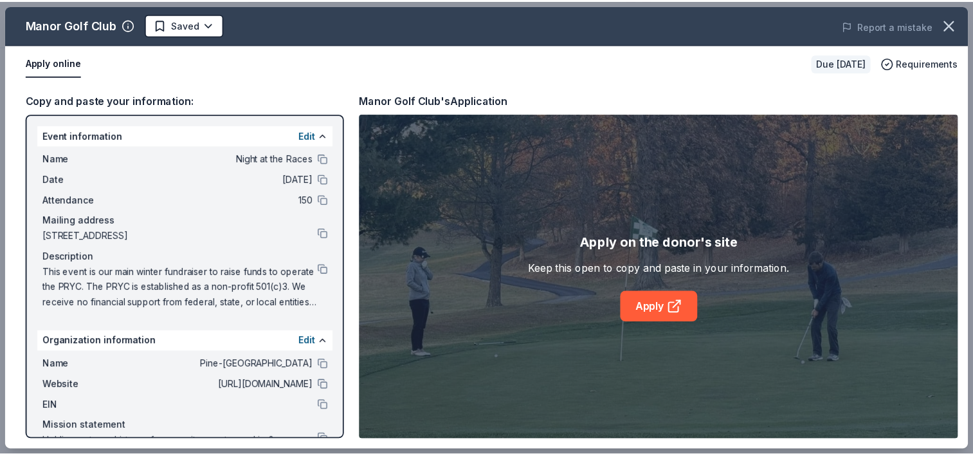
scroll to position [0, 0]
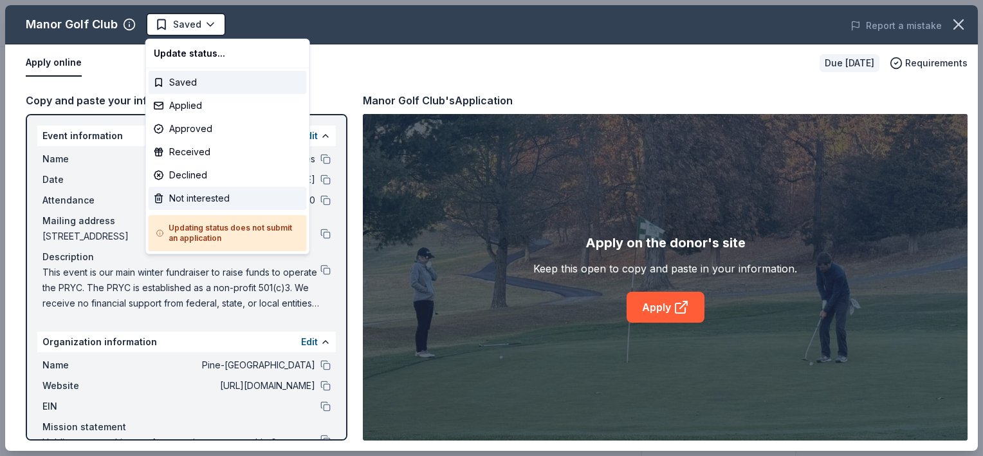
click at [186, 193] on div "Not interested" at bounding box center [228, 198] width 158 height 23
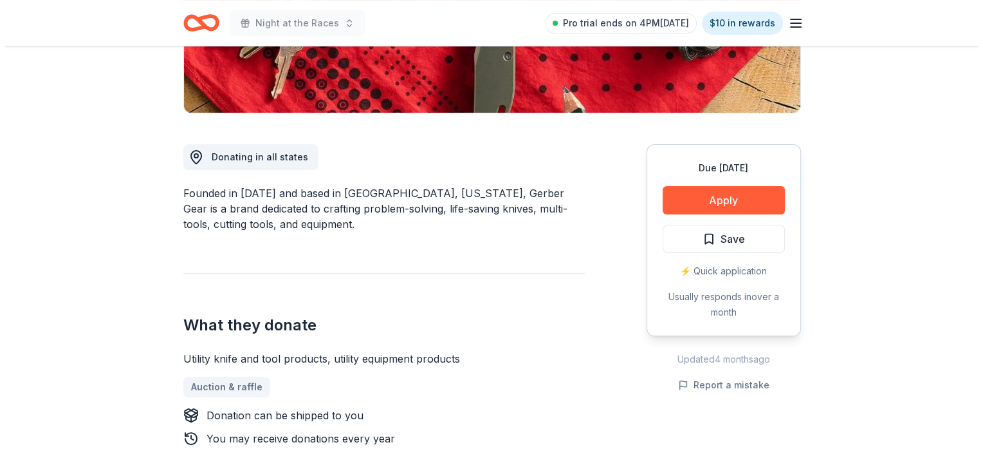
scroll to position [322, 0]
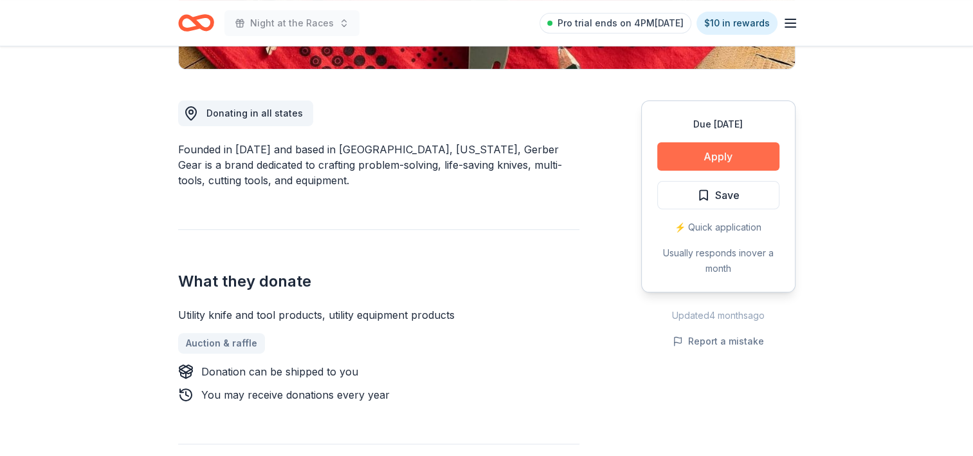
click at [712, 152] on button "Apply" at bounding box center [719, 156] width 122 height 28
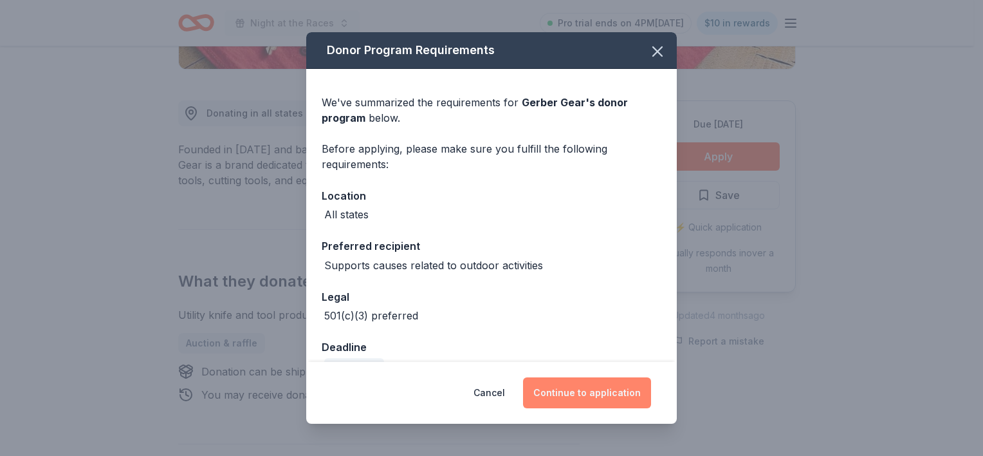
click at [586, 396] on button "Continue to application" at bounding box center [587, 392] width 128 height 31
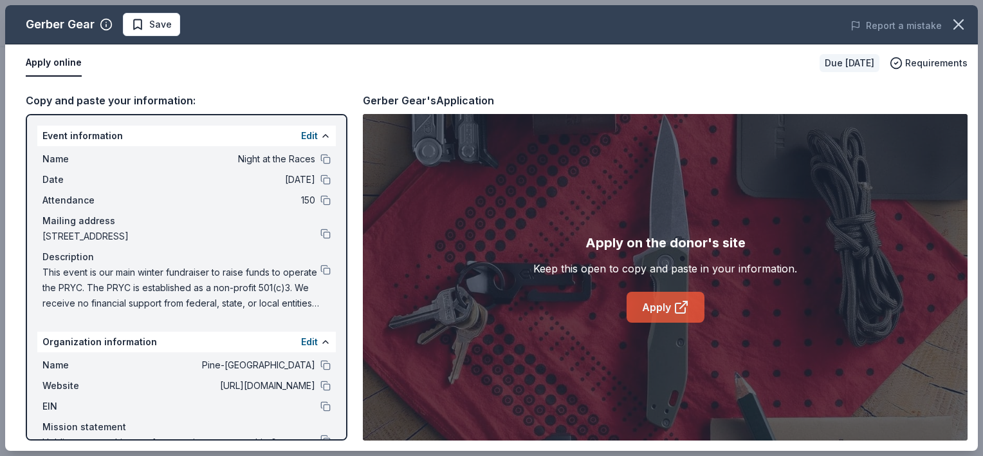
click at [664, 311] on link "Apply" at bounding box center [666, 306] width 78 height 31
click at [153, 28] on span "Save" at bounding box center [160, 24] width 23 height 15
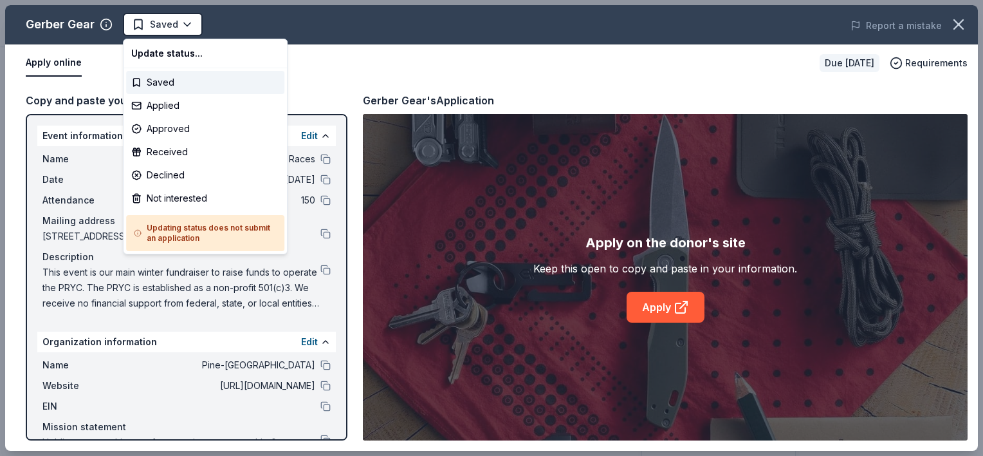
click at [153, 28] on html "Night at the Races Saved Apply Due in 52 days Share Gerber Gear New 1% approval…" at bounding box center [491, 228] width 983 height 456
click at [163, 111] on div "Applied" at bounding box center [205, 105] width 158 height 23
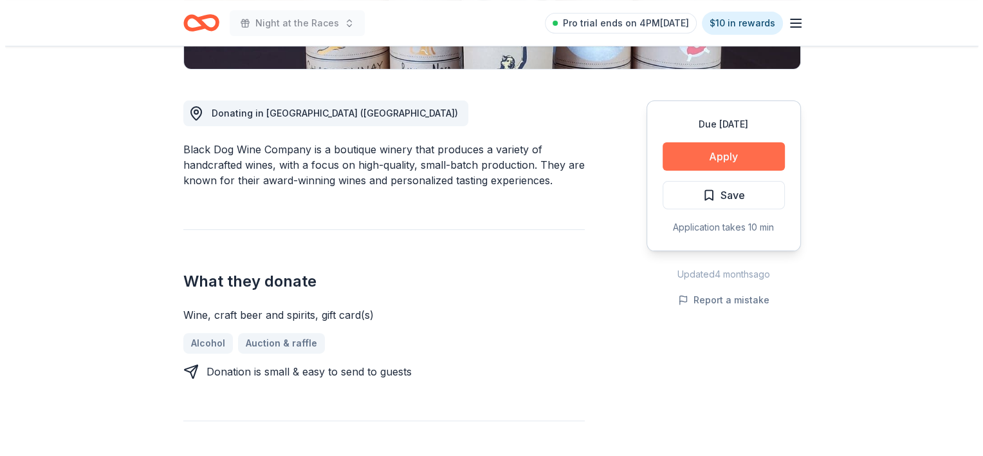
scroll to position [257, 0]
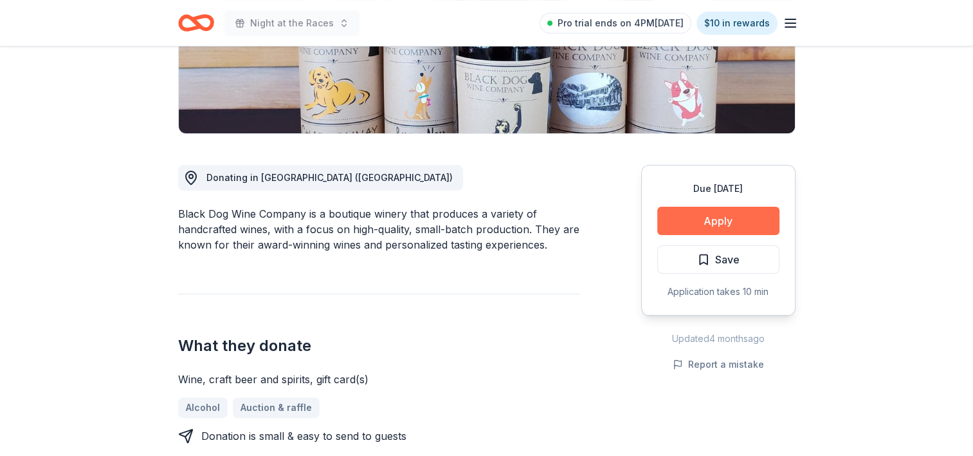
click at [731, 216] on button "Apply" at bounding box center [719, 221] width 122 height 28
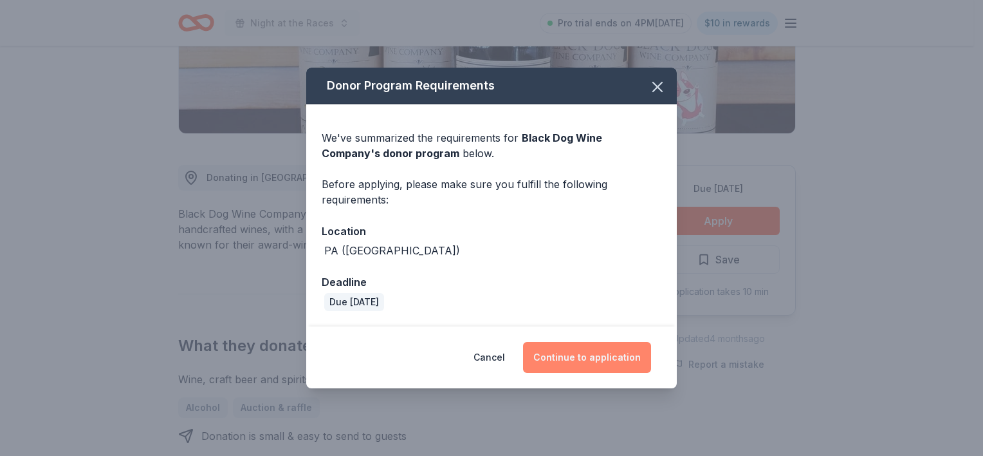
click at [596, 357] on button "Continue to application" at bounding box center [587, 357] width 128 height 31
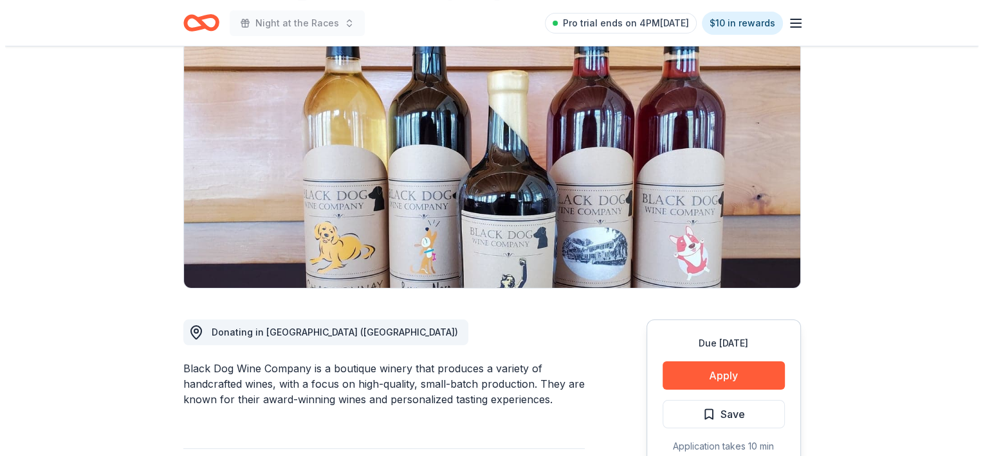
scroll to position [129, 0]
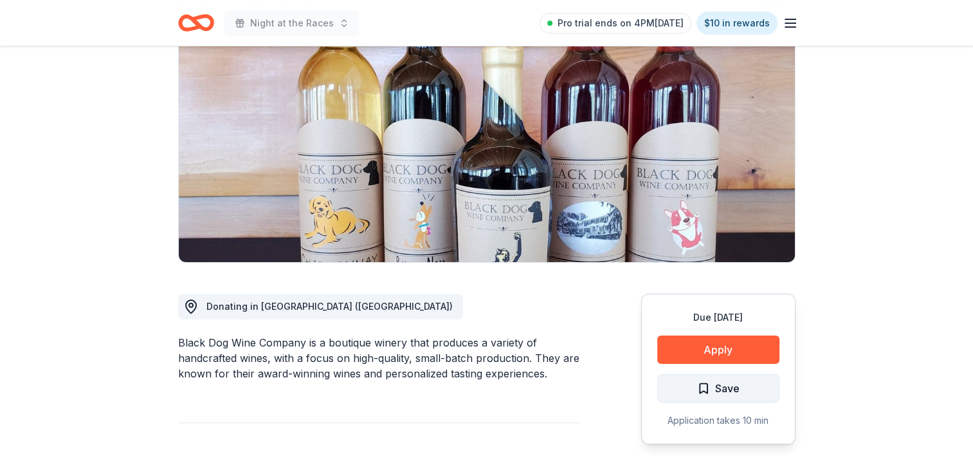
click at [737, 382] on span "Save" at bounding box center [727, 388] width 24 height 17
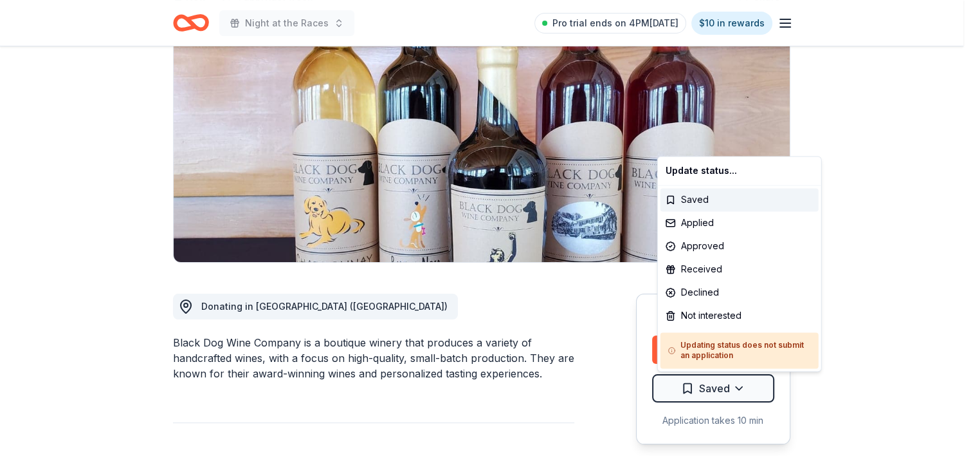
click at [739, 327] on html "Night at the Races Pro trial ends on 4PM[DATE] $10 in rewards Due [DATE] Share …" at bounding box center [486, 99] width 973 height 456
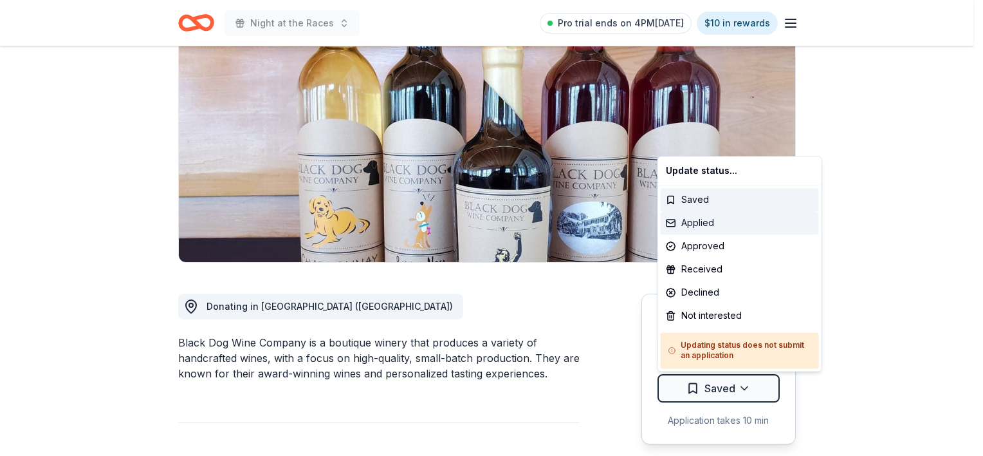
click at [706, 227] on div "Applied" at bounding box center [740, 222] width 158 height 23
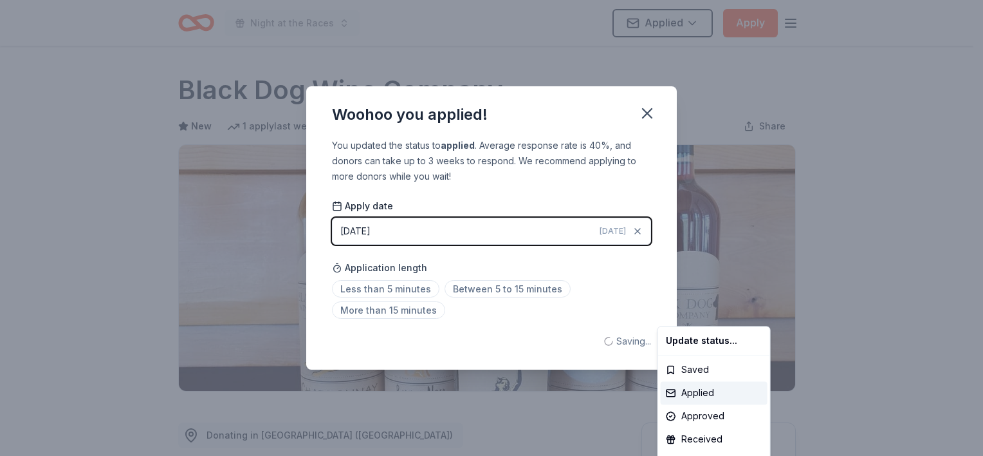
scroll to position [0, 0]
click at [655, 113] on html "Night at the Races Applied Apply Due [DATE] Share Black Dog Wine Company New 1 …" at bounding box center [491, 228] width 983 height 456
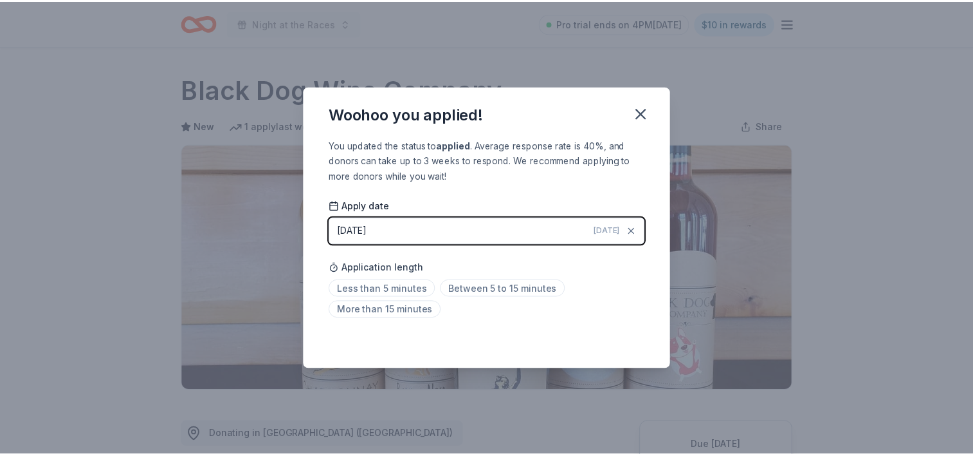
scroll to position [288, 0]
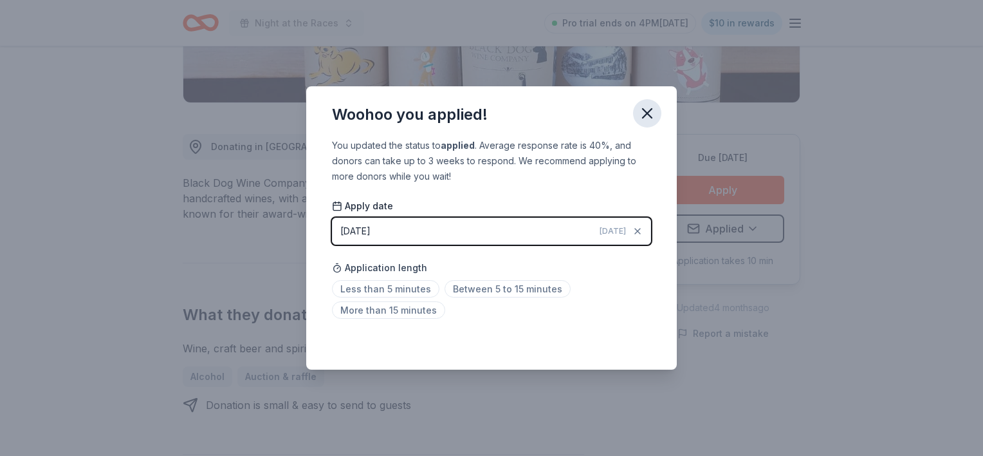
click at [643, 113] on icon "button" at bounding box center [647, 113] width 18 height 18
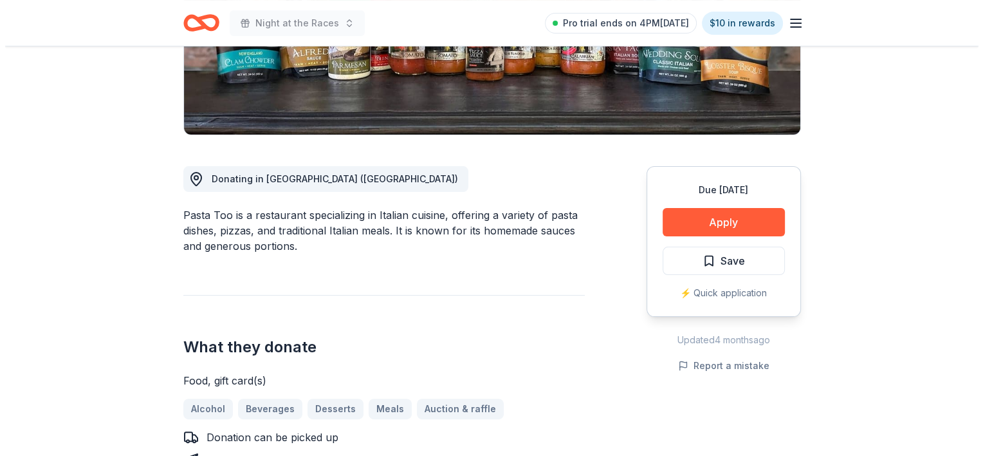
scroll to position [257, 0]
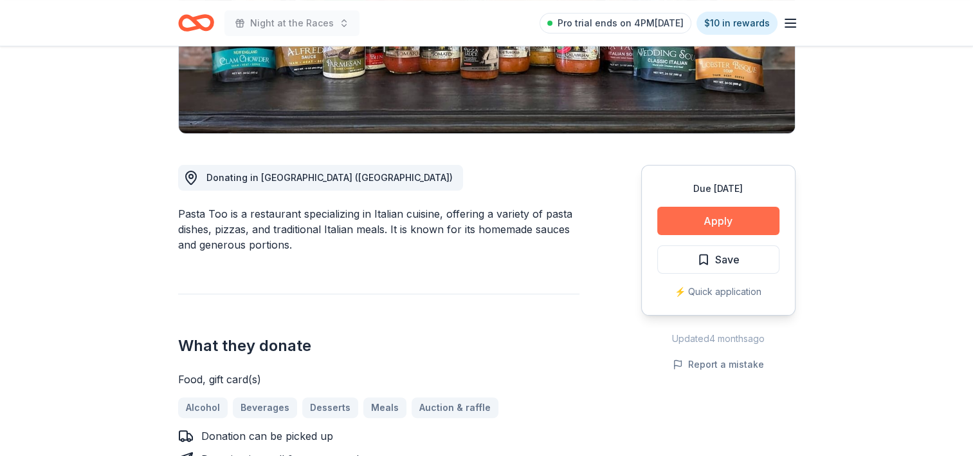
click at [713, 228] on button "Apply" at bounding box center [719, 221] width 122 height 28
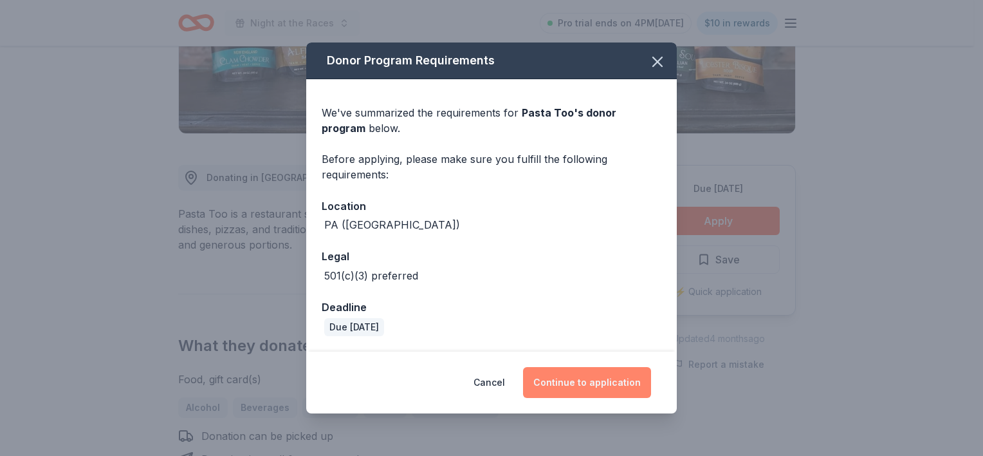
click at [609, 378] on button "Continue to application" at bounding box center [587, 382] width 128 height 31
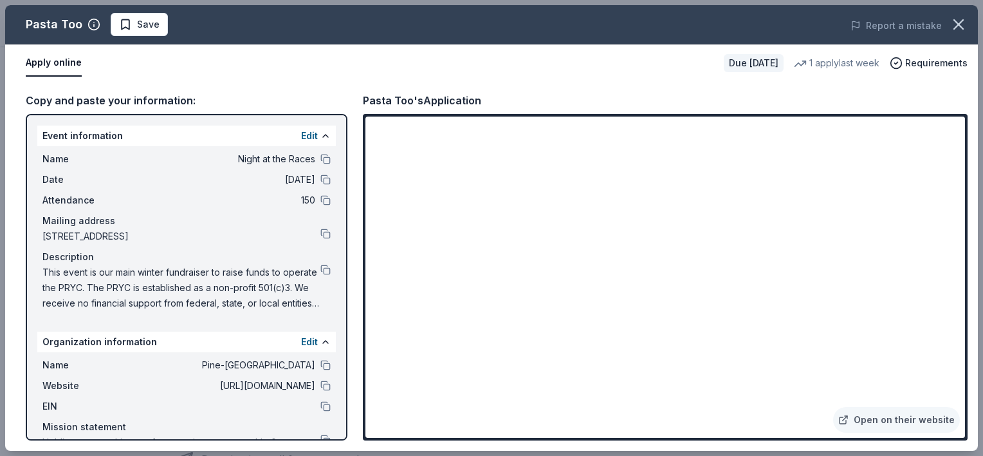
scroll to position [41, 0]
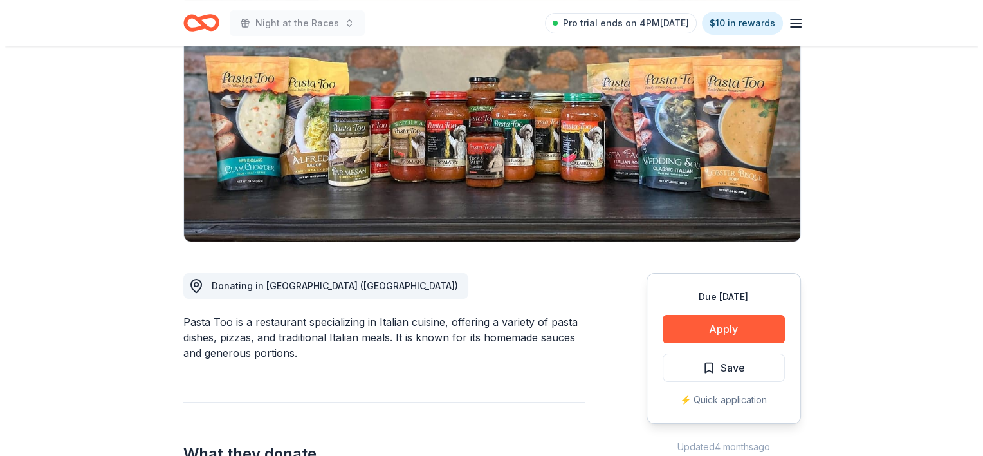
scroll to position [193, 0]
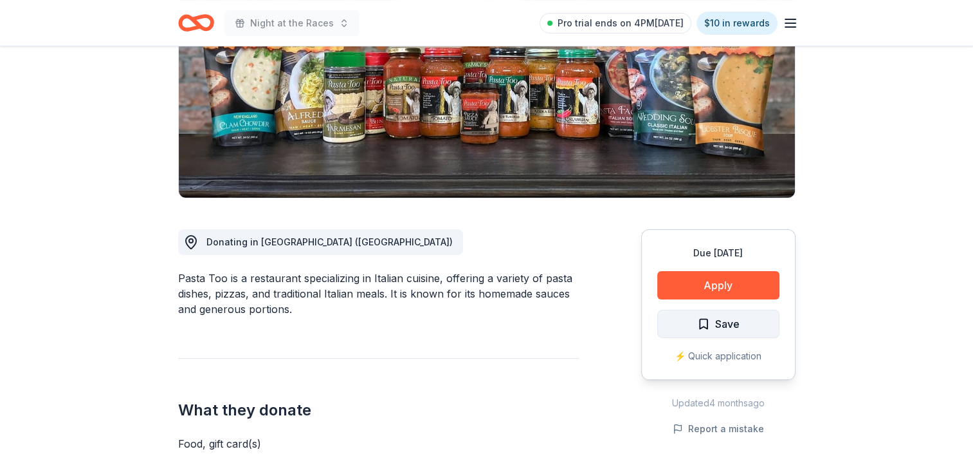
click at [736, 326] on span "Save" at bounding box center [727, 323] width 24 height 17
click at [736, 263] on html "Night at the Races Pro trial ends on 4PM, 10/16 $10 in rewards Due in 82 days S…" at bounding box center [486, 35] width 973 height 456
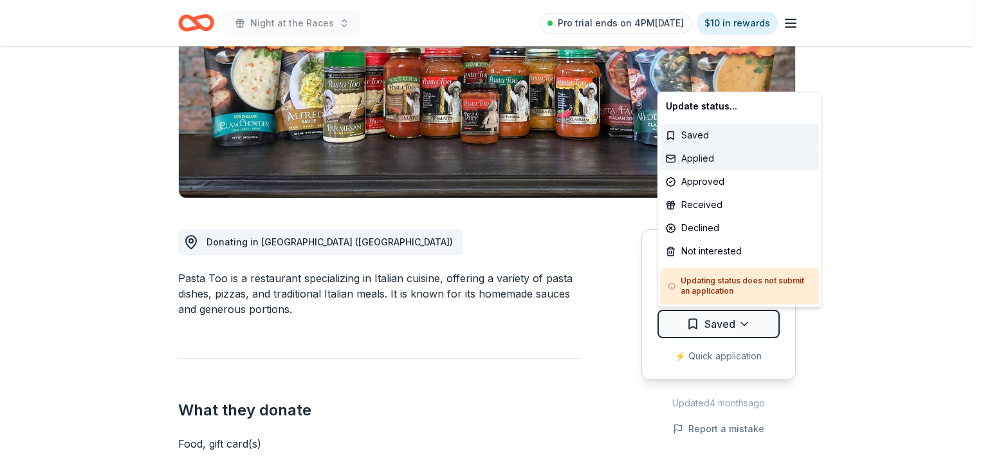
click at [685, 160] on div "Applied" at bounding box center [740, 158] width 158 height 23
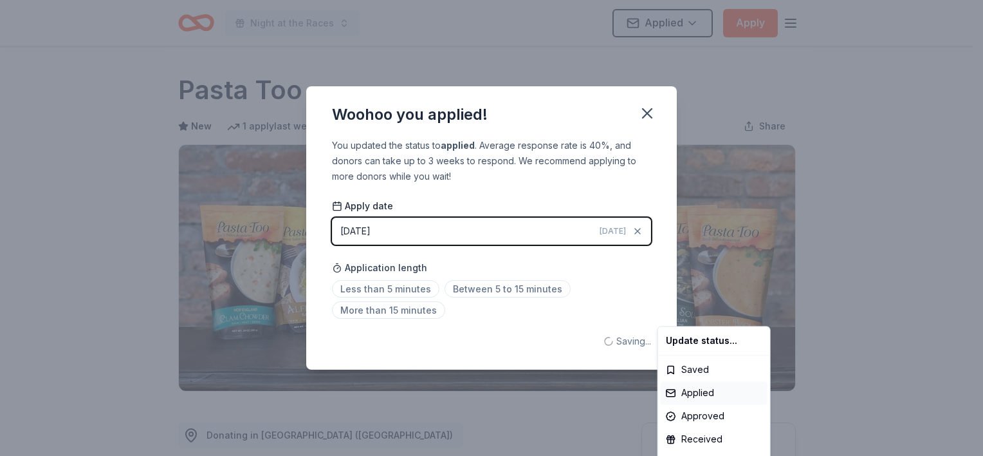
scroll to position [0, 0]
click at [645, 109] on html "Night at the Races Applied Apply Due in 82 days Share Pasta Too New 1 apply las…" at bounding box center [491, 228] width 983 height 456
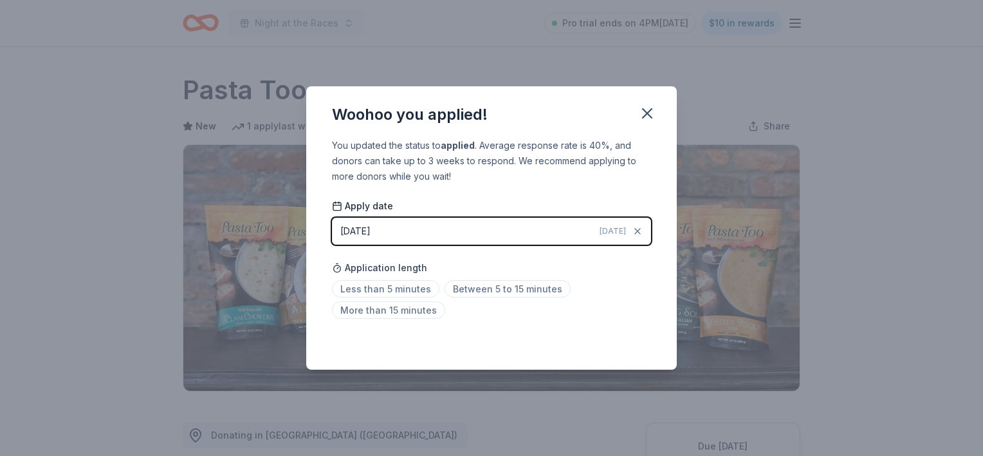
scroll to position [288, 0]
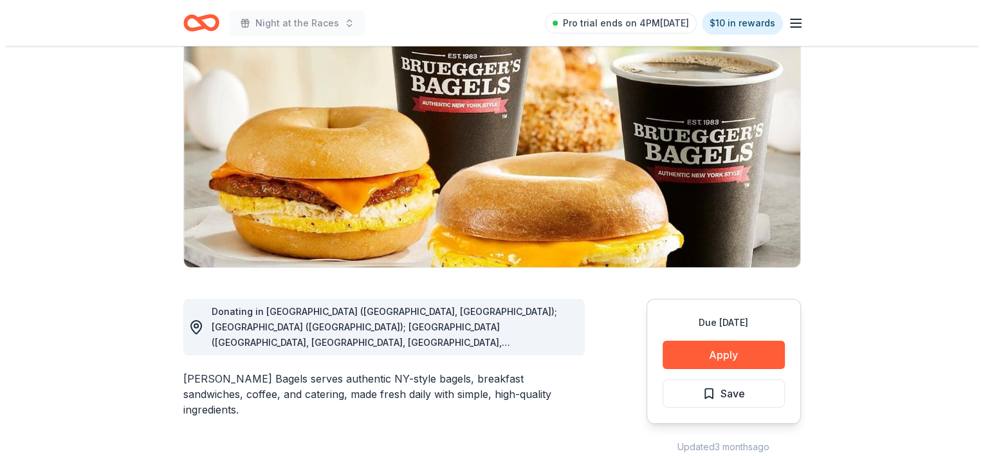
scroll to position [129, 0]
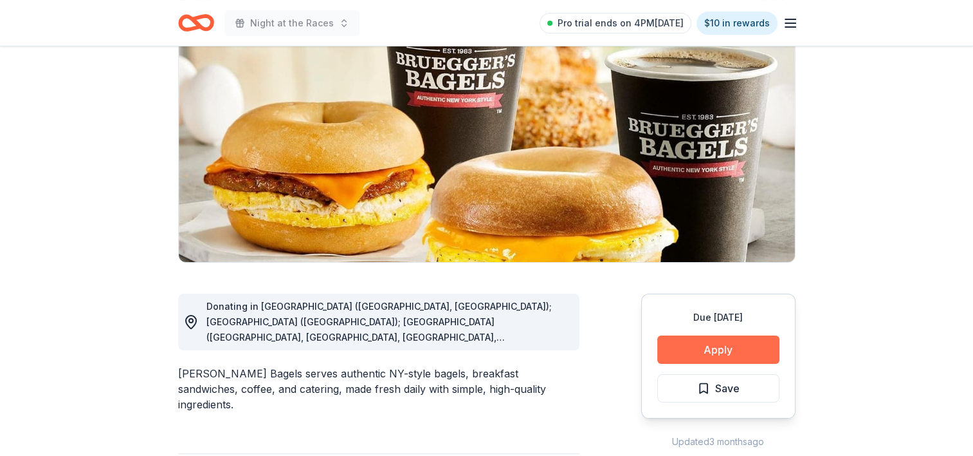
click at [726, 347] on button "Apply" at bounding box center [719, 349] width 122 height 28
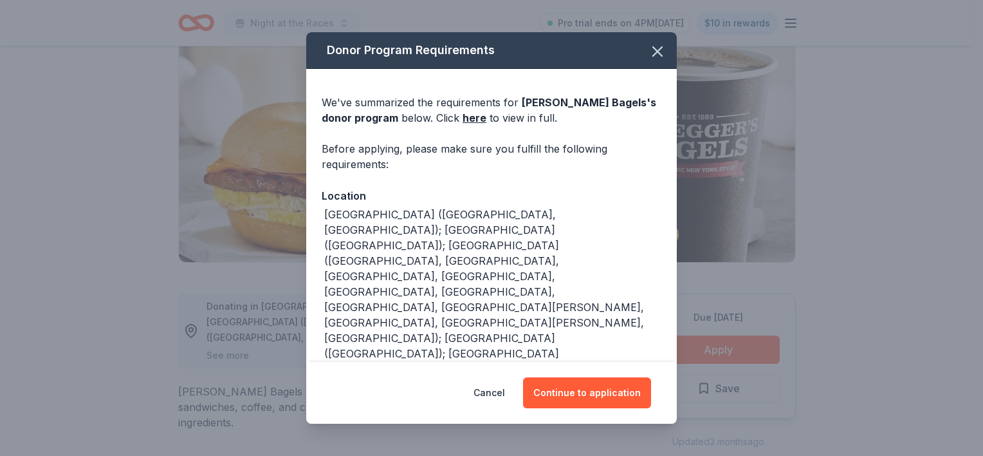
scroll to position [64, 0]
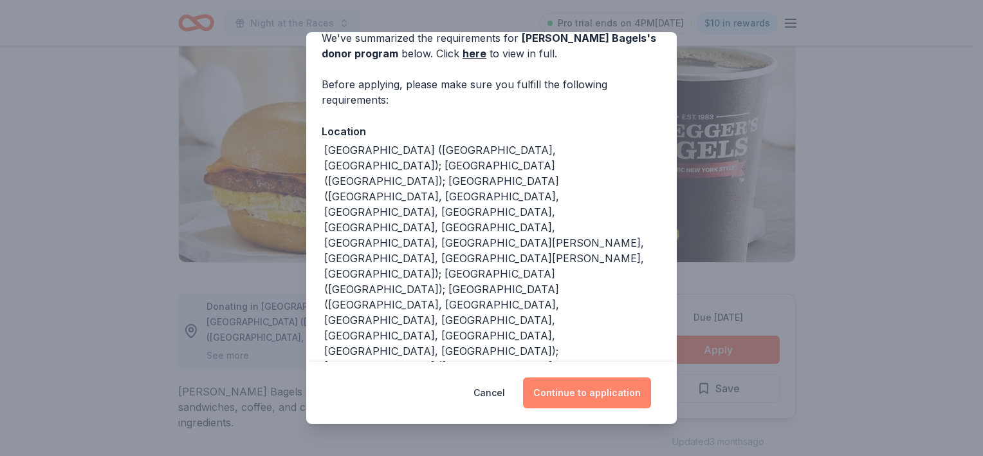
click at [610, 407] on button "Continue to application" at bounding box center [587, 392] width 128 height 31
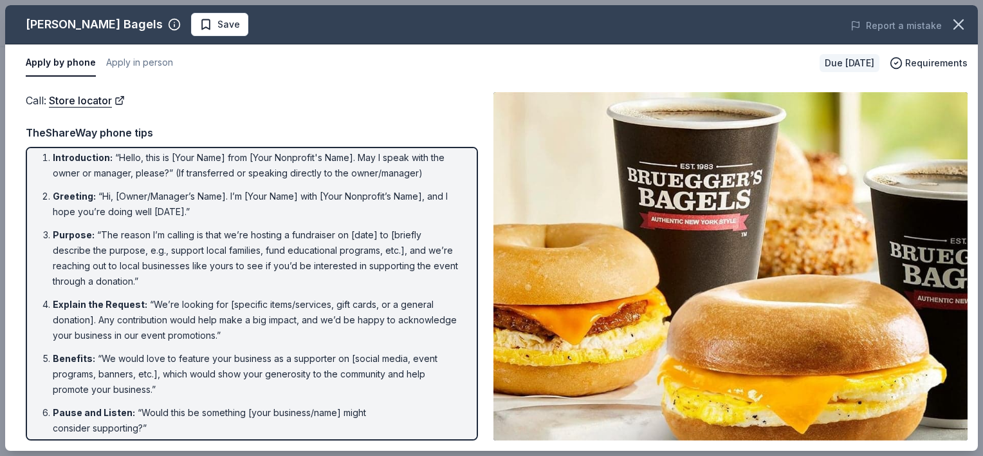
scroll to position [0, 0]
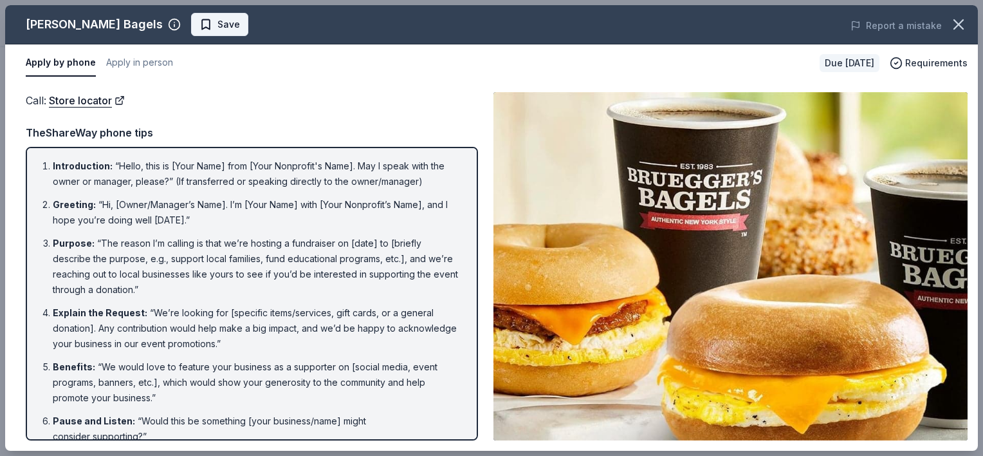
click at [191, 33] on button "Save" at bounding box center [219, 24] width 57 height 23
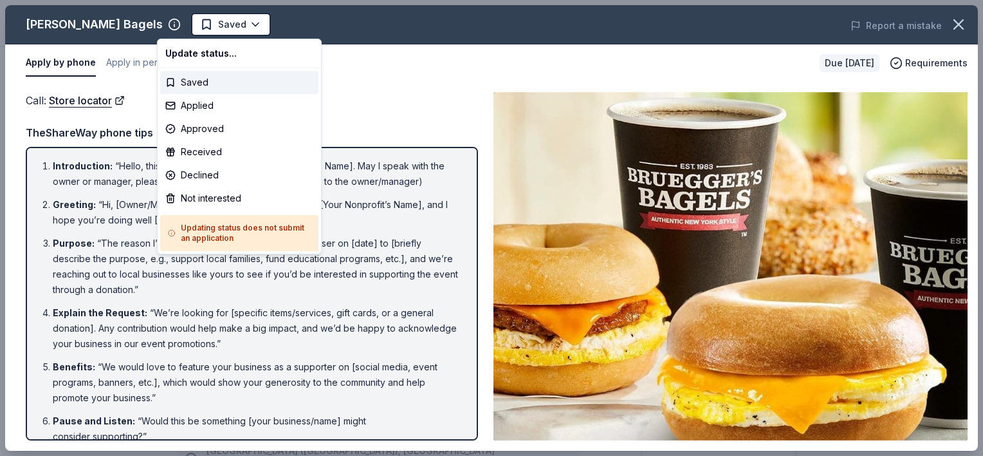
click at [190, 33] on html "Night at the Races Saved Apply Due [DATE] Share [PERSON_NAME] Bagels New Share …" at bounding box center [491, 228] width 983 height 456
click at [211, 201] on div "Not interested" at bounding box center [239, 198] width 158 height 23
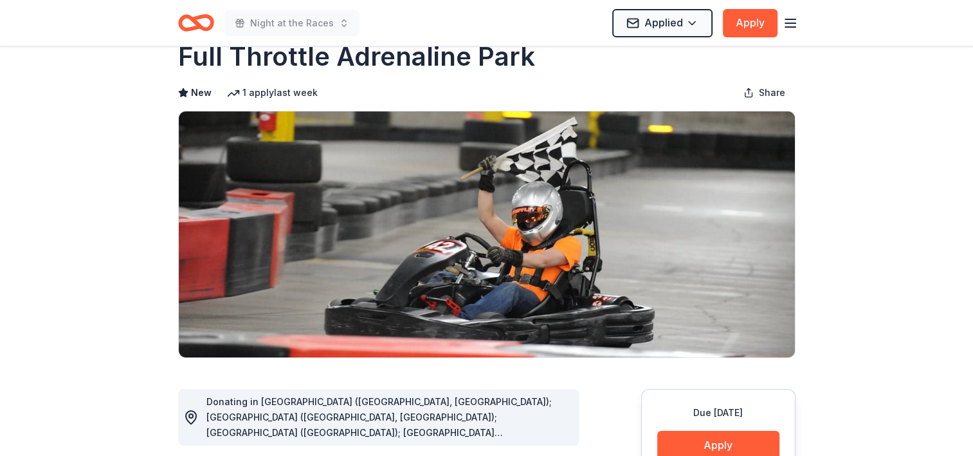
scroll to position [129, 0]
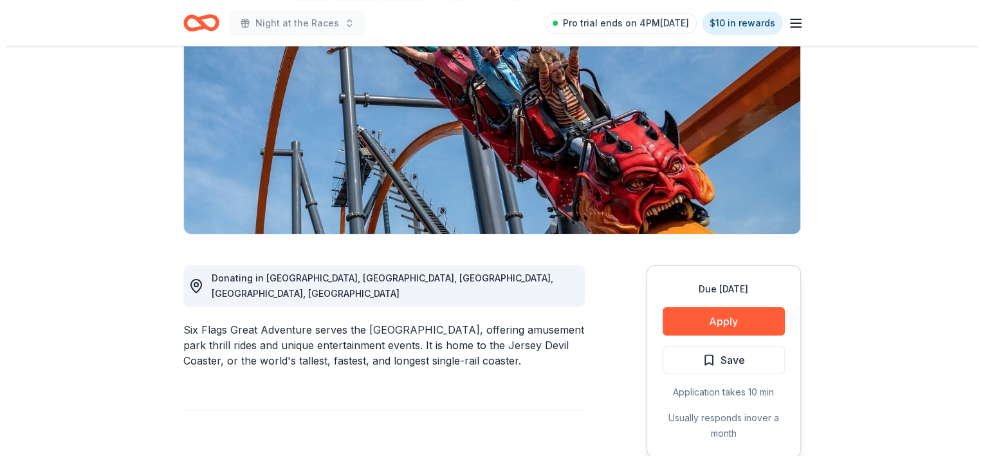
scroll to position [64, 0]
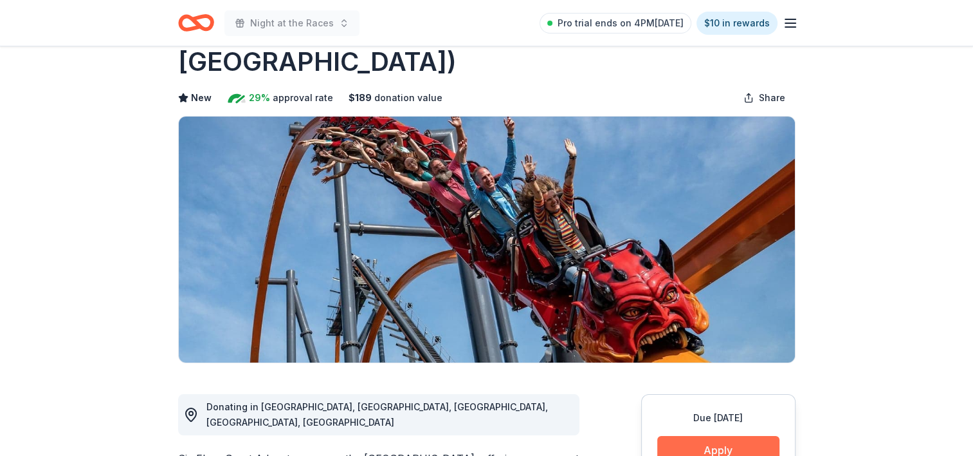
click at [732, 436] on button "Apply" at bounding box center [719, 450] width 122 height 28
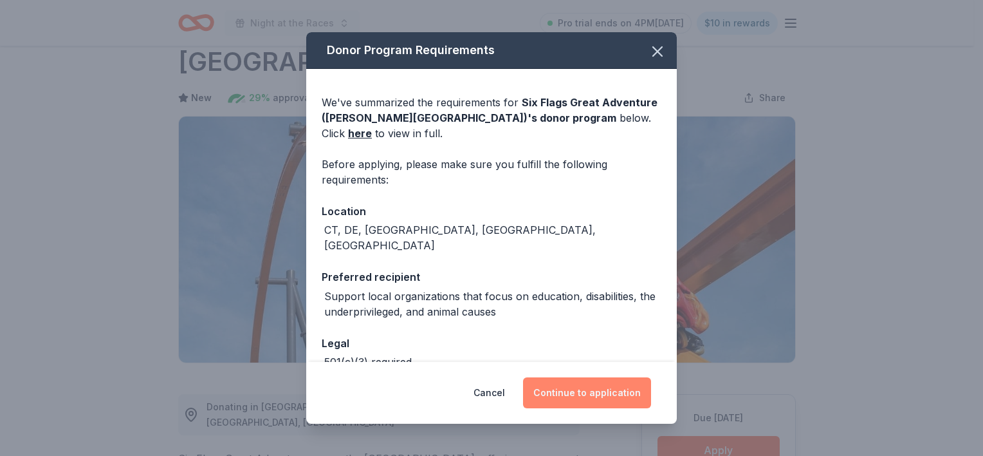
click at [589, 395] on button "Continue to application" at bounding box center [587, 392] width 128 height 31
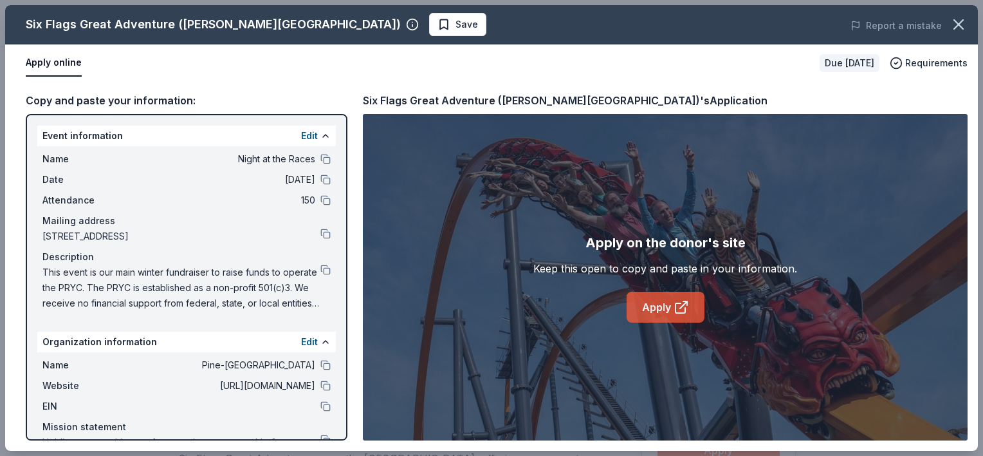
click at [667, 314] on link "Apply" at bounding box center [666, 306] width 78 height 31
click at [456, 32] on span "Save" at bounding box center [467, 24] width 23 height 15
click at [350, 32] on body "Night at the Races Pro trial ends on 4PM[DATE] $10 in rewards Due [DATE] Share …" at bounding box center [486, 164] width 973 height 456
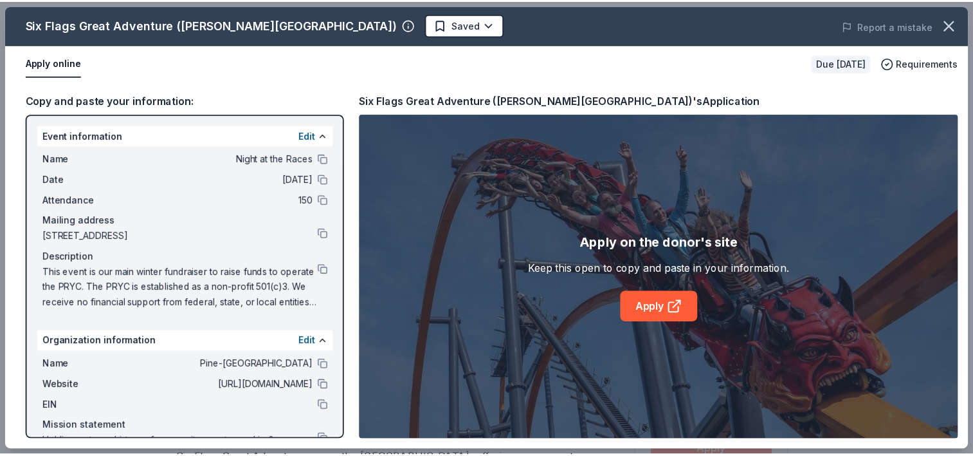
scroll to position [0, 0]
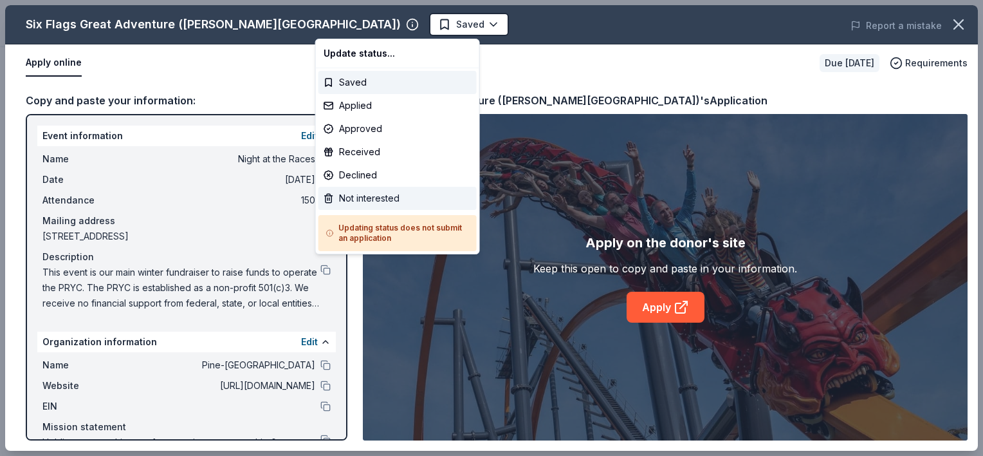
click at [367, 190] on div "Not interested" at bounding box center [397, 198] width 158 height 23
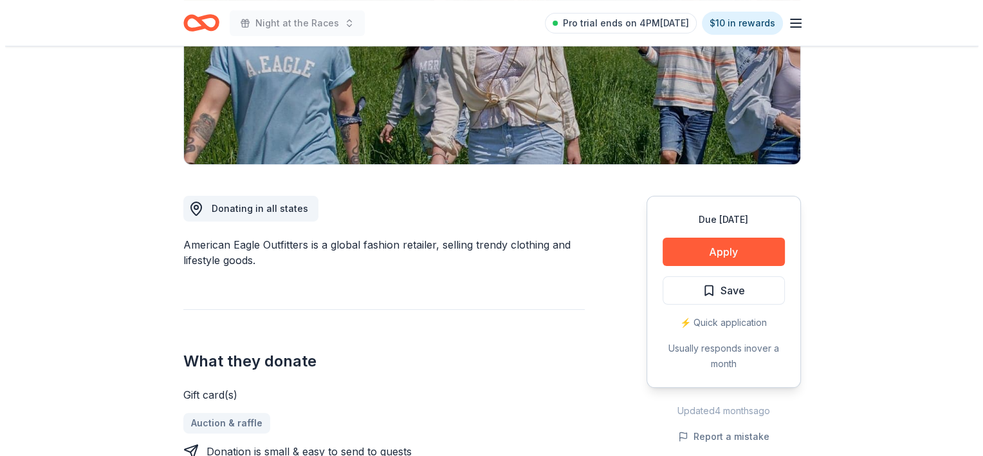
scroll to position [257, 0]
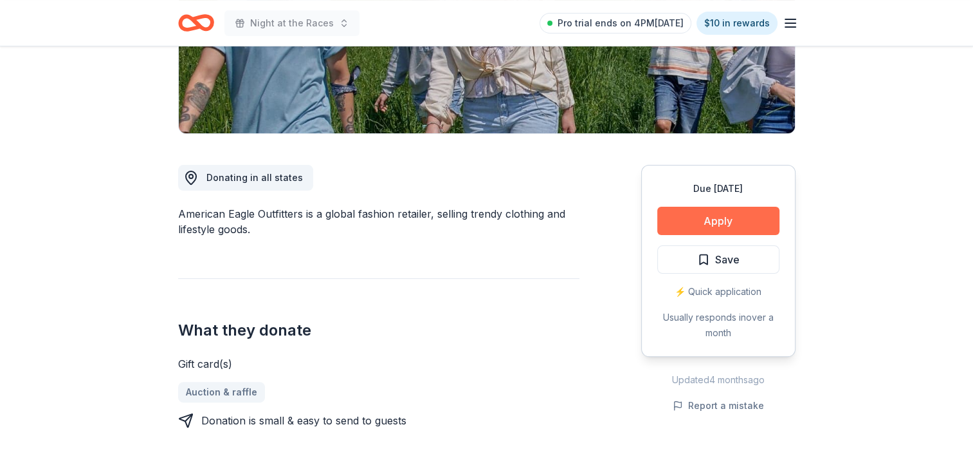
click at [699, 211] on button "Apply" at bounding box center [719, 221] width 122 height 28
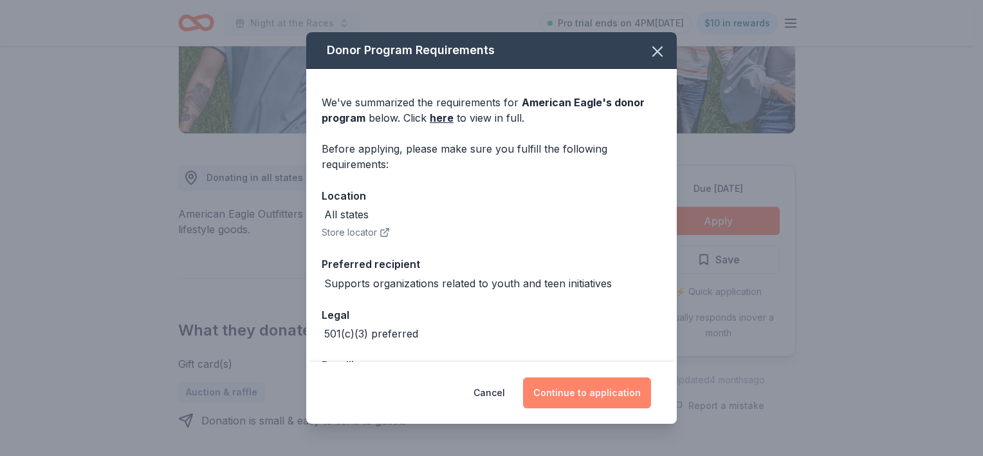
click at [577, 396] on button "Continue to application" at bounding box center [587, 392] width 128 height 31
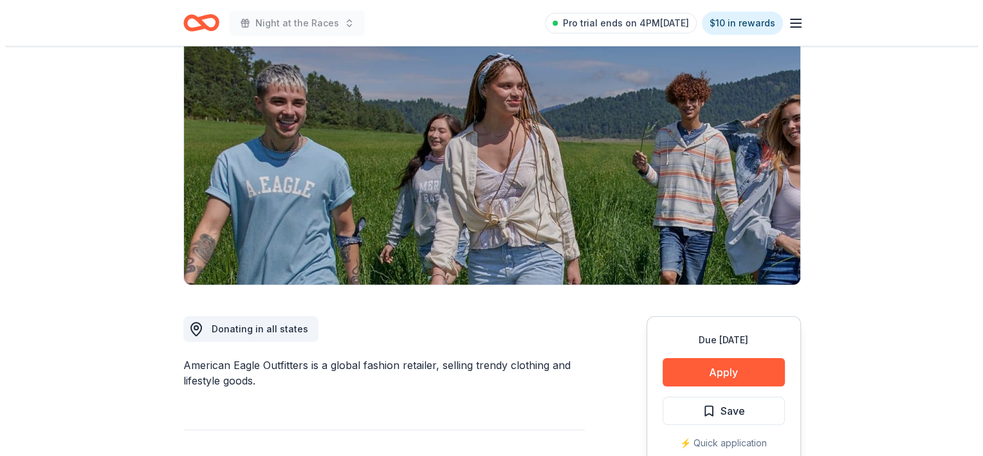
scroll to position [193, 0]
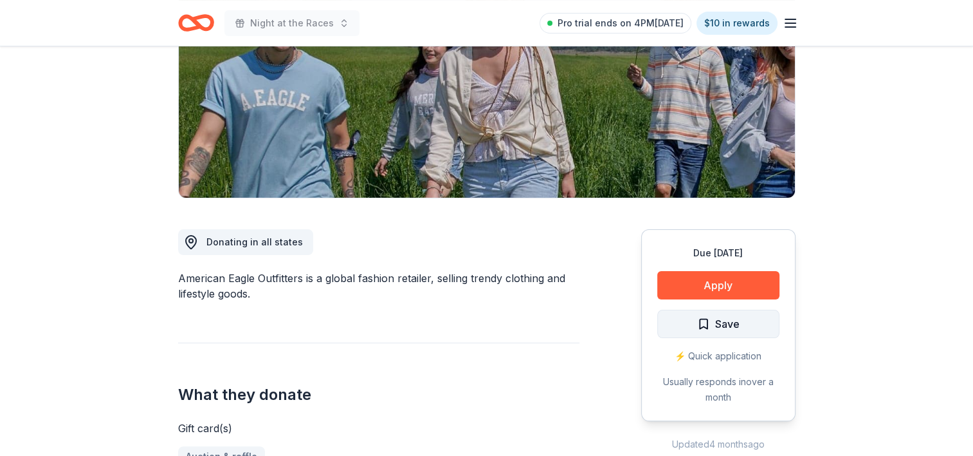
click at [732, 327] on span "Save" at bounding box center [727, 323] width 24 height 17
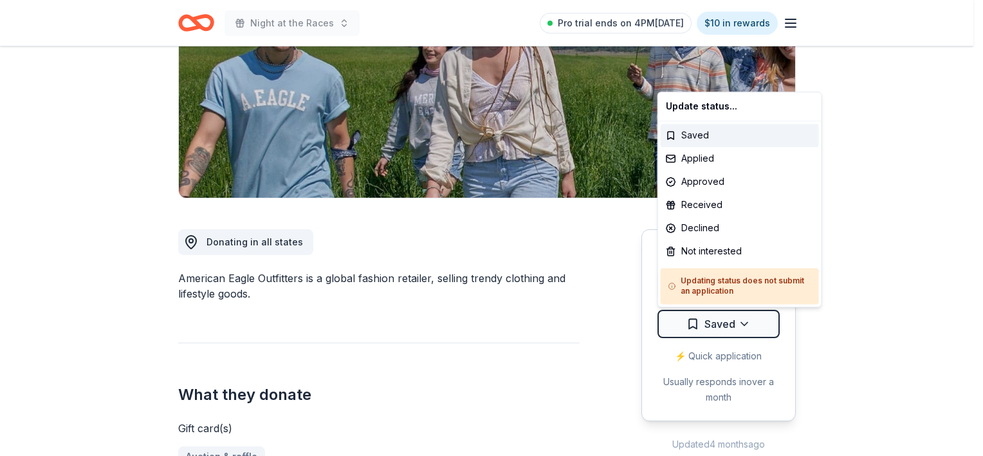
click at [732, 263] on html "Night at the Races Pro trial ends on 4PM[DATE] $10 in rewards Due [DATE] Share …" at bounding box center [491, 35] width 983 height 456
click at [692, 164] on div "Applied" at bounding box center [740, 158] width 158 height 23
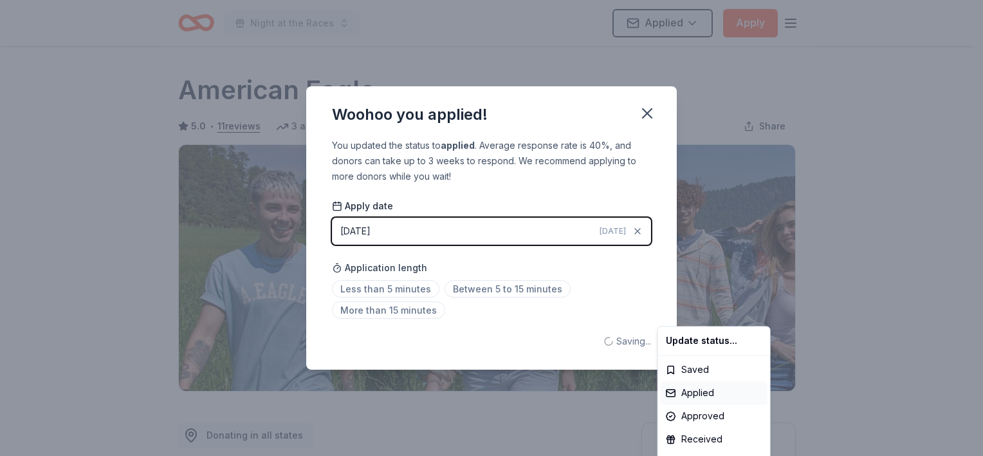
scroll to position [0, 0]
click at [643, 118] on html "Night at the Races Applied Apply Due [DATE] Share American Eagle 5.0 • 11 revie…" at bounding box center [491, 228] width 983 height 456
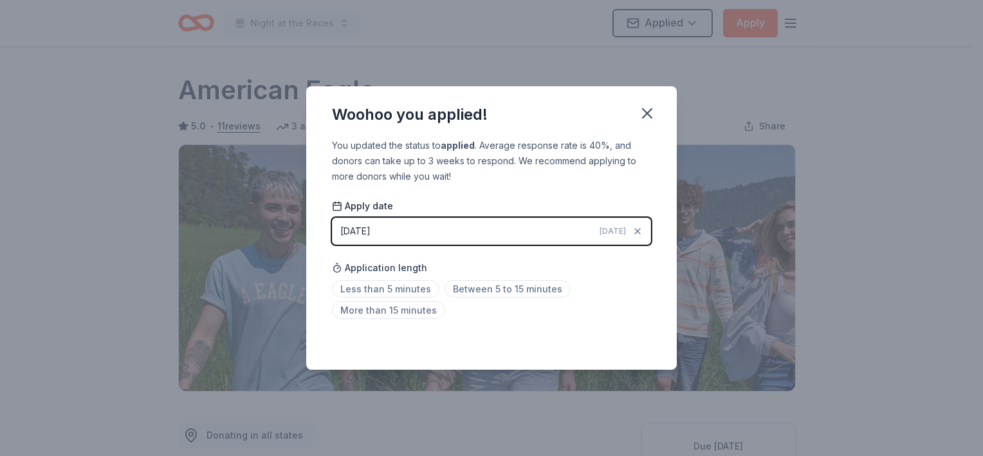
scroll to position [288, 0]
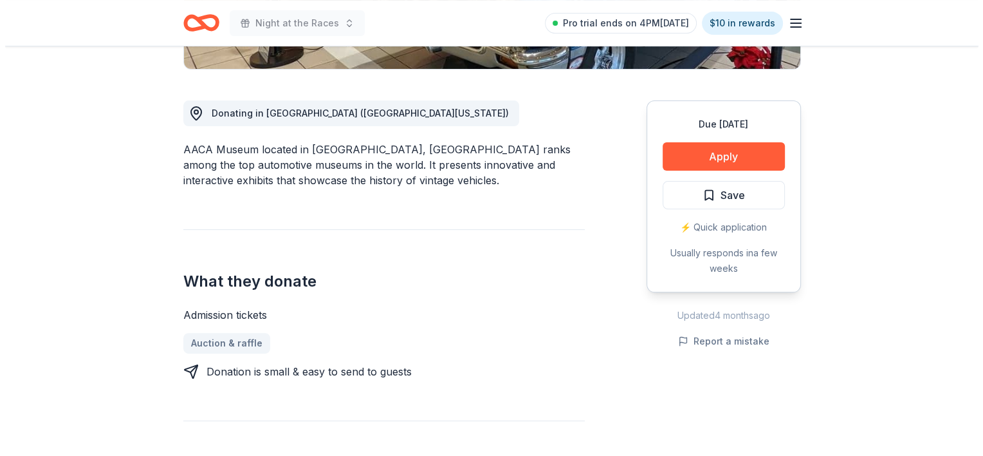
scroll to position [257, 0]
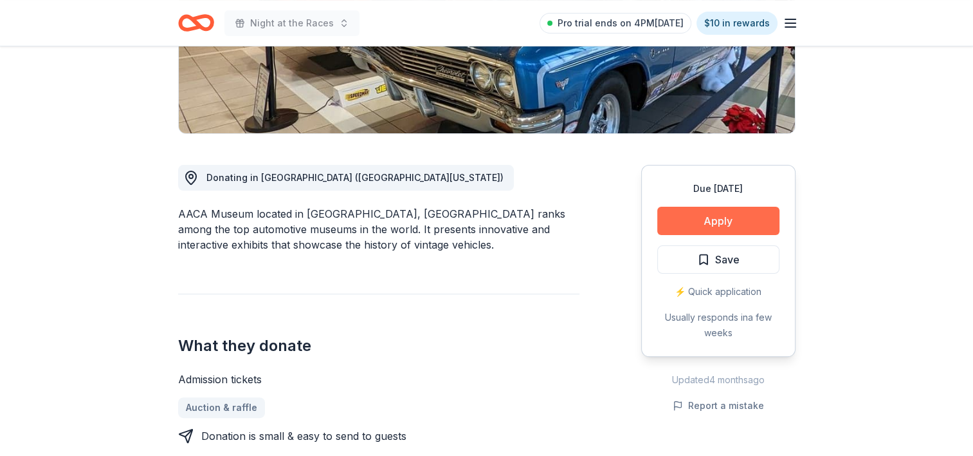
click at [746, 218] on button "Apply" at bounding box center [719, 221] width 122 height 28
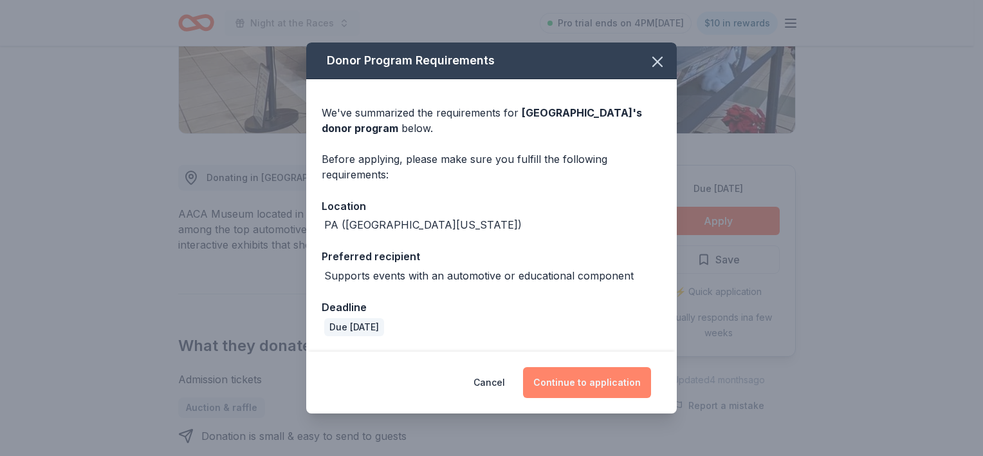
click at [613, 382] on button "Continue to application" at bounding box center [587, 382] width 128 height 31
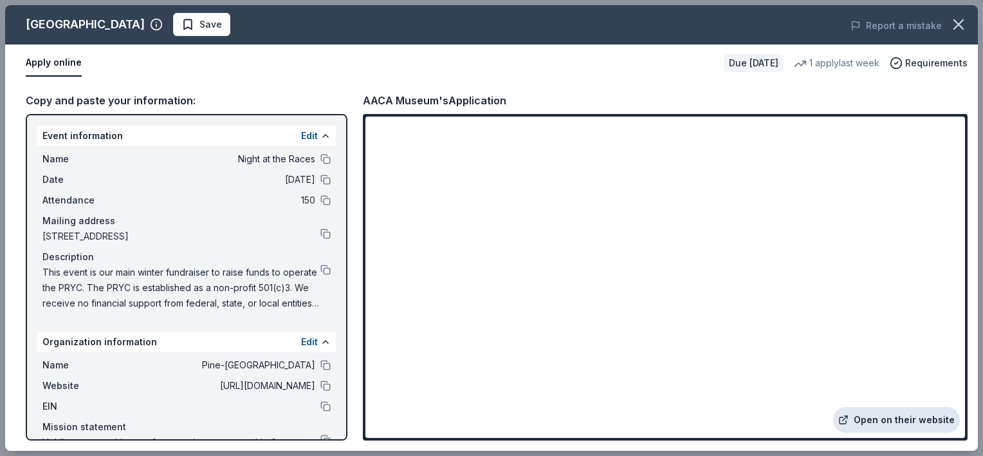
click at [891, 427] on link "Open on their website" at bounding box center [896, 420] width 127 height 26
click at [199, 26] on span "Save" at bounding box center [210, 24] width 23 height 15
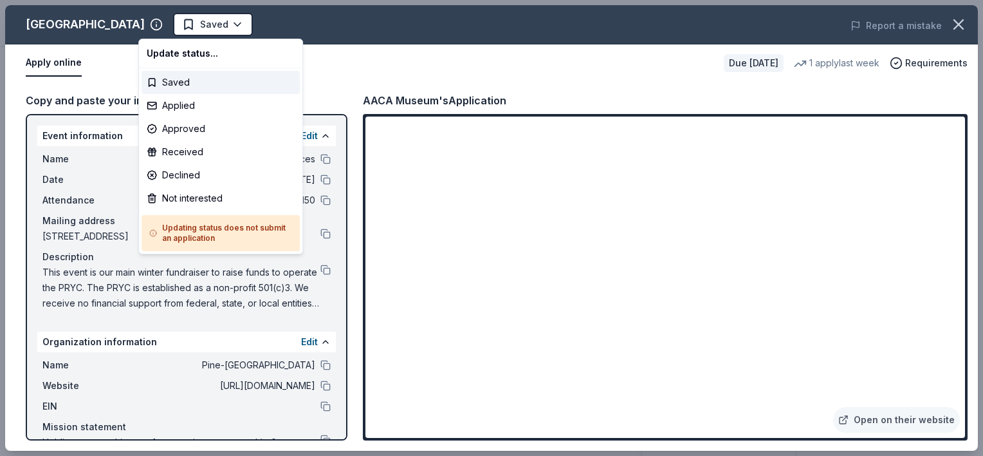
click at [167, 26] on html "Night at the Races Saved Apply Due [DATE] [GEOGRAPHIC_DATA] New 1 apply last we…" at bounding box center [491, 228] width 983 height 456
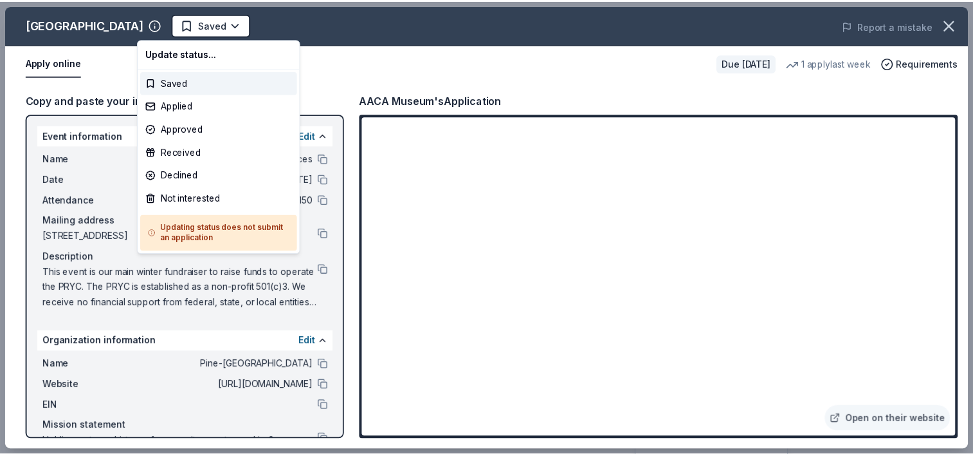
scroll to position [0, 0]
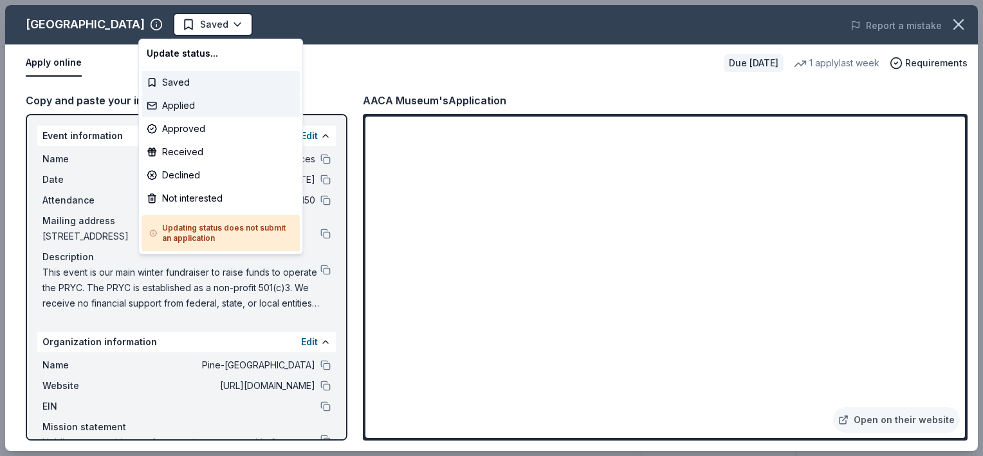
click at [175, 109] on div "Applied" at bounding box center [221, 105] width 158 height 23
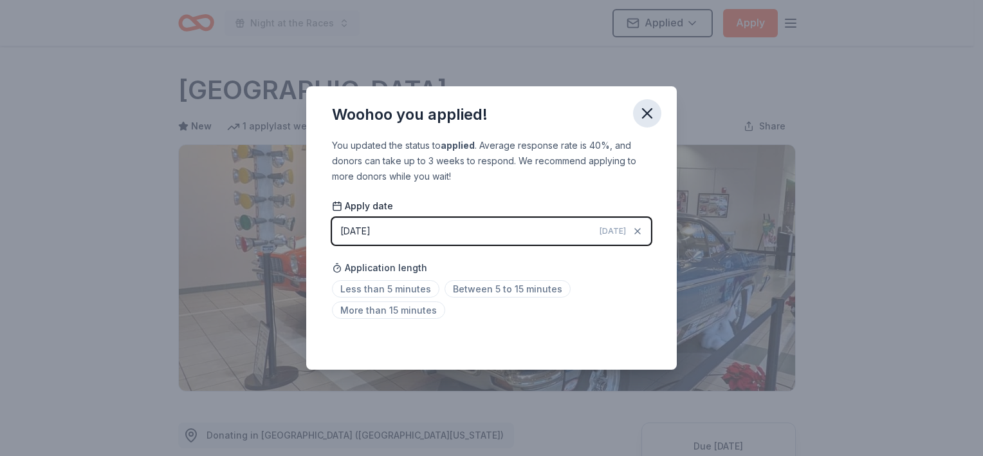
click at [649, 116] on icon "button" at bounding box center [647, 113] width 9 height 9
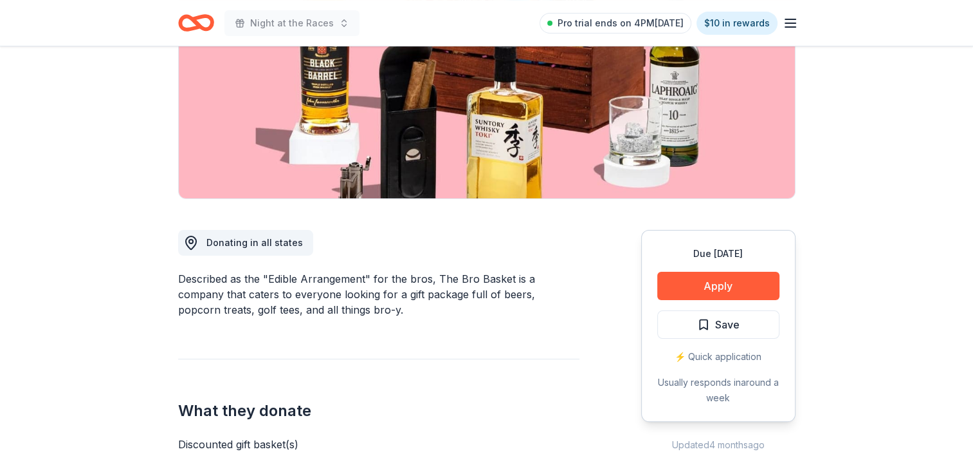
scroll to position [193, 0]
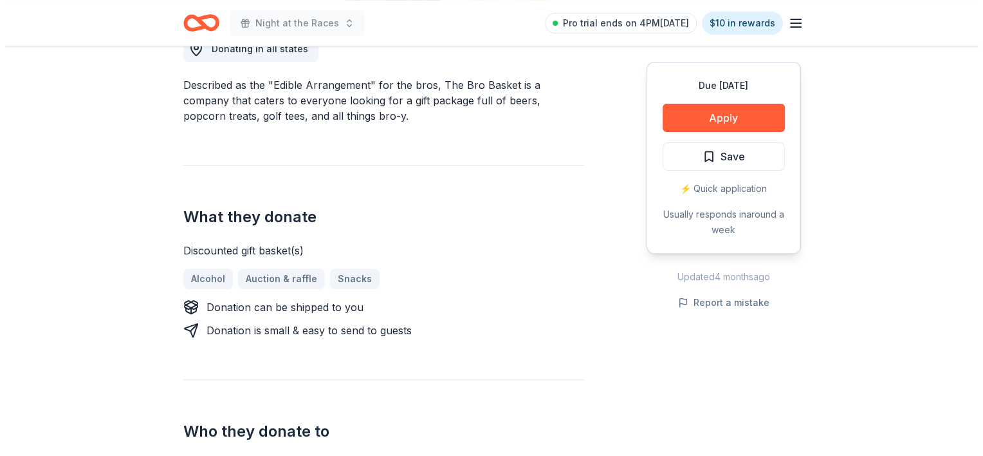
scroll to position [450, 0]
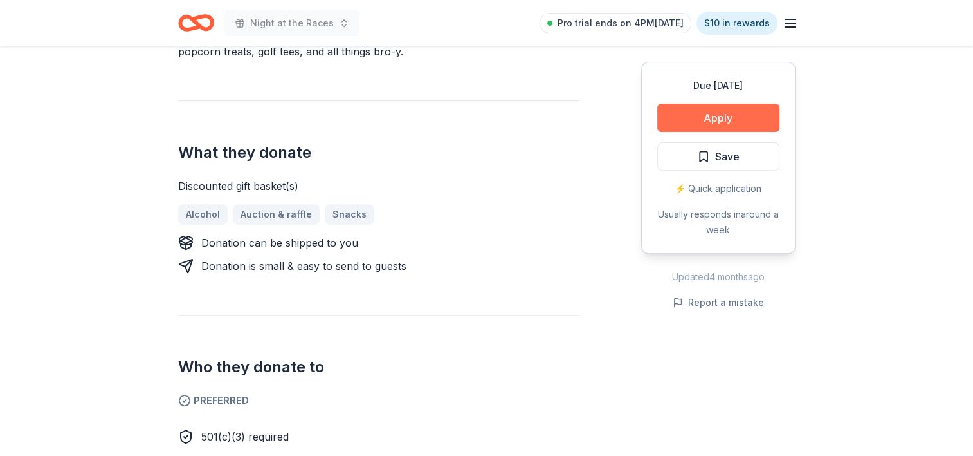
click at [701, 116] on button "Apply" at bounding box center [719, 118] width 122 height 28
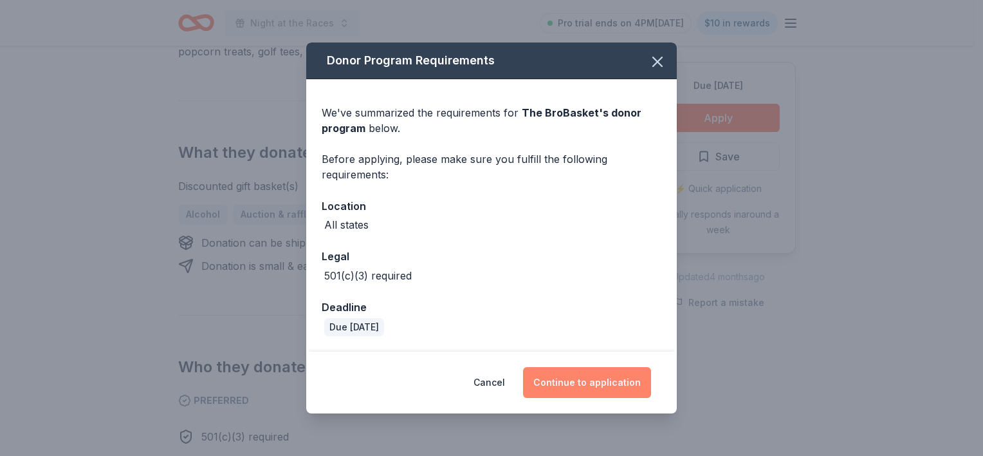
click at [611, 391] on button "Continue to application" at bounding box center [587, 382] width 128 height 31
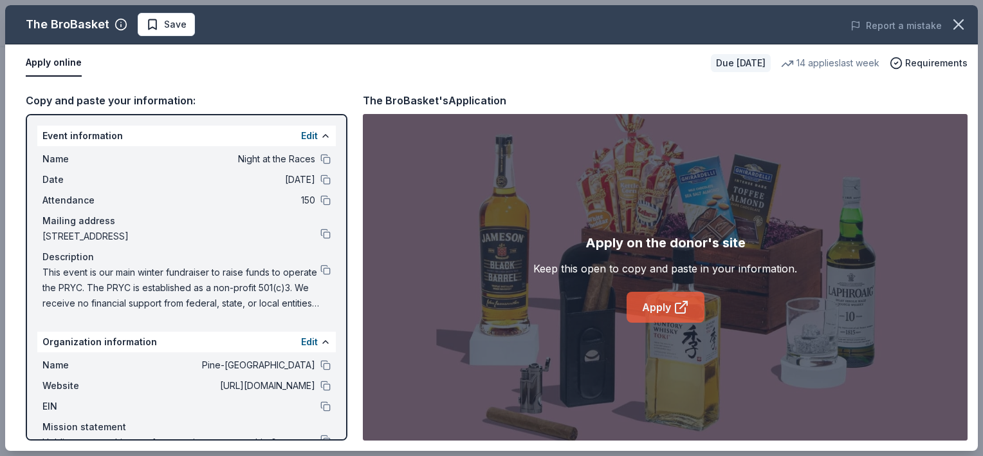
click at [656, 304] on link "Apply" at bounding box center [666, 306] width 78 height 31
click at [165, 32] on span "Save" at bounding box center [175, 24] width 23 height 15
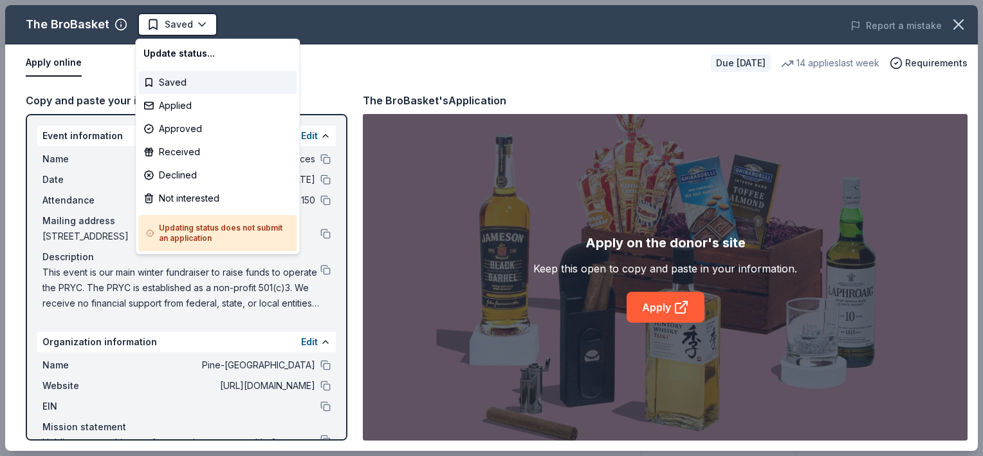
click at [165, 32] on html "Night at the Races Saved Apply Due [DATE] Share The BroBasket 3.4 • 19 reviews …" at bounding box center [491, 228] width 983 height 456
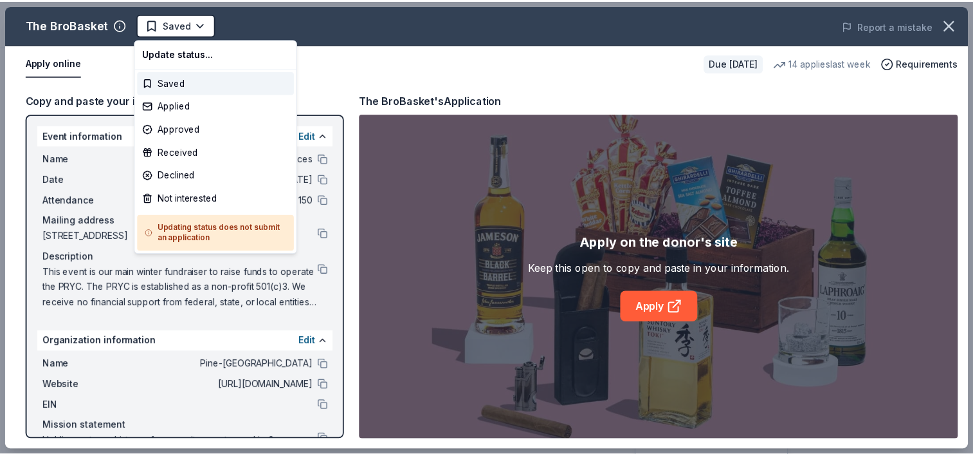
scroll to position [0, 0]
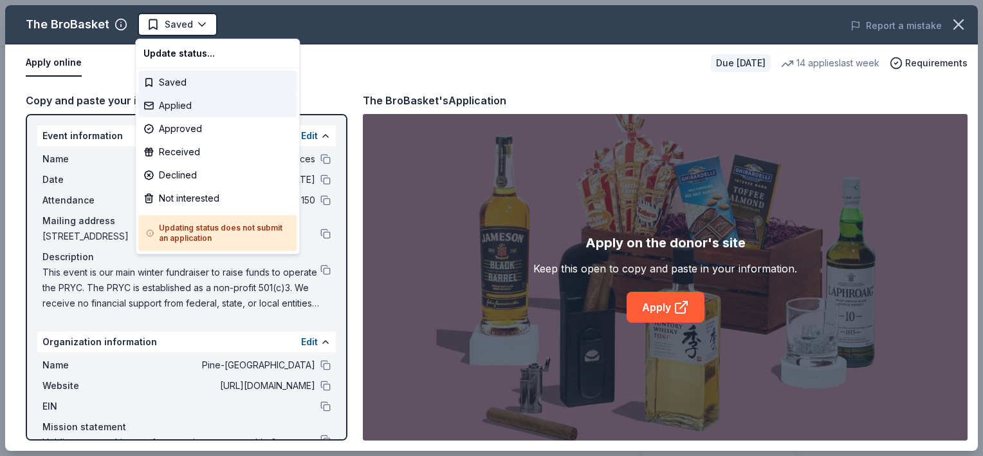
click at [178, 100] on div "Applied" at bounding box center [217, 105] width 158 height 23
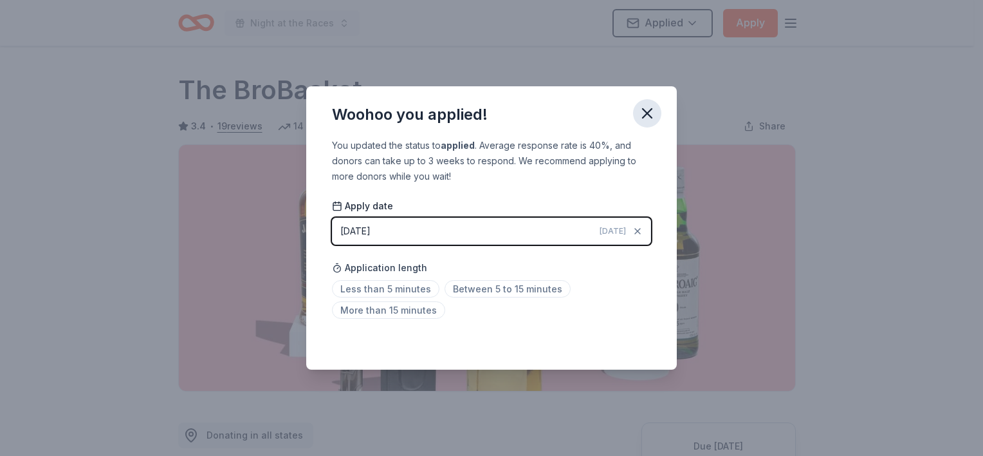
click at [651, 115] on icon "button" at bounding box center [647, 113] width 18 height 18
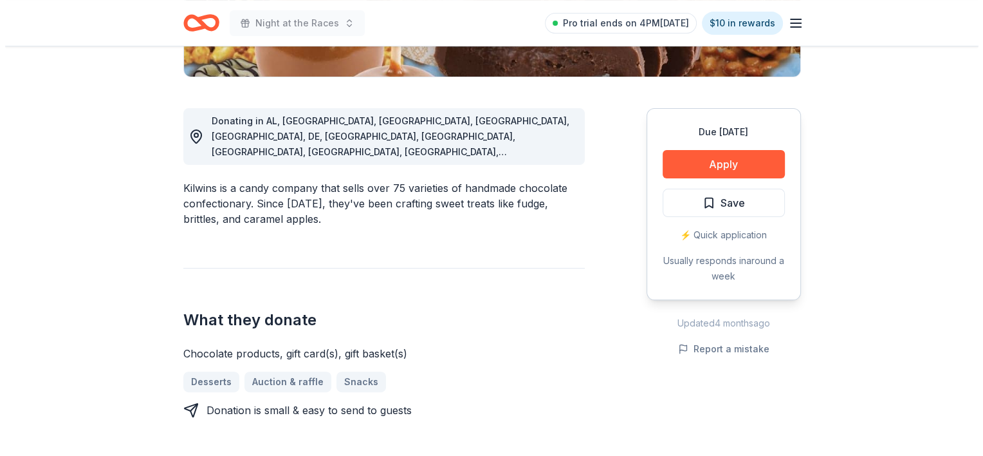
scroll to position [322, 0]
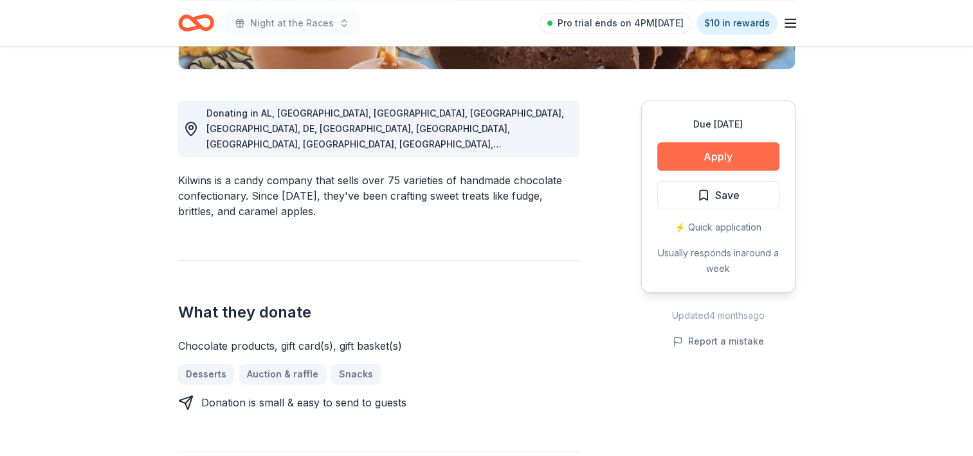
click at [731, 160] on button "Apply" at bounding box center [719, 156] width 122 height 28
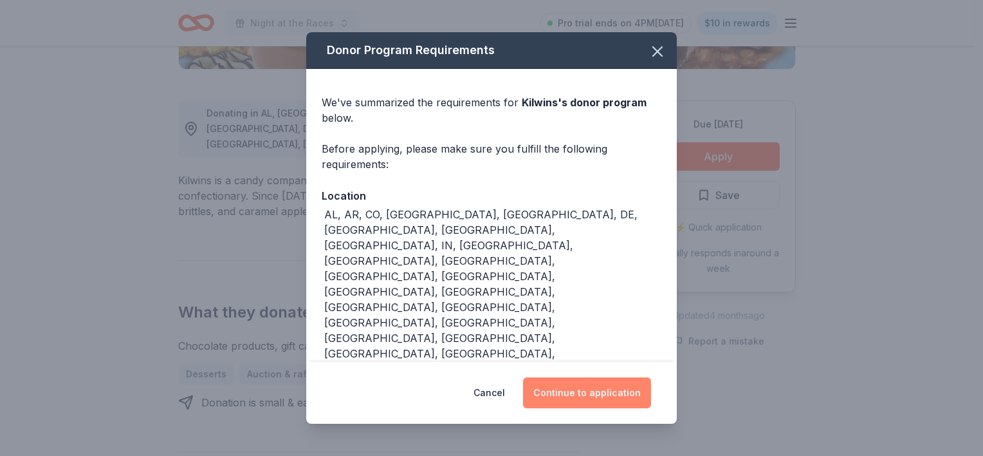
click at [600, 377] on button "Continue to application" at bounding box center [587, 392] width 128 height 31
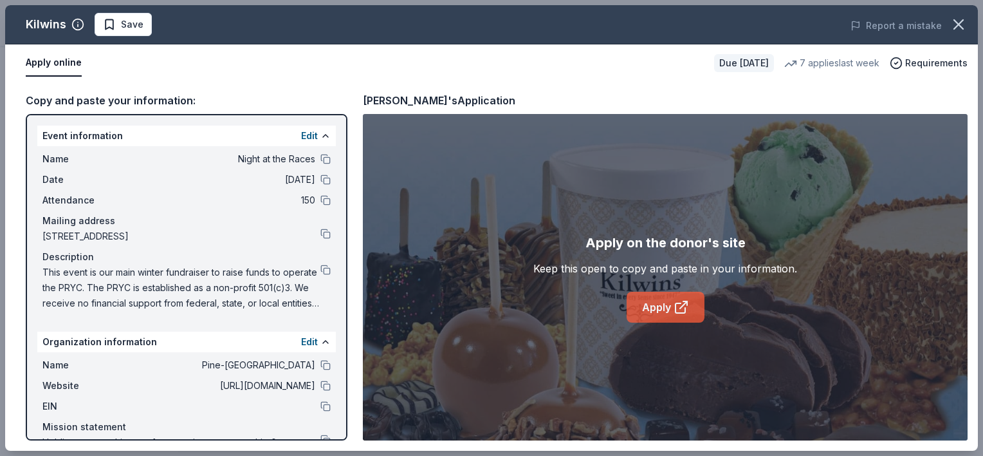
click at [662, 308] on link "Apply" at bounding box center [666, 306] width 78 height 31
click at [138, 30] on span "Save" at bounding box center [132, 24] width 23 height 15
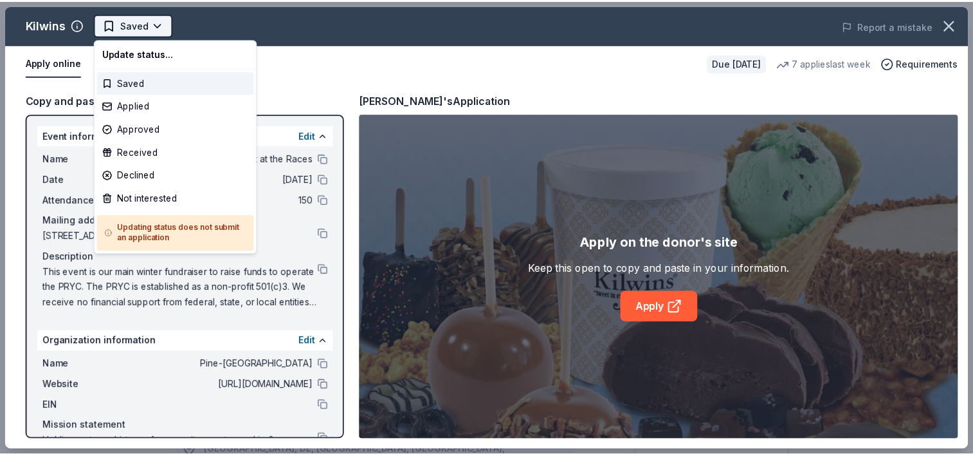
scroll to position [0, 0]
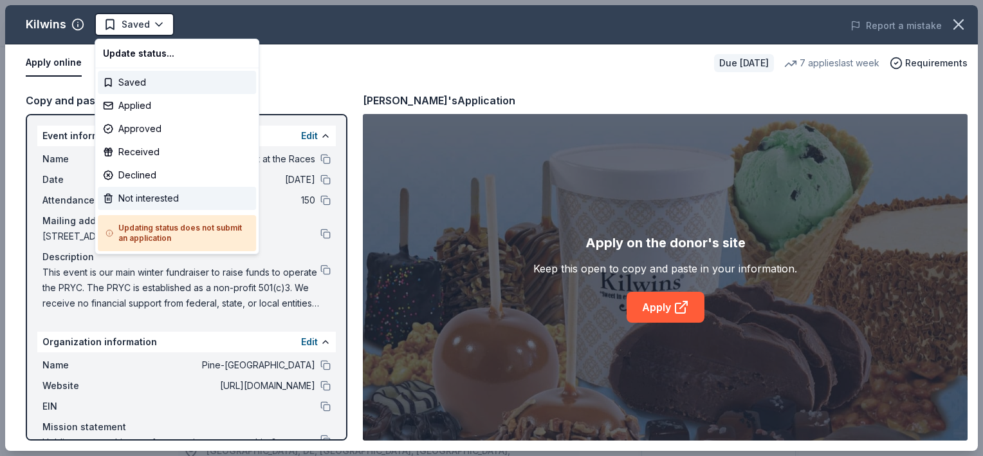
click at [171, 188] on div "Not interested" at bounding box center [177, 198] width 158 height 23
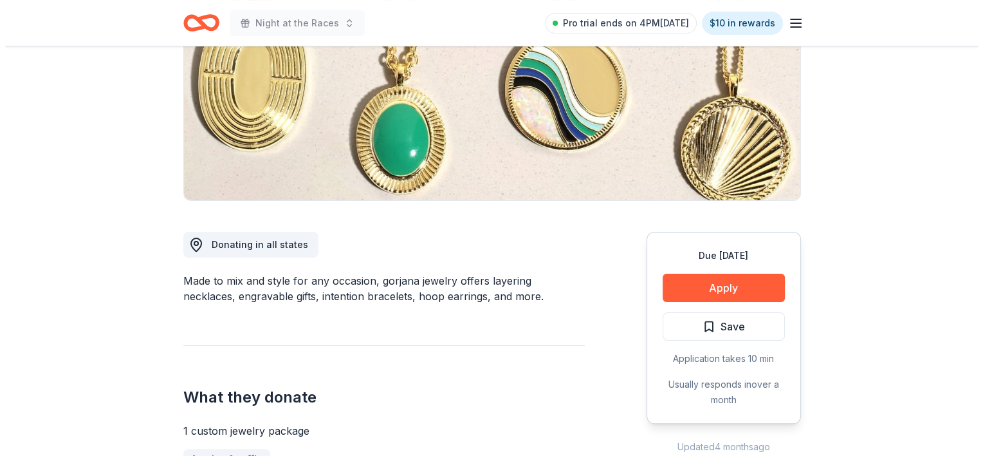
scroll to position [193, 0]
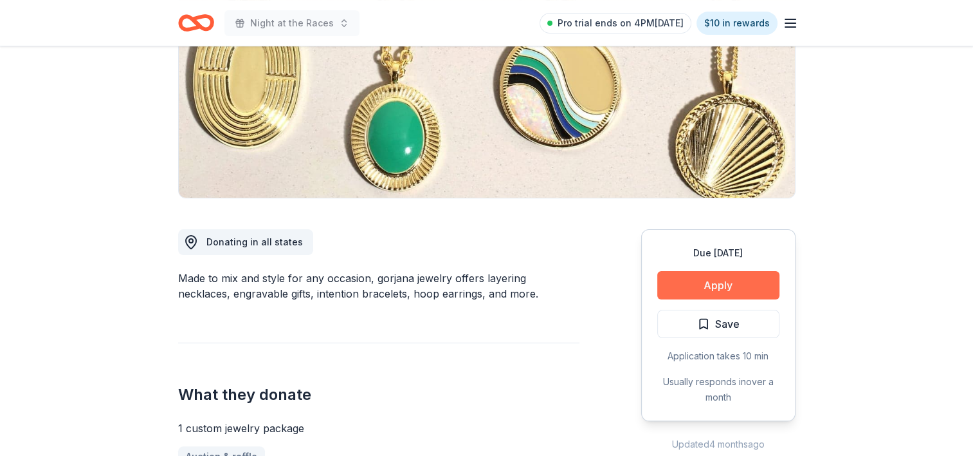
click at [688, 288] on button "Apply" at bounding box center [719, 285] width 122 height 28
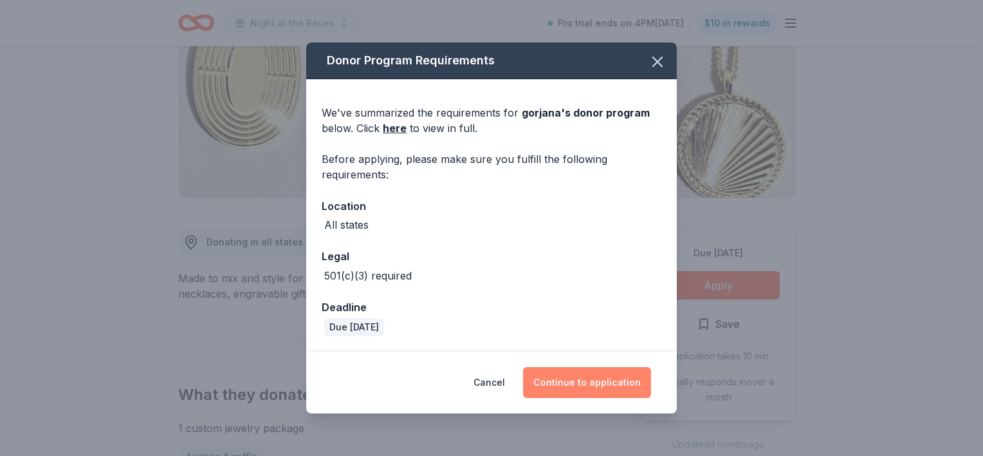
click at [615, 383] on button "Continue to application" at bounding box center [587, 382] width 128 height 31
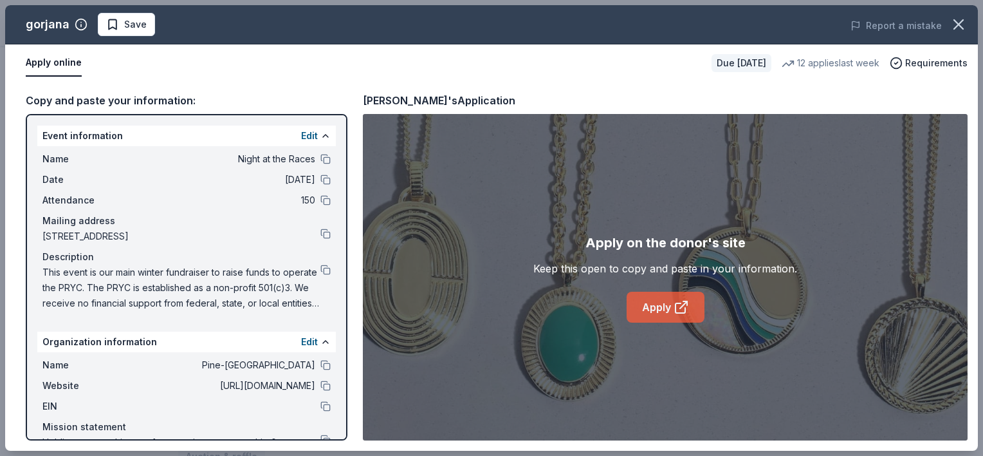
click at [633, 306] on link "Apply" at bounding box center [666, 306] width 78 height 31
click at [115, 26] on span "Save" at bounding box center [126, 24] width 41 height 15
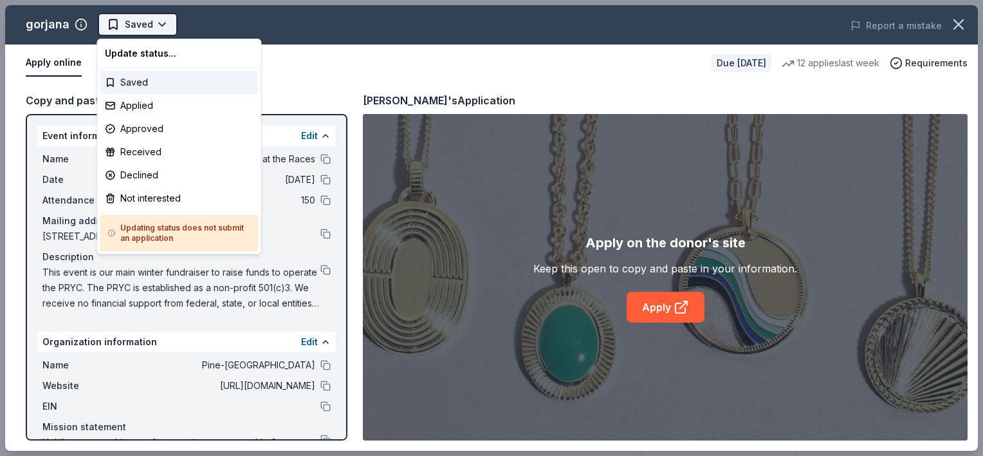
click at [136, 29] on html "Night at the Races Saved Apply Due in 82 days Share gorjana 5.0 • 7 reviews 12 …" at bounding box center [491, 228] width 983 height 456
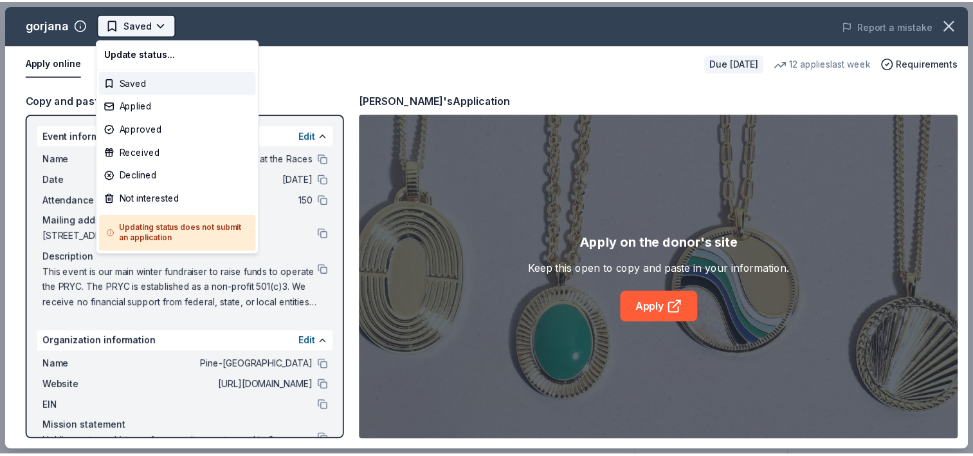
scroll to position [0, 0]
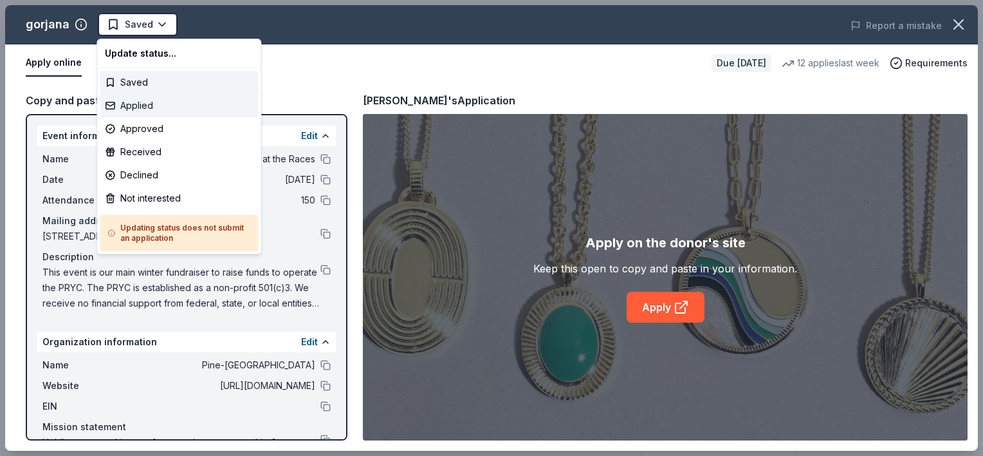
click at [146, 106] on div "Applied" at bounding box center [179, 105] width 158 height 23
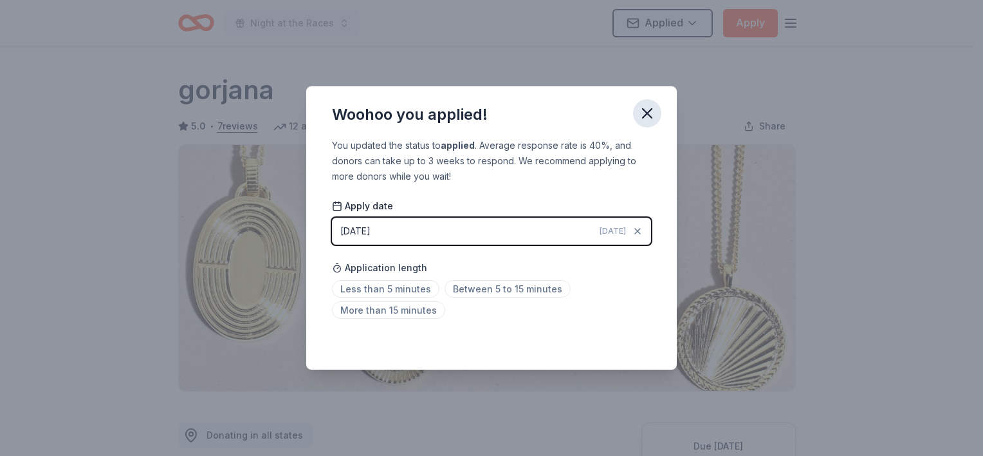
click at [647, 111] on icon "button" at bounding box center [647, 113] width 18 height 18
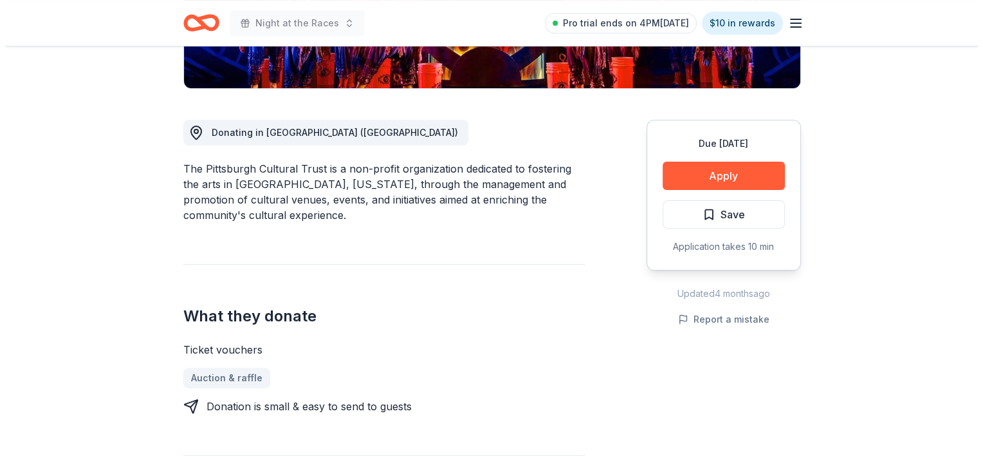
scroll to position [322, 0]
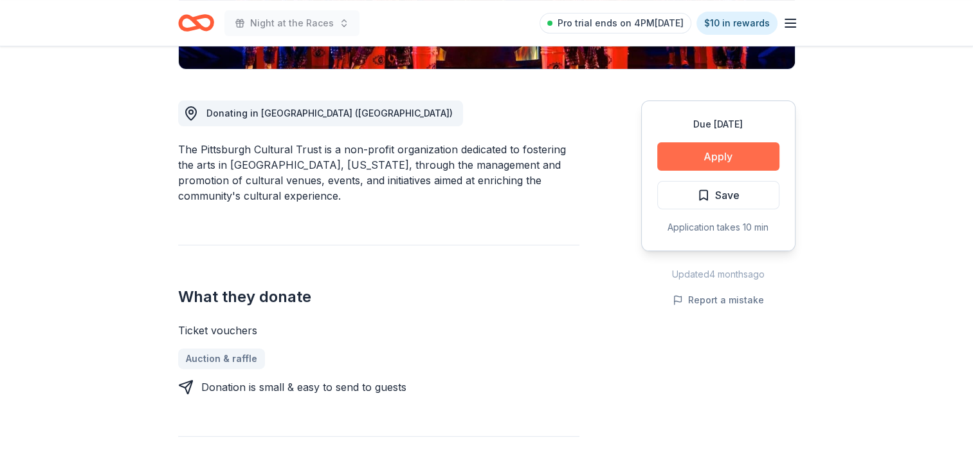
click at [723, 157] on button "Apply" at bounding box center [719, 156] width 122 height 28
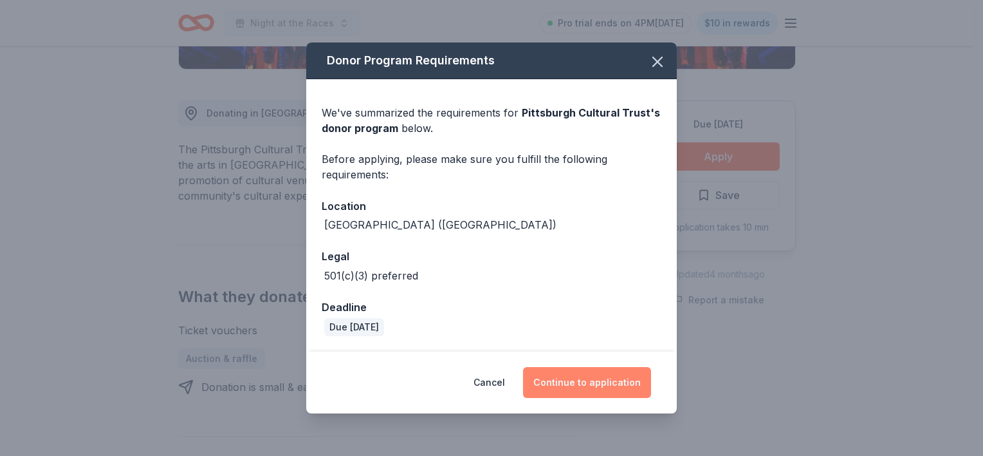
click at [578, 383] on button "Continue to application" at bounding box center [587, 382] width 128 height 31
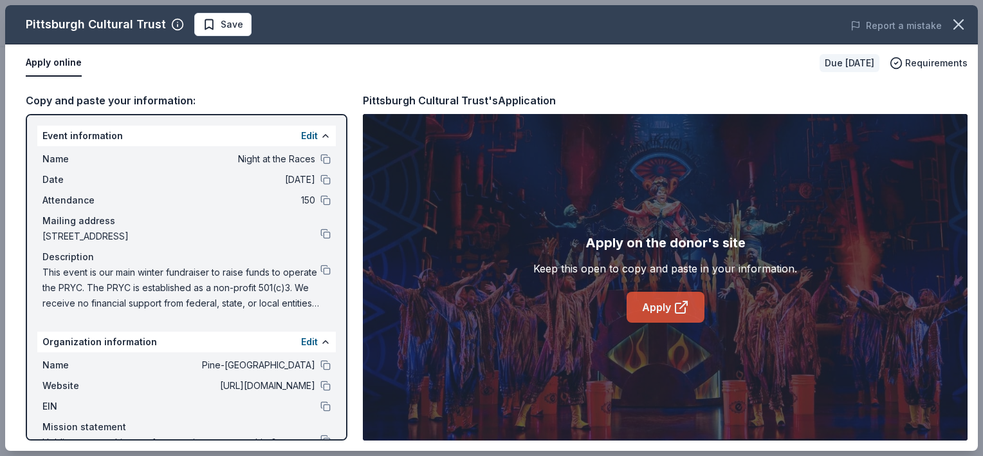
click at [671, 315] on link "Apply" at bounding box center [666, 306] width 78 height 31
click at [230, 27] on span "Save" at bounding box center [232, 24] width 23 height 15
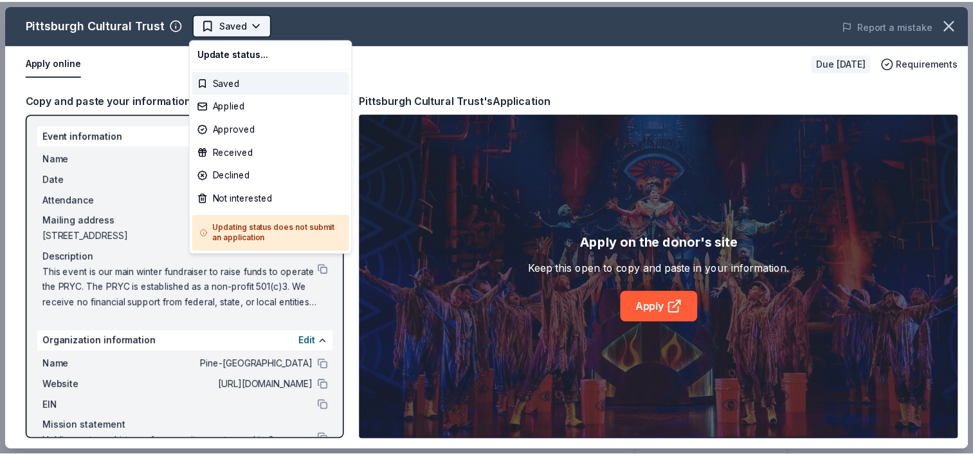
scroll to position [0, 0]
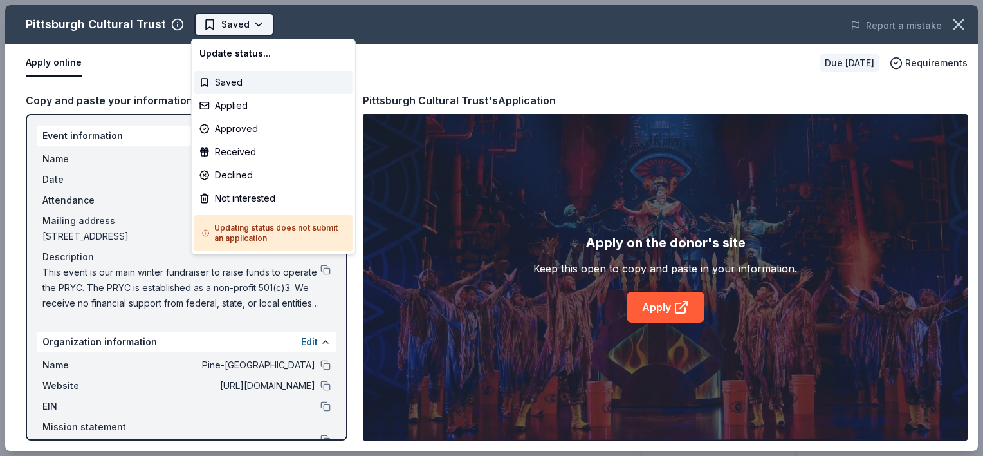
click at [248, 26] on body "Night at the Races Saved Apply Due [DATE] Share Pittsburgh Cultural Trust New $…" at bounding box center [486, 228] width 973 height 456
click at [241, 104] on div "Applied" at bounding box center [273, 105] width 158 height 23
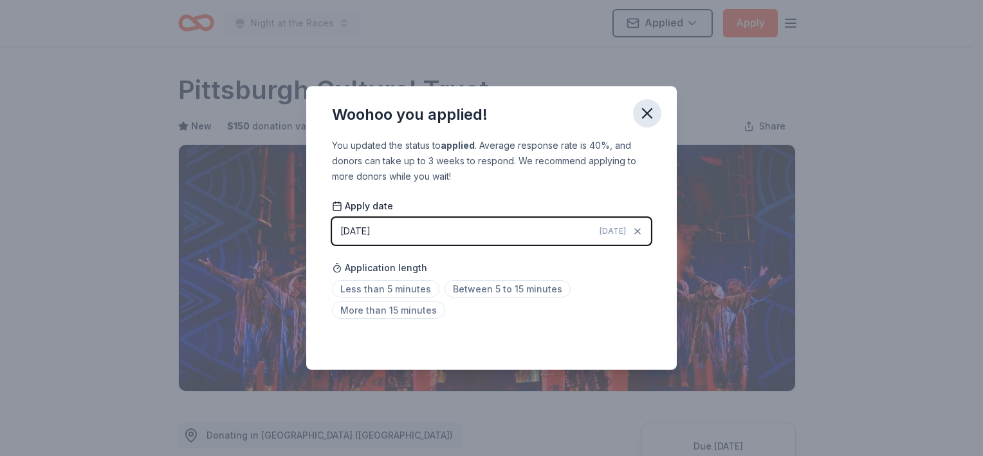
click at [649, 118] on icon "button" at bounding box center [647, 113] width 18 height 18
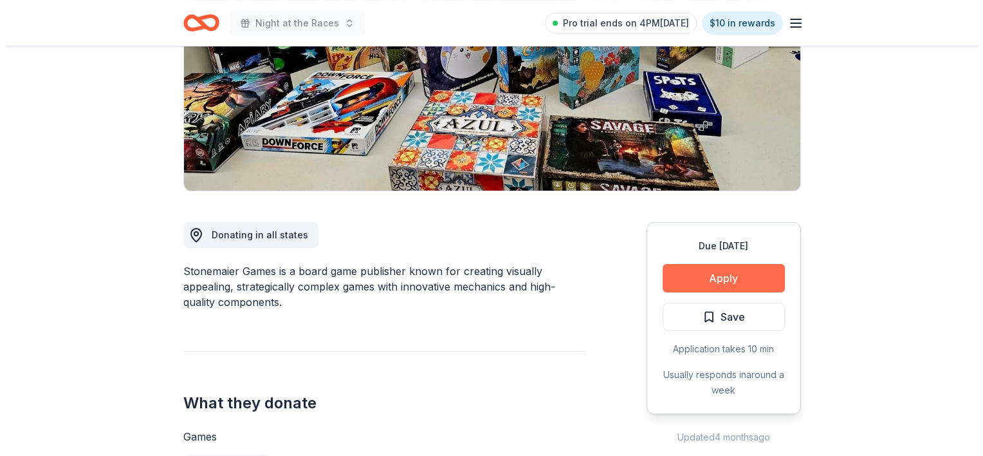
scroll to position [193, 0]
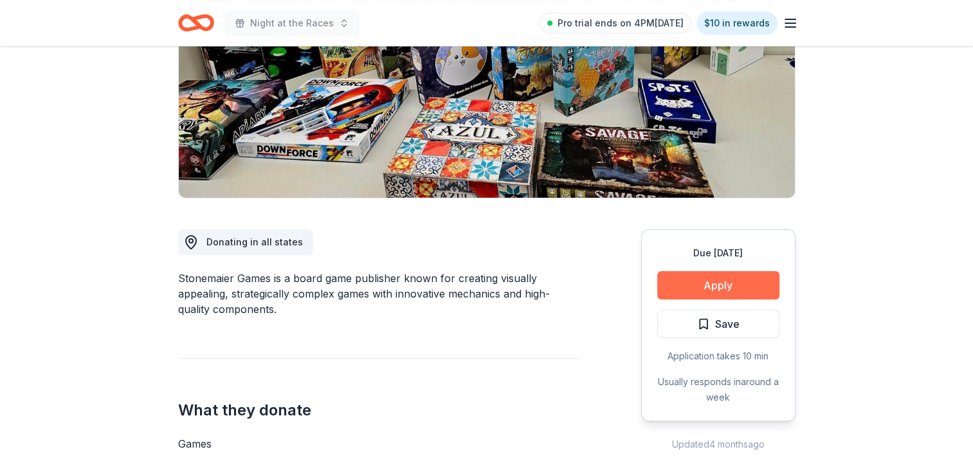
click at [706, 282] on button "Apply" at bounding box center [719, 285] width 122 height 28
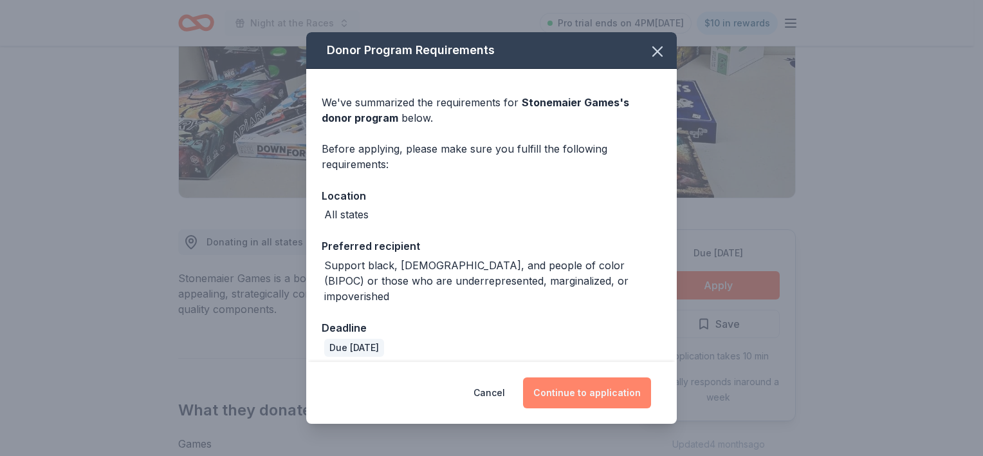
click at [595, 389] on button "Continue to application" at bounding box center [587, 392] width 128 height 31
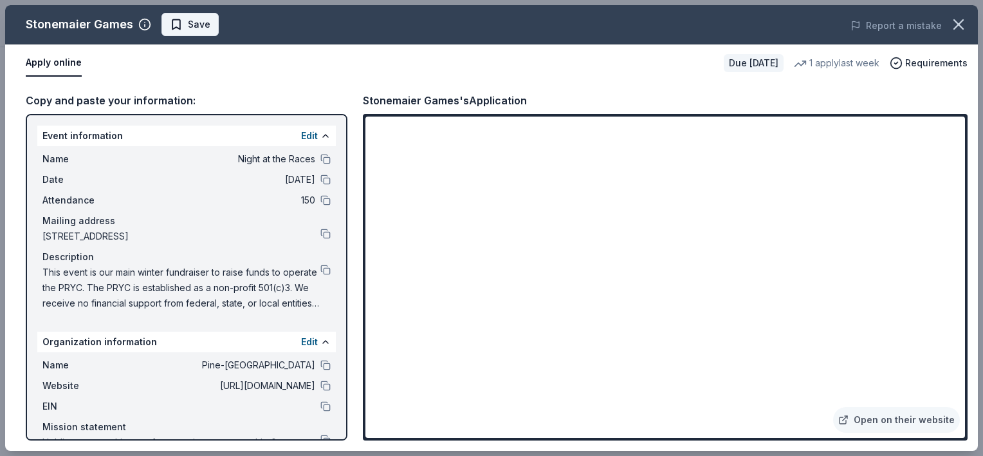
click at [208, 31] on button "Save" at bounding box center [189, 24] width 57 height 23
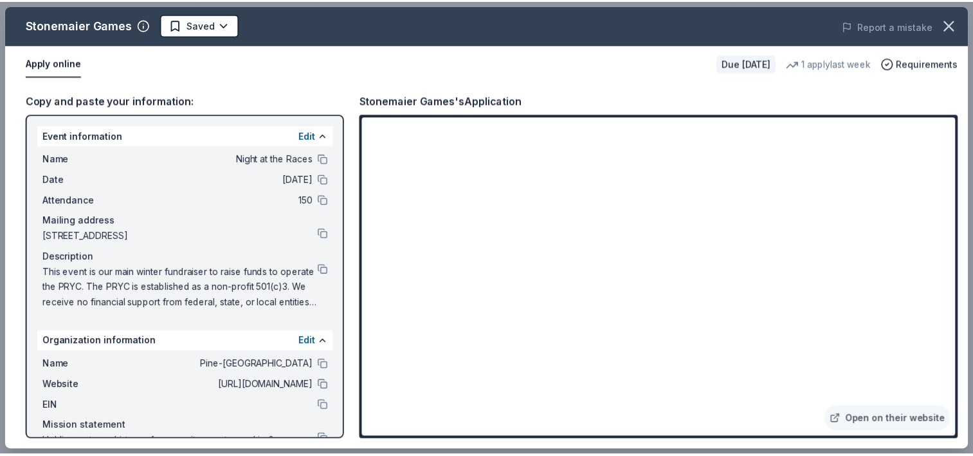
scroll to position [0, 0]
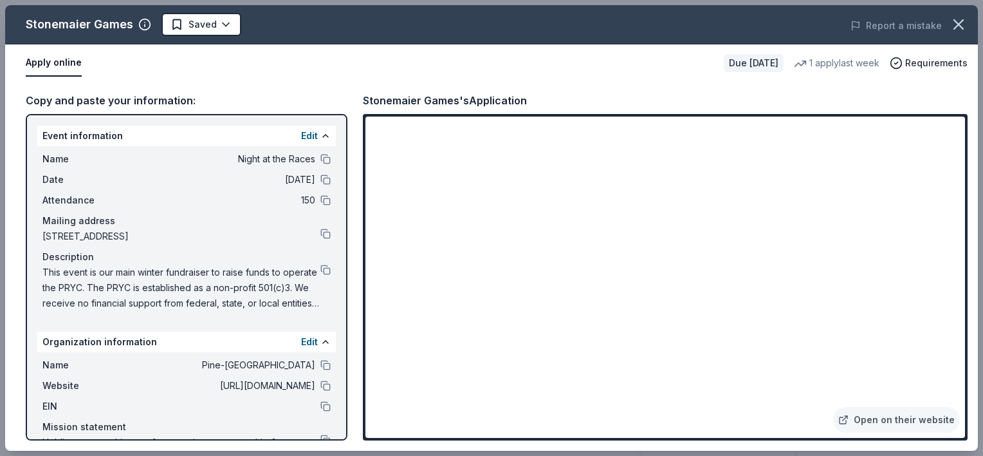
click at [208, 31] on html "Night at the Races Pro trial ends on 4PM, 10/16 $10 in rewards Due in 82 days S…" at bounding box center [491, 228] width 983 height 456
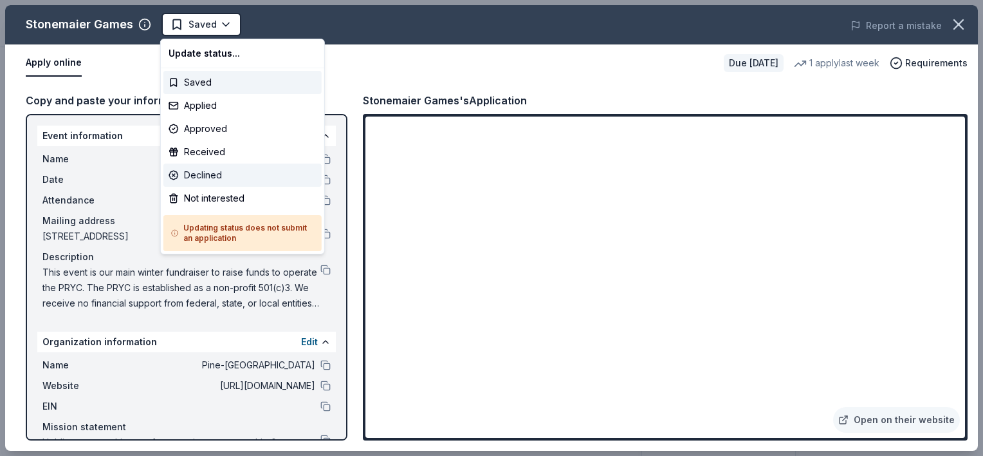
click at [221, 168] on div "Declined" at bounding box center [242, 174] width 158 height 23
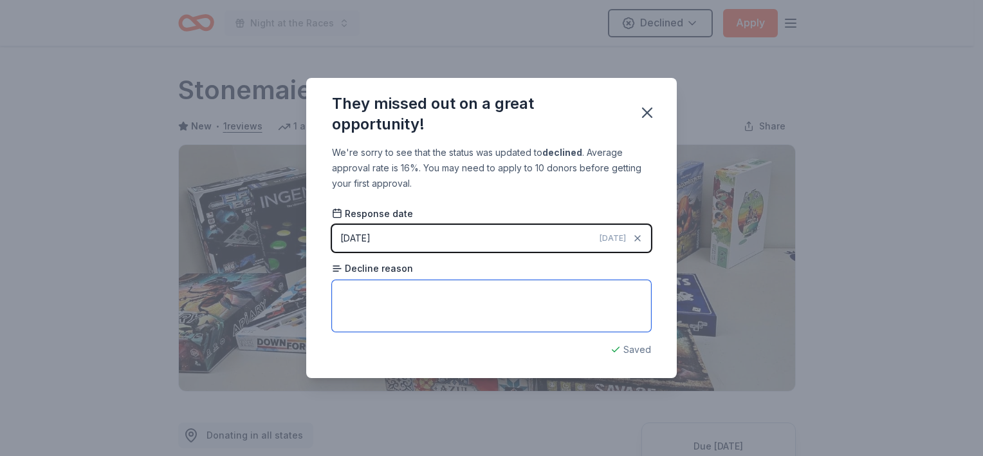
click at [467, 302] on textarea at bounding box center [491, 305] width 319 height 51
type textarea "not right age"
click at [643, 122] on button "button" at bounding box center [647, 112] width 28 height 28
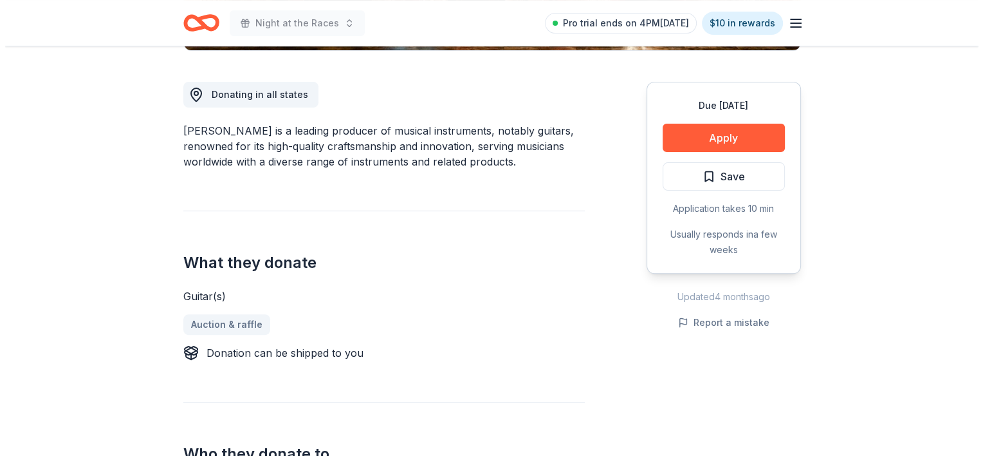
scroll to position [322, 0]
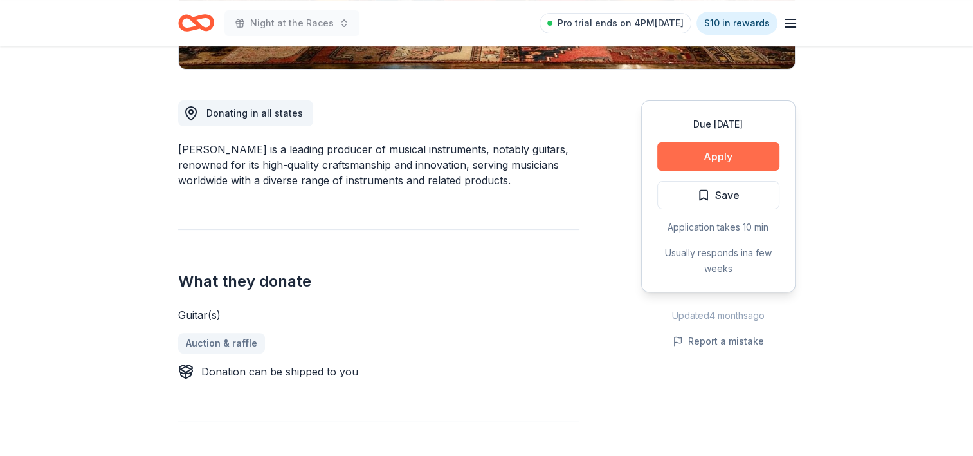
click at [713, 142] on button "Apply" at bounding box center [719, 156] width 122 height 28
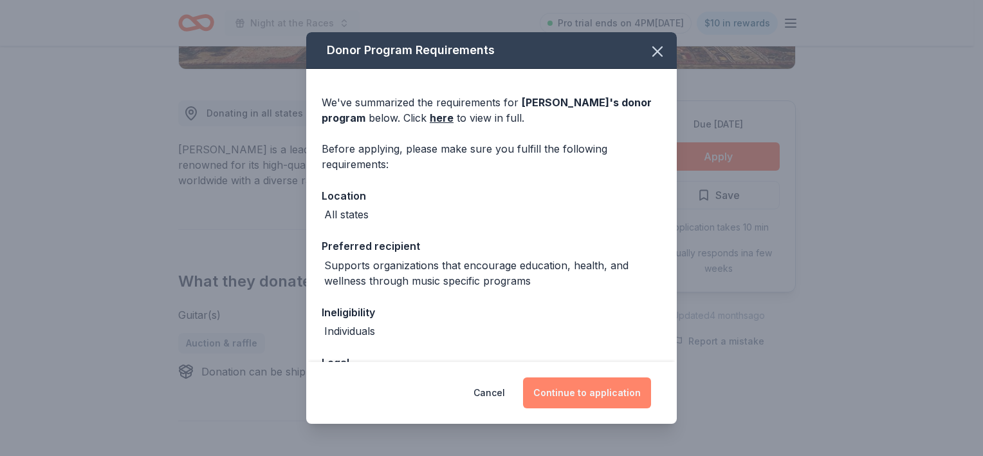
click at [591, 396] on button "Continue to application" at bounding box center [587, 392] width 128 height 31
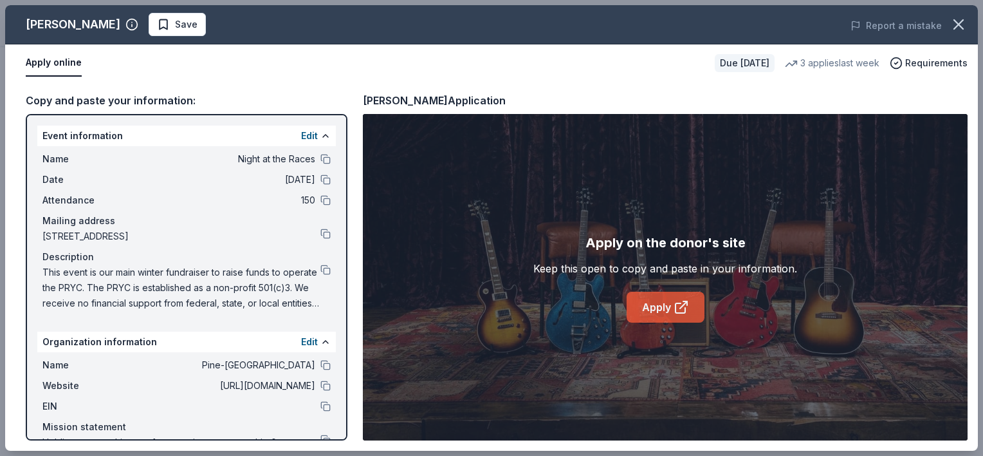
click at [651, 293] on link "Apply" at bounding box center [666, 306] width 78 height 31
click at [175, 23] on span "Save" at bounding box center [186, 24] width 23 height 15
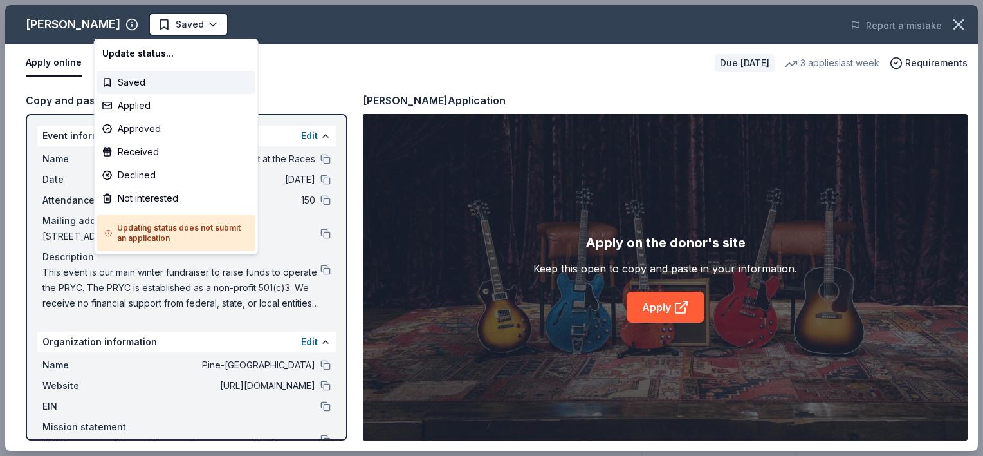
click at [139, 23] on html "Night at the Races Saved Apply Due [DATE] Share [PERSON_NAME] New 3 applies las…" at bounding box center [491, 228] width 983 height 456
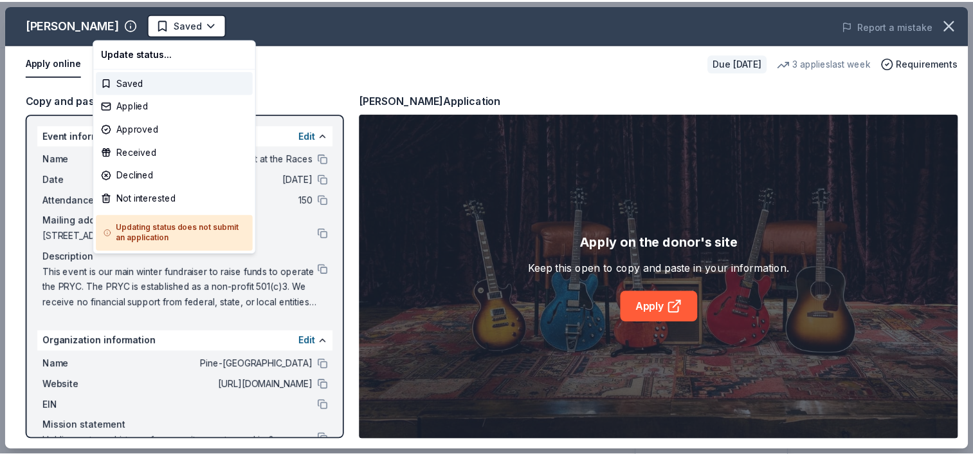
scroll to position [0, 0]
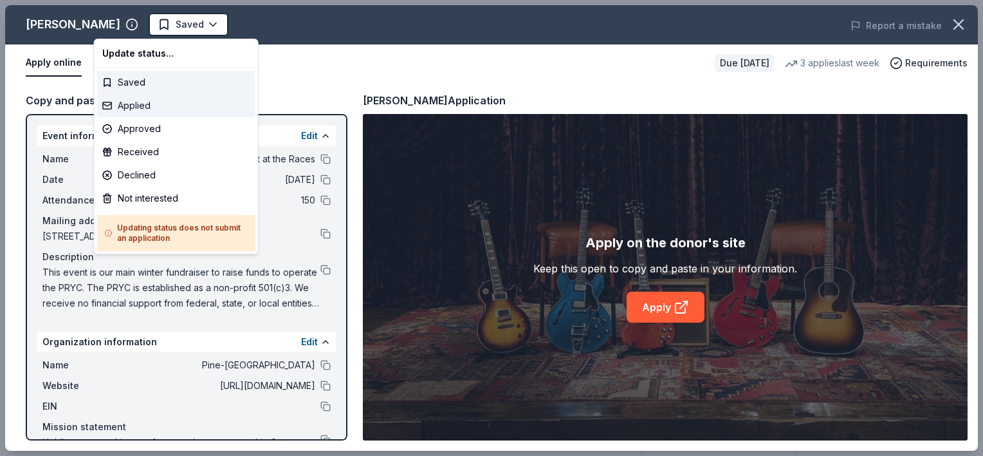
click at [148, 105] on div "Applied" at bounding box center [176, 105] width 158 height 23
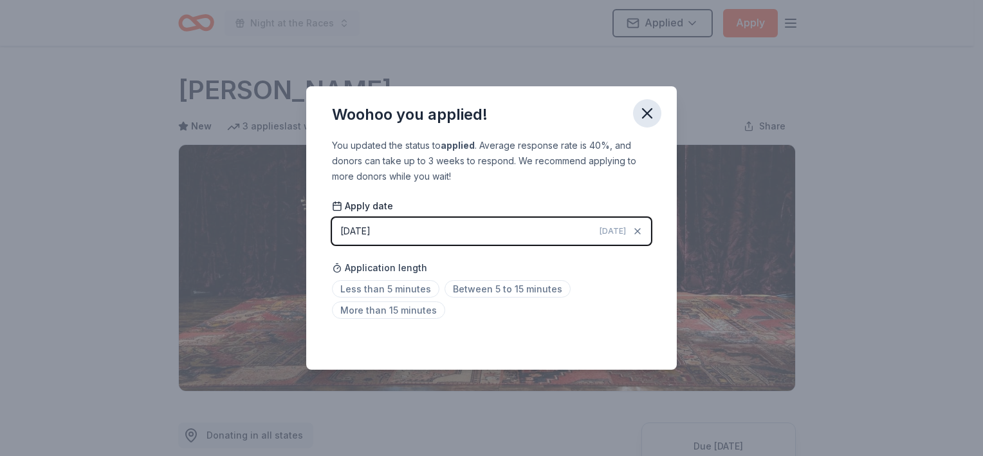
click at [649, 111] on icon "button" at bounding box center [647, 113] width 9 height 9
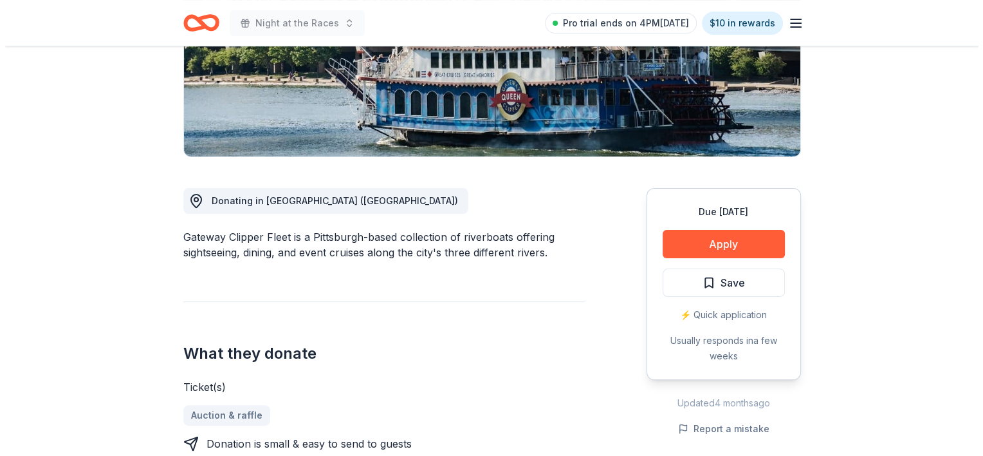
scroll to position [257, 0]
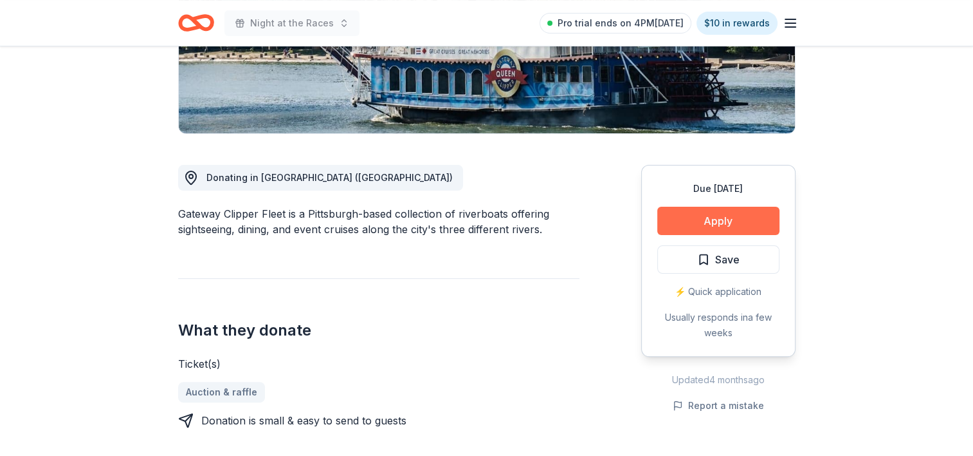
click at [702, 210] on button "Apply" at bounding box center [719, 221] width 122 height 28
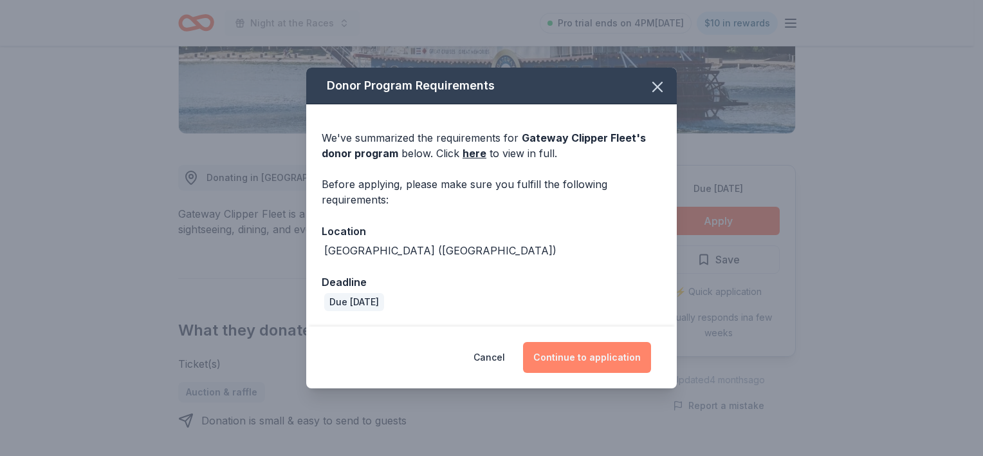
click at [612, 355] on button "Continue to application" at bounding box center [587, 357] width 128 height 31
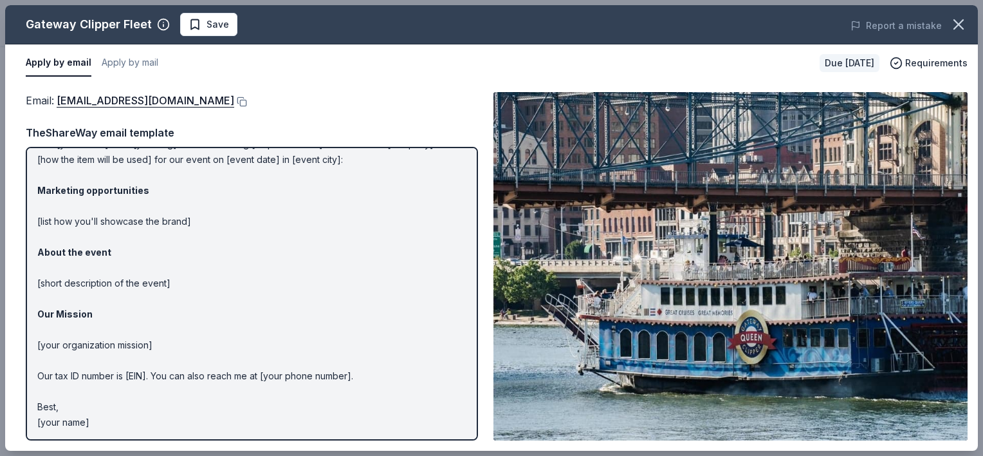
scroll to position [0, 0]
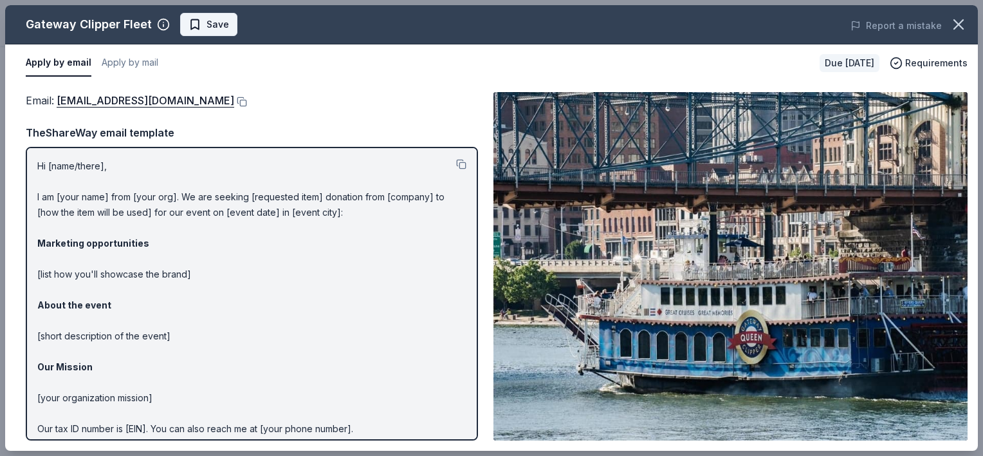
click at [207, 30] on span "Save" at bounding box center [218, 24] width 23 height 15
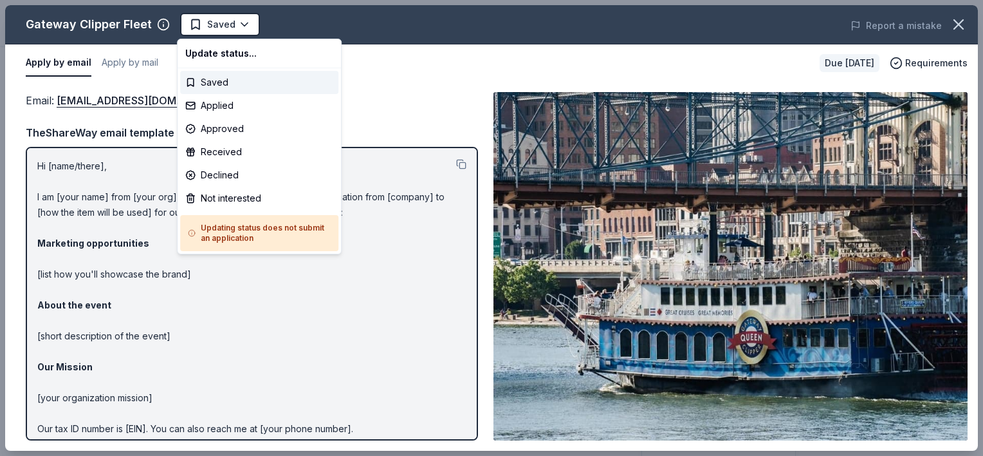
click at [207, 30] on html "Night at the Races Saved Apply Due [DATE] Share Gateway Clipper Fleet New Share…" at bounding box center [491, 228] width 983 height 456
click at [235, 190] on div "Not interested" at bounding box center [259, 198] width 158 height 23
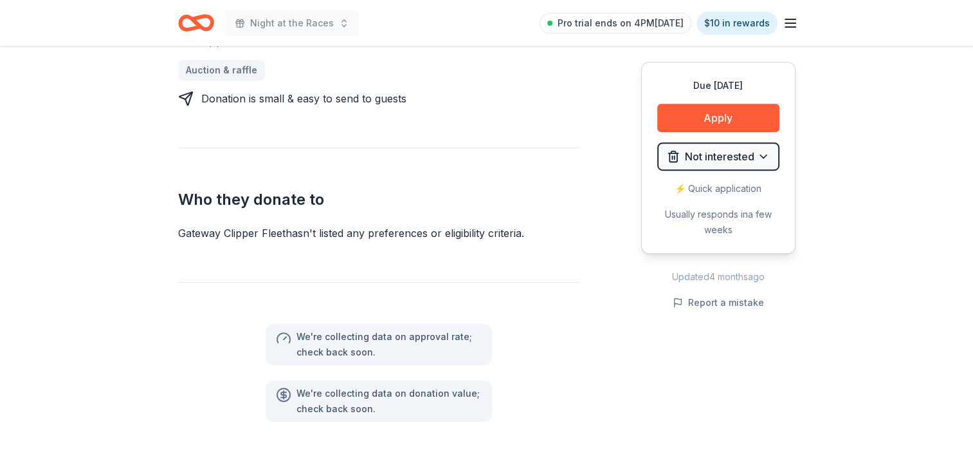
scroll to position [322, 0]
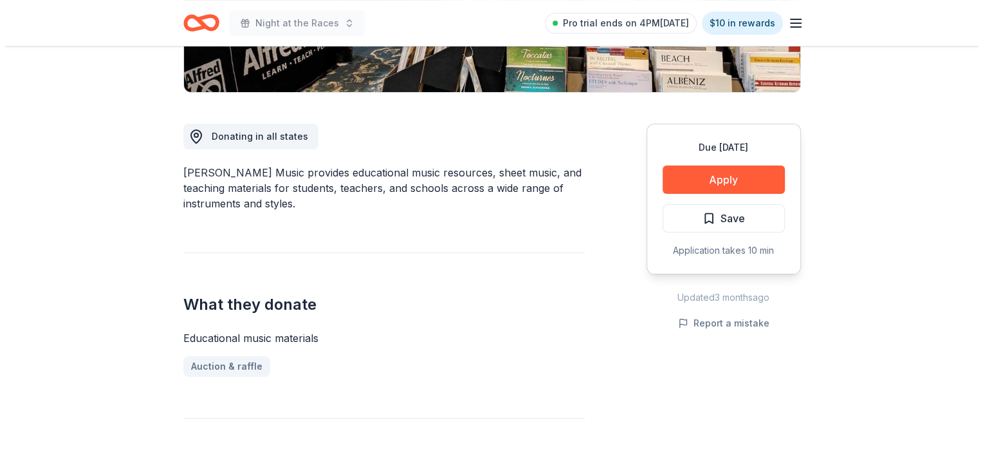
scroll to position [322, 0]
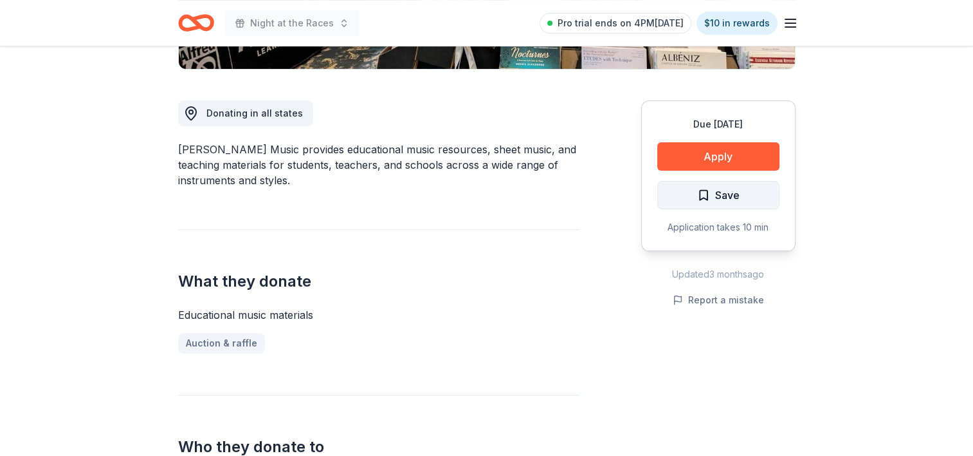
click at [694, 192] on button "Save" at bounding box center [719, 195] width 122 height 28
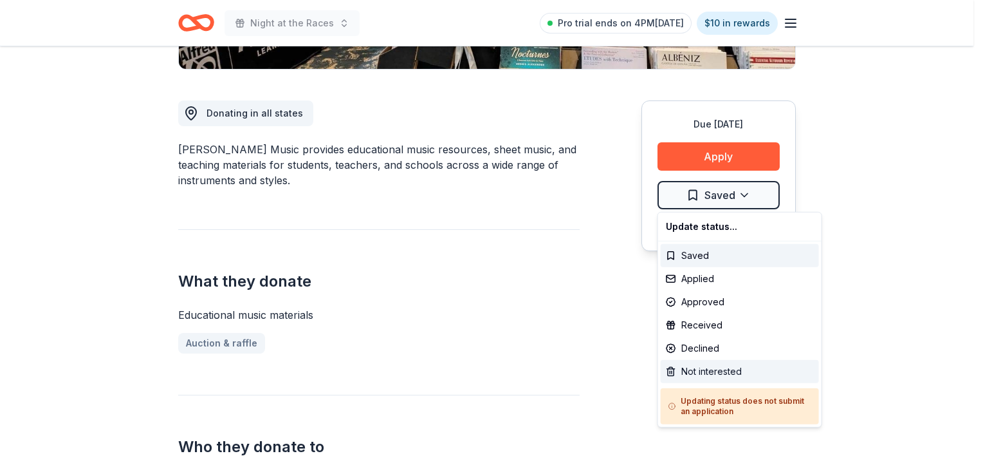
click at [711, 367] on div "Not interested" at bounding box center [740, 371] width 158 height 23
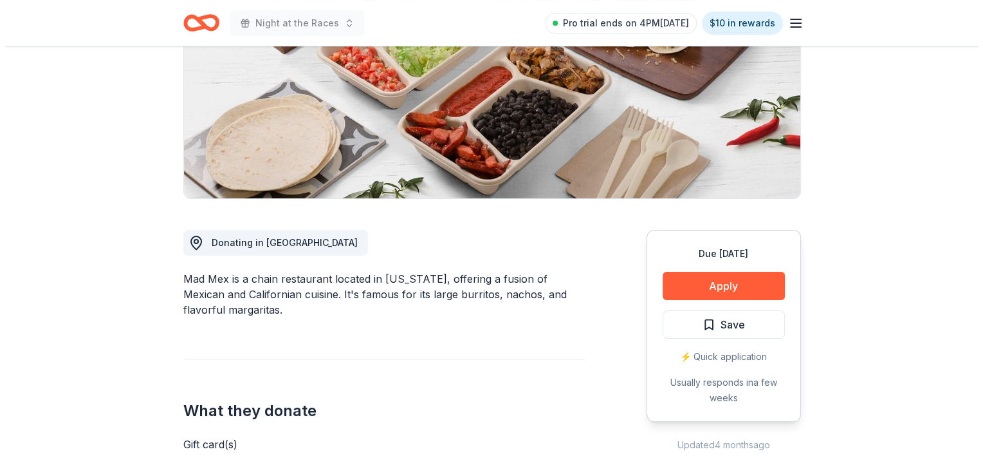
scroll to position [193, 0]
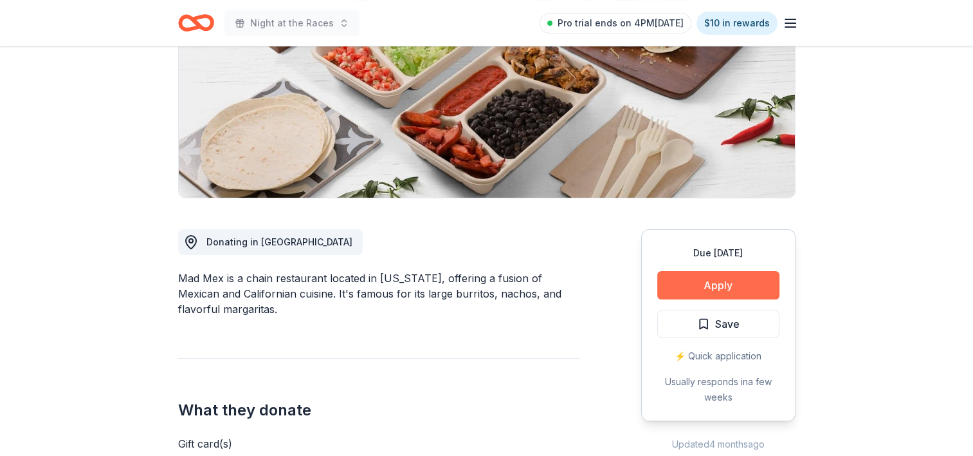
click at [728, 281] on button "Apply" at bounding box center [719, 285] width 122 height 28
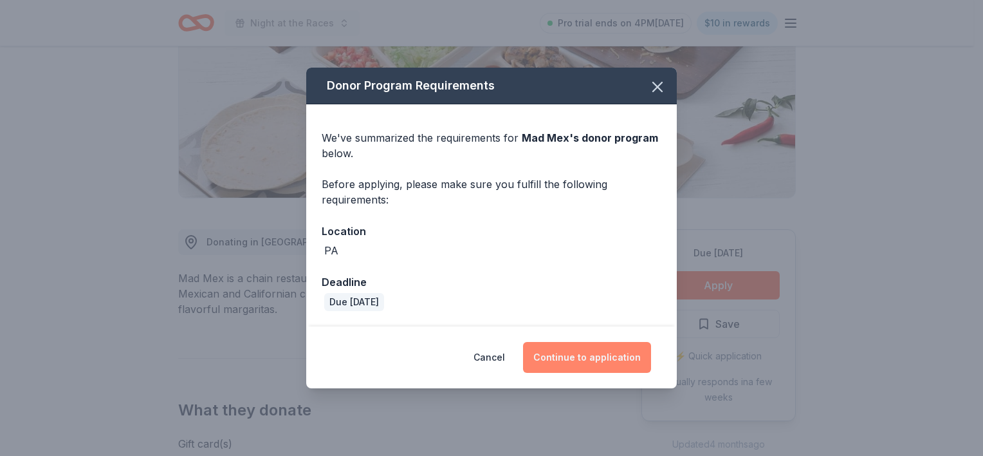
click at [628, 368] on button "Continue to application" at bounding box center [587, 357] width 128 height 31
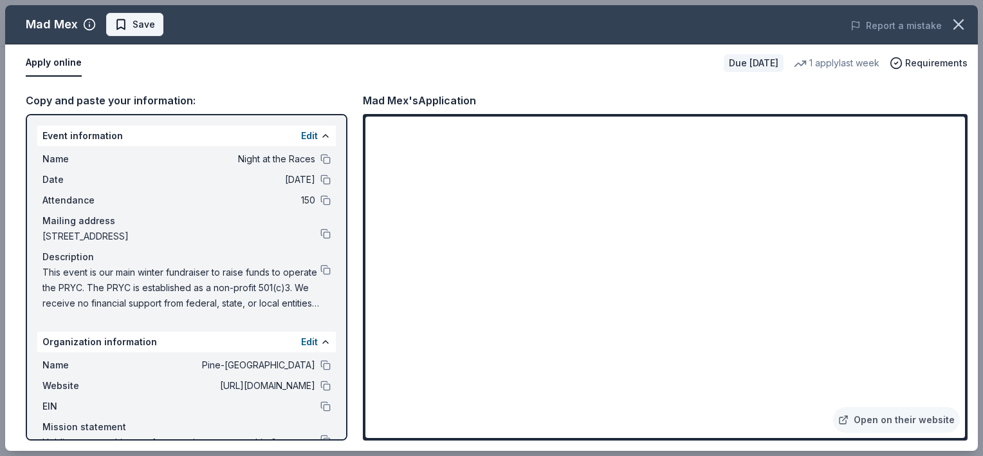
click at [136, 26] on span "Save" at bounding box center [144, 24] width 23 height 15
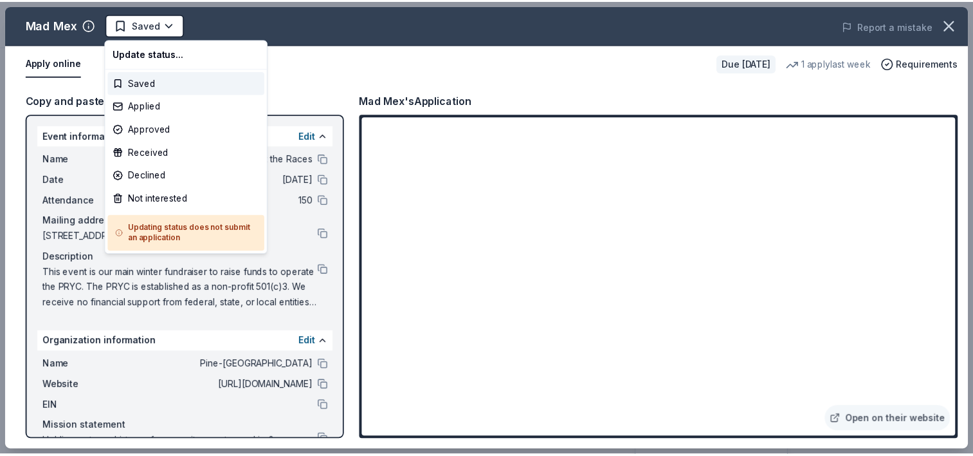
scroll to position [0, 0]
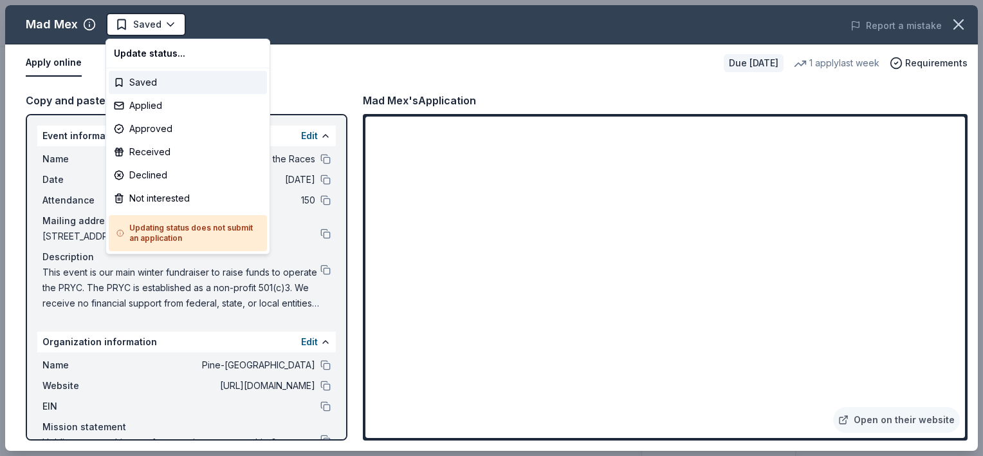
click at [136, 26] on html "Night at the Races Saved Apply Due [DATE] Share Mad Mex New 1 apply last week 4…" at bounding box center [491, 228] width 983 height 456
click at [154, 106] on div "Applied" at bounding box center [188, 105] width 158 height 23
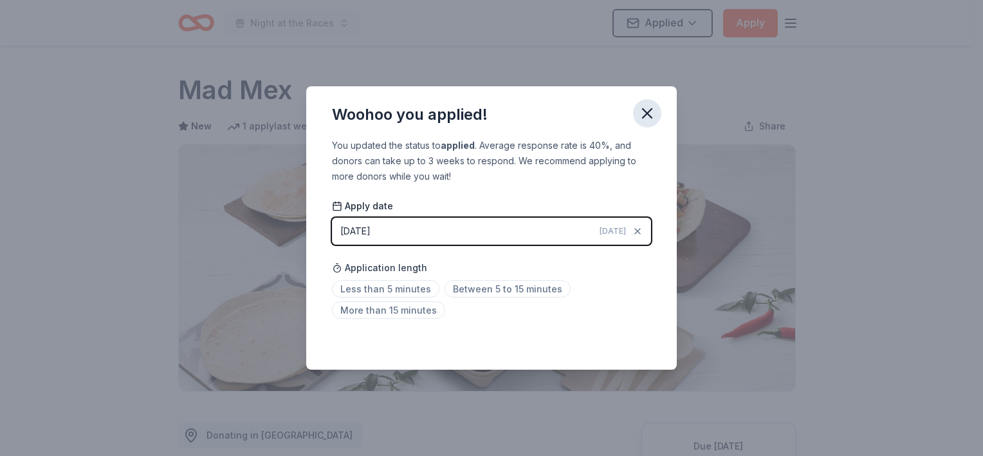
click at [649, 114] on icon "button" at bounding box center [647, 113] width 9 height 9
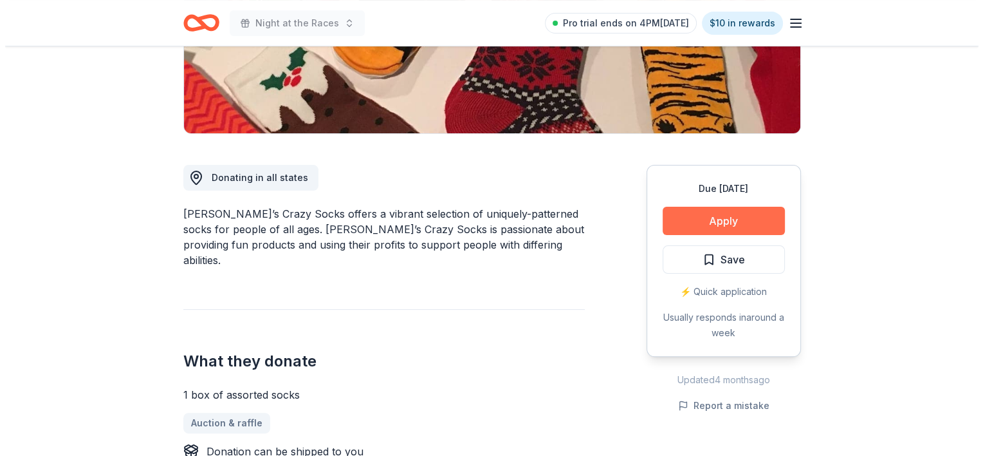
scroll to position [257, 0]
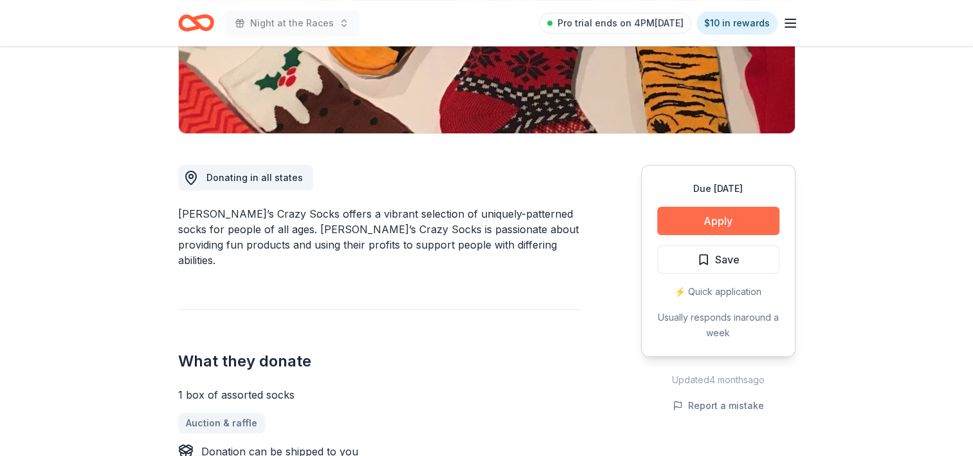
click at [689, 213] on button "Apply" at bounding box center [719, 221] width 122 height 28
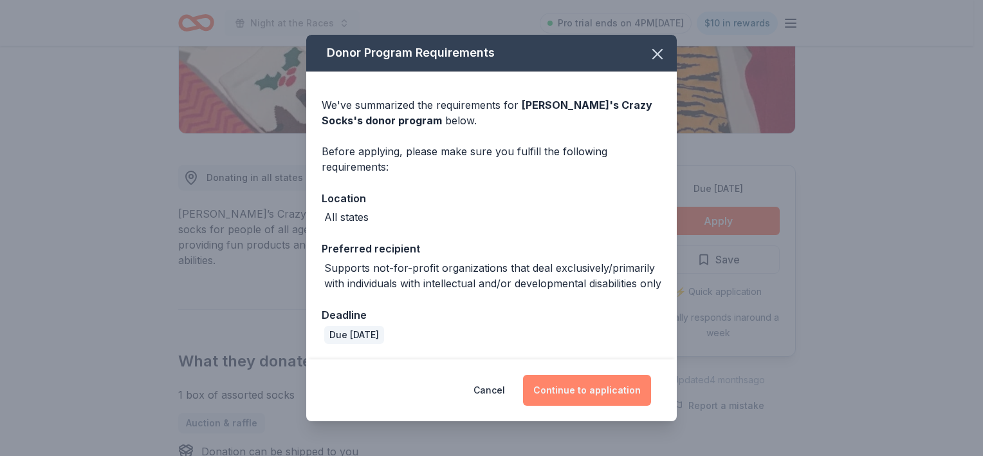
click at [634, 394] on button "Continue to application" at bounding box center [587, 389] width 128 height 31
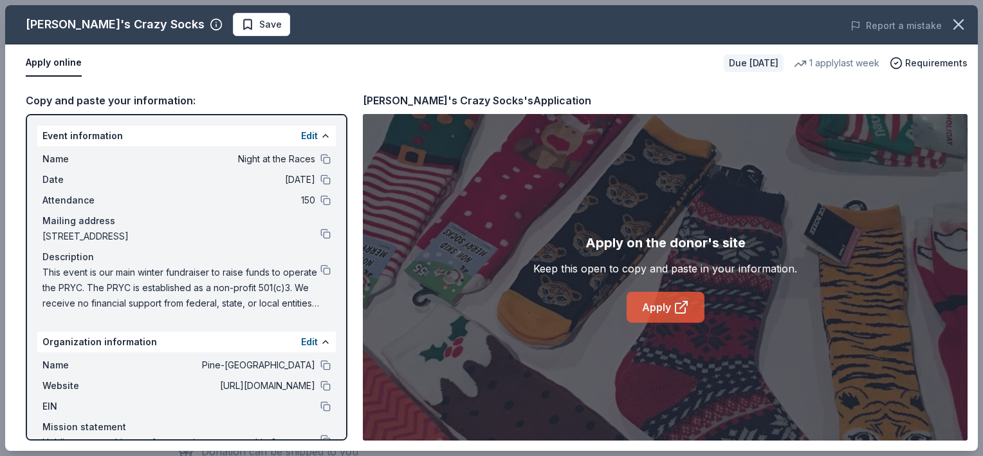
click at [643, 310] on link "Apply" at bounding box center [666, 306] width 78 height 31
click at [241, 28] on span "Save" at bounding box center [261, 24] width 41 height 15
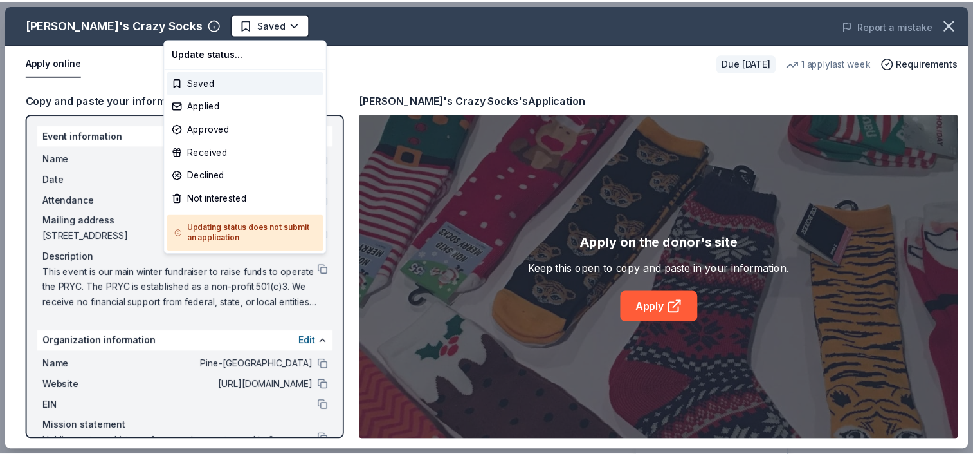
scroll to position [0, 0]
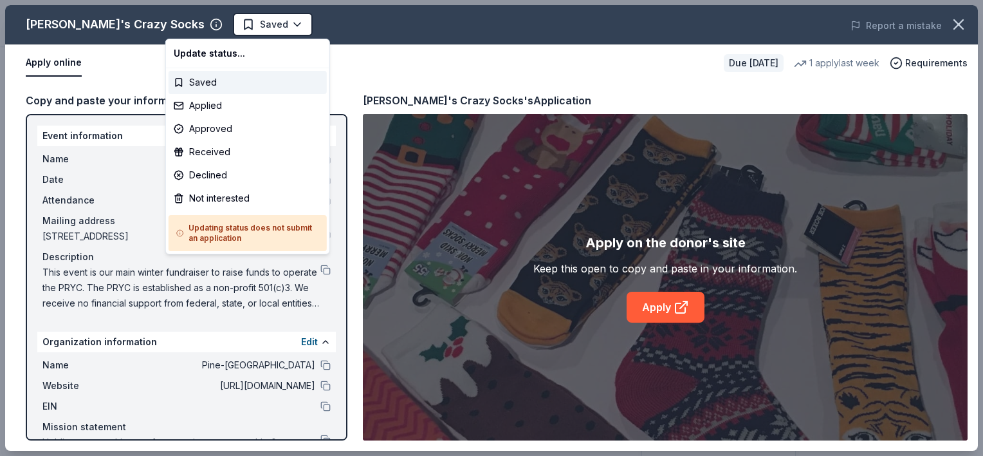
click at [188, 28] on html "Night at the Races Saved Apply Due in 22 days Share John's Crazy Socks 3.8 • 5 …" at bounding box center [491, 228] width 983 height 456
click at [218, 109] on div "Applied" at bounding box center [248, 105] width 158 height 23
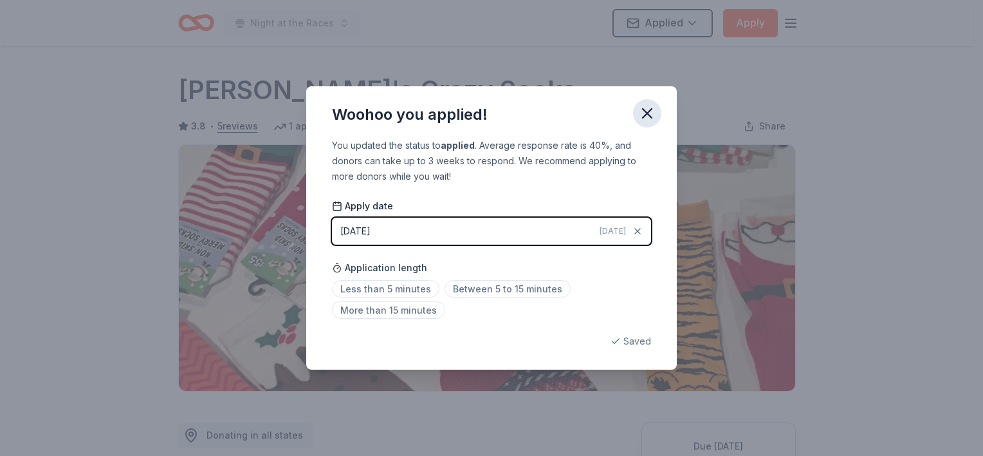
click at [641, 113] on icon "button" at bounding box center [647, 113] width 18 height 18
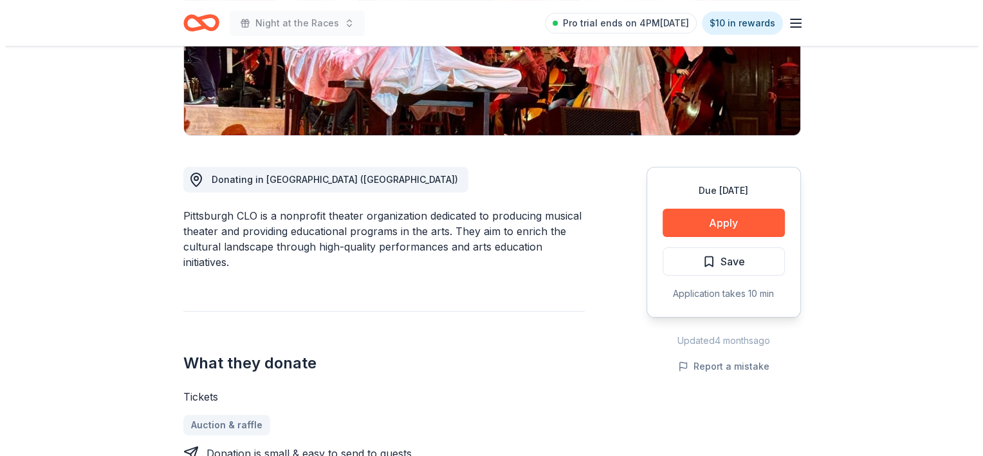
scroll to position [257, 0]
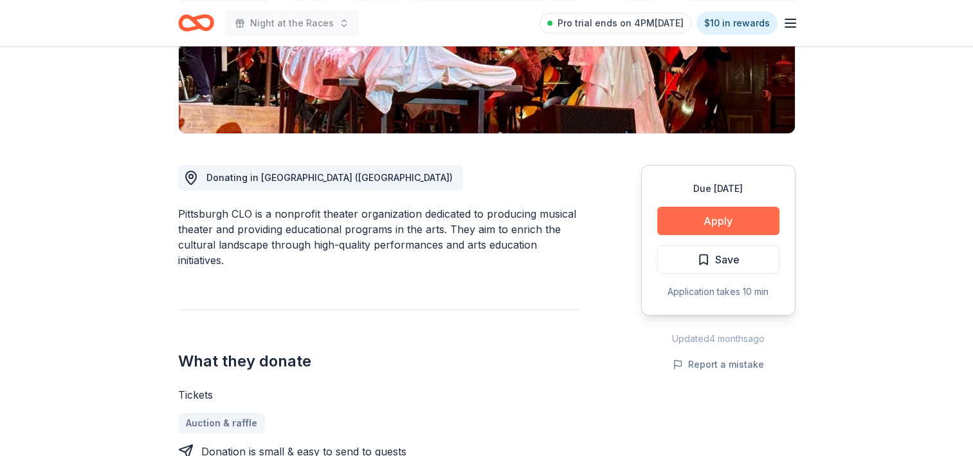
click at [715, 214] on button "Apply" at bounding box center [719, 221] width 122 height 28
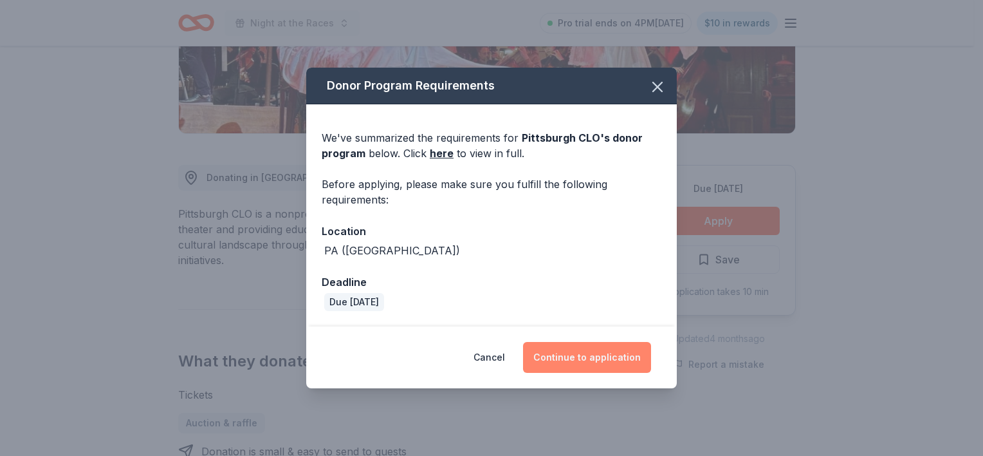
click at [594, 357] on button "Continue to application" at bounding box center [587, 357] width 128 height 31
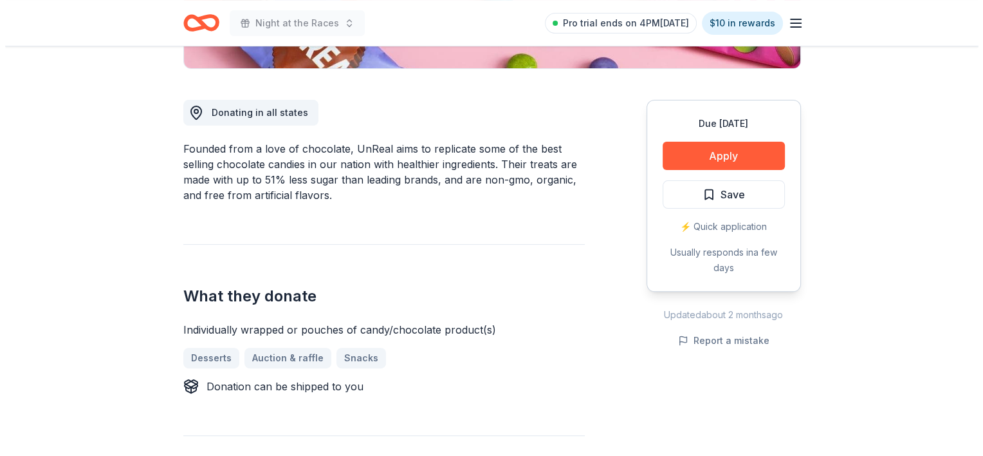
scroll to position [386, 0]
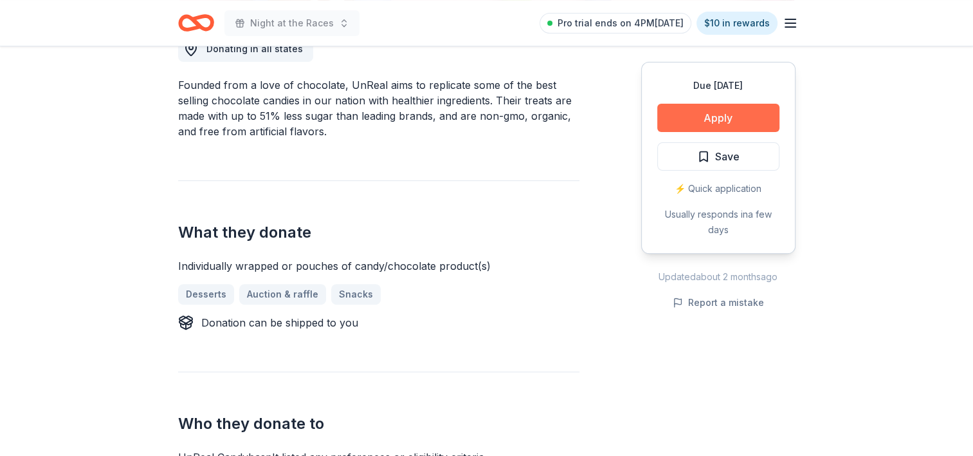
click at [729, 121] on button "Apply" at bounding box center [719, 118] width 122 height 28
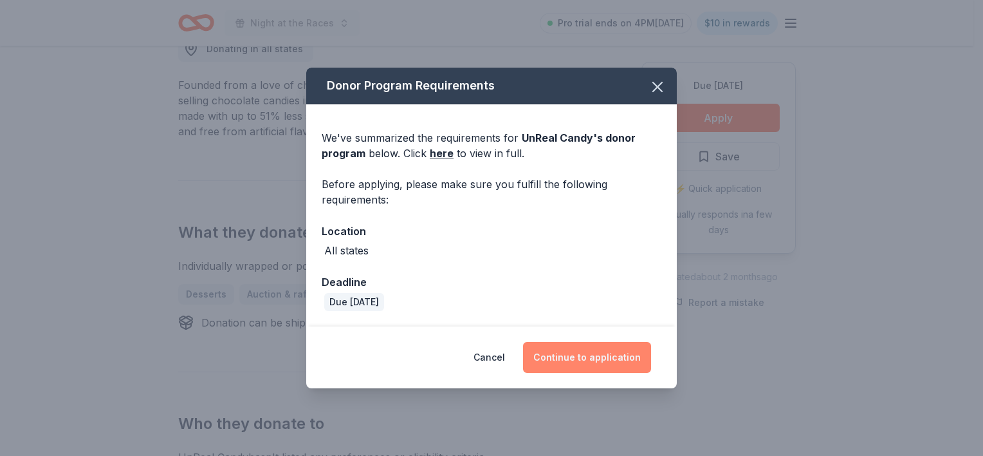
click at [616, 353] on button "Continue to application" at bounding box center [587, 357] width 128 height 31
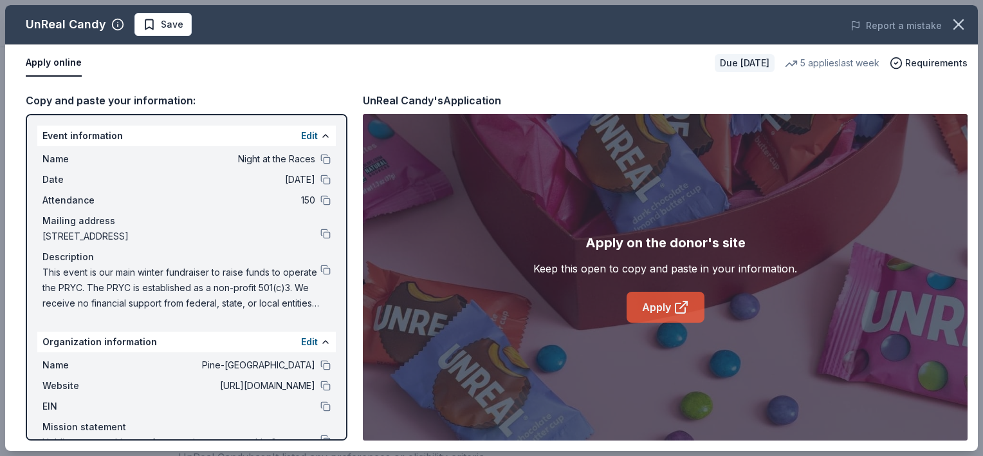
click at [645, 302] on link "Apply" at bounding box center [666, 306] width 78 height 31
click at [172, 30] on span "Save" at bounding box center [172, 24] width 23 height 15
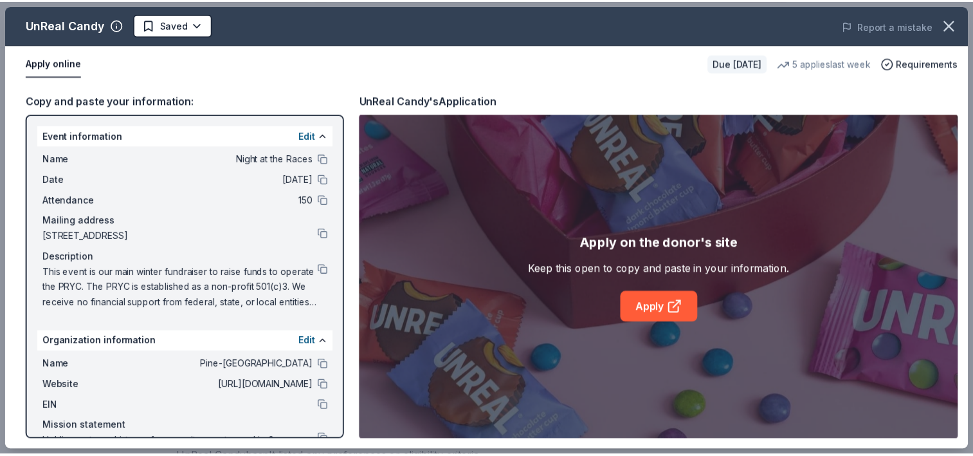
scroll to position [0, 0]
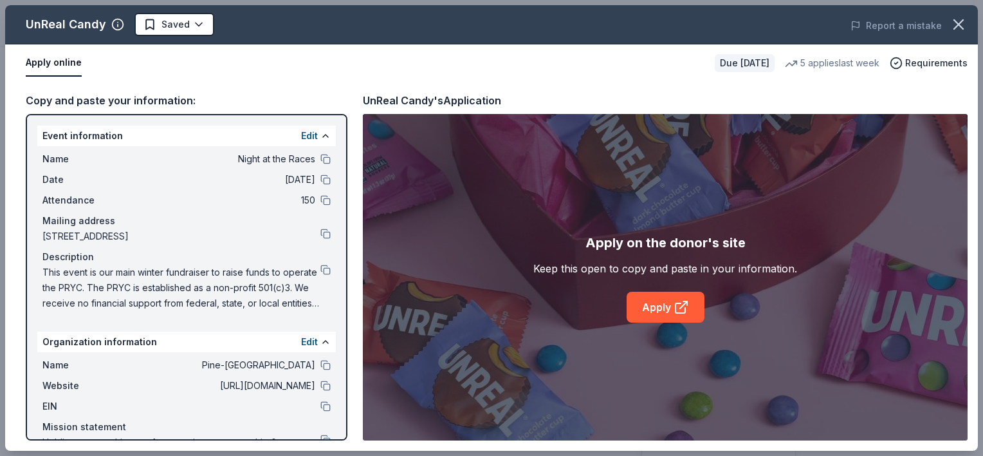
click at [172, 30] on html "Night at the Races Pro trial ends on 4PM[DATE] $10 in rewards Due [DATE] Share …" at bounding box center [491, 228] width 983 height 456
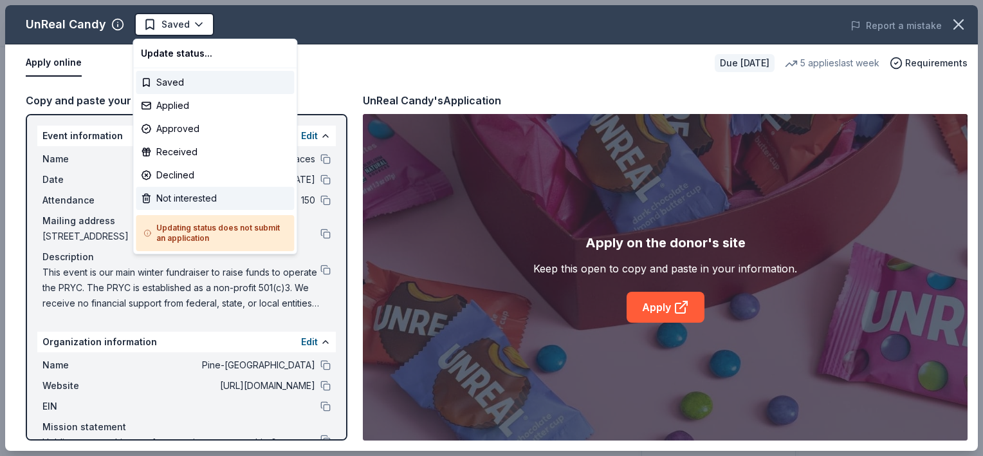
click at [192, 190] on div "Not interested" at bounding box center [215, 198] width 158 height 23
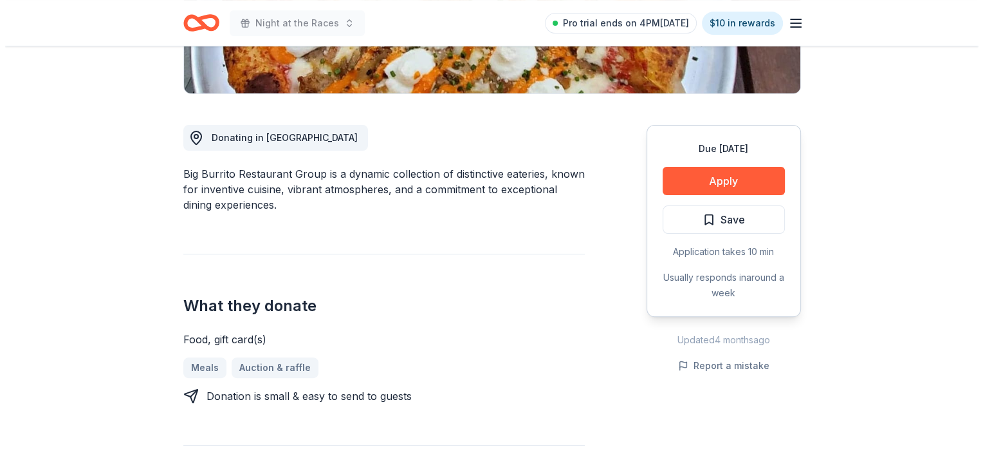
scroll to position [322, 0]
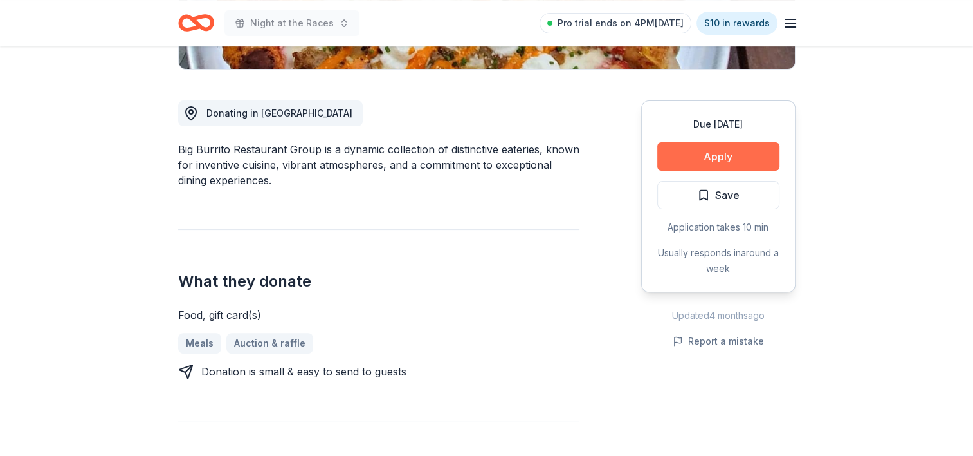
click at [694, 163] on button "Apply" at bounding box center [719, 156] width 122 height 28
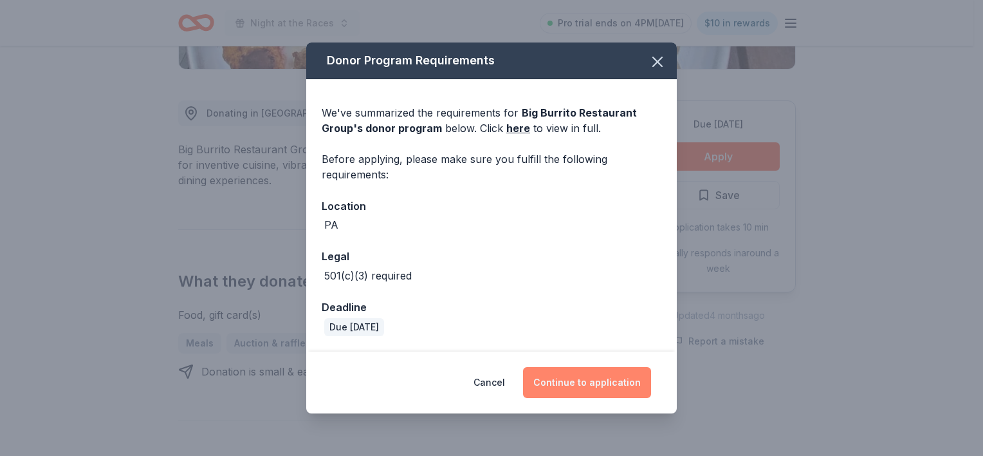
click at [592, 380] on button "Continue to application" at bounding box center [587, 382] width 128 height 31
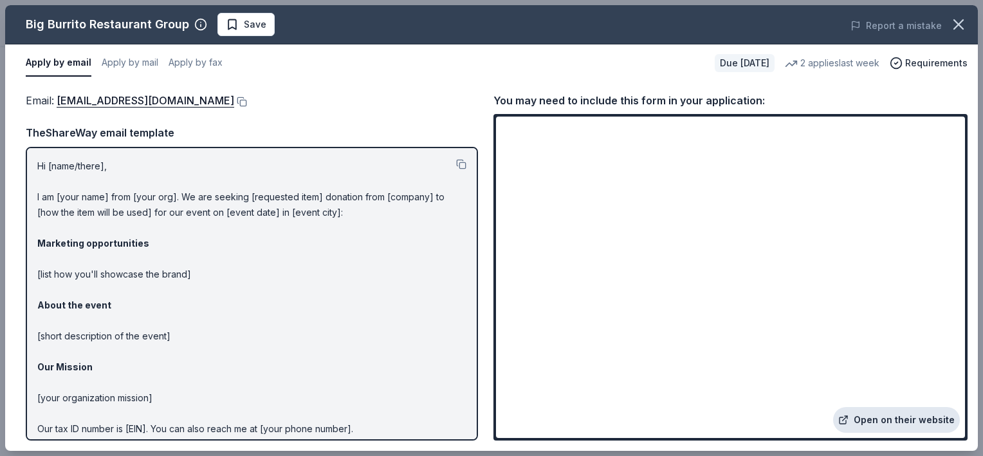
click at [925, 418] on link "Open on their website" at bounding box center [896, 420] width 127 height 26
click at [257, 23] on span "Save" at bounding box center [255, 24] width 23 height 15
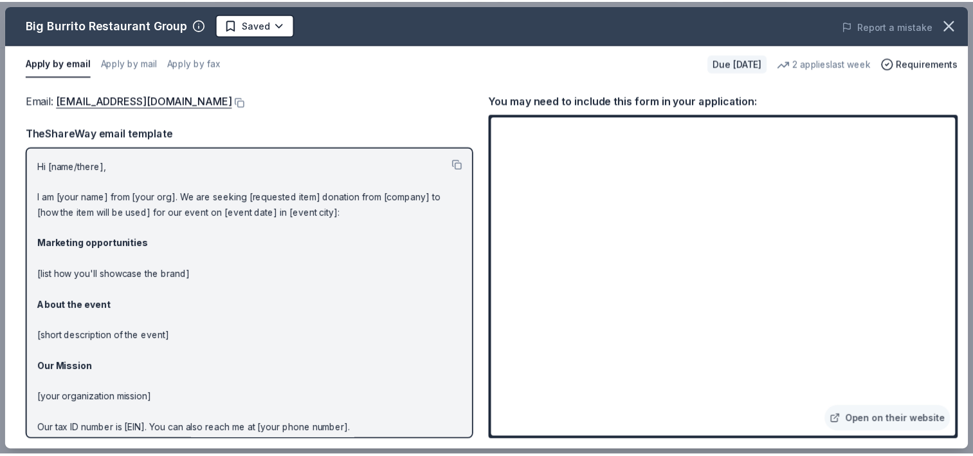
scroll to position [0, 0]
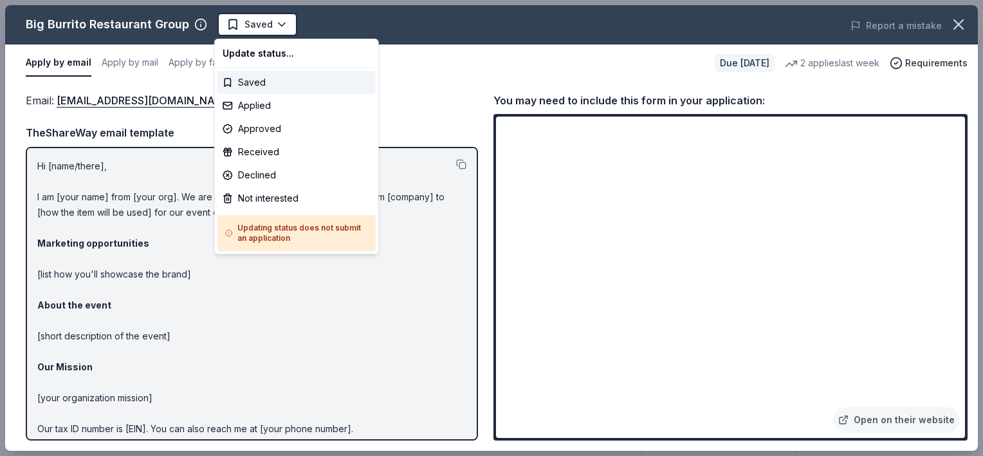
click at [257, 30] on body "Night at the Races Saved Apply Due [DATE] Share Big Burrito Restaurant Group Ne…" at bounding box center [486, 228] width 973 height 456
click at [258, 103] on div "Applied" at bounding box center [296, 105] width 158 height 23
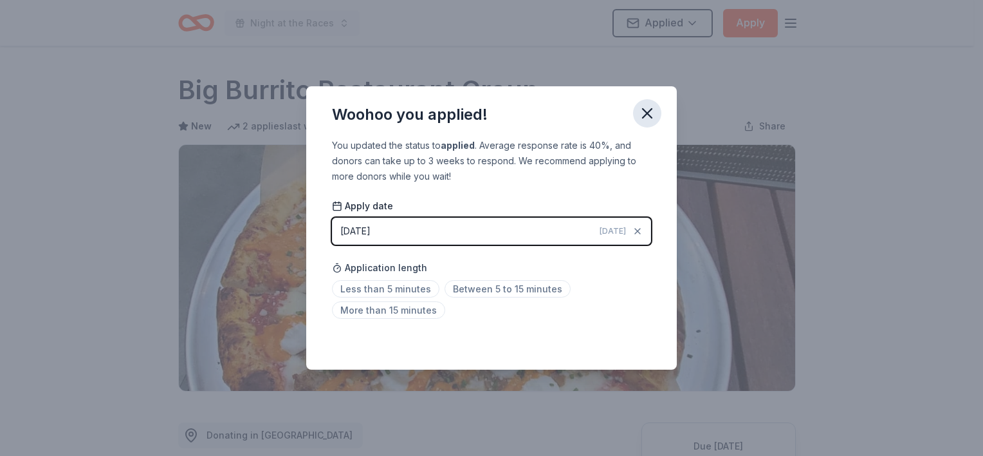
click at [648, 115] on icon "button" at bounding box center [647, 113] width 9 height 9
